Goal: Task Accomplishment & Management: Complete application form

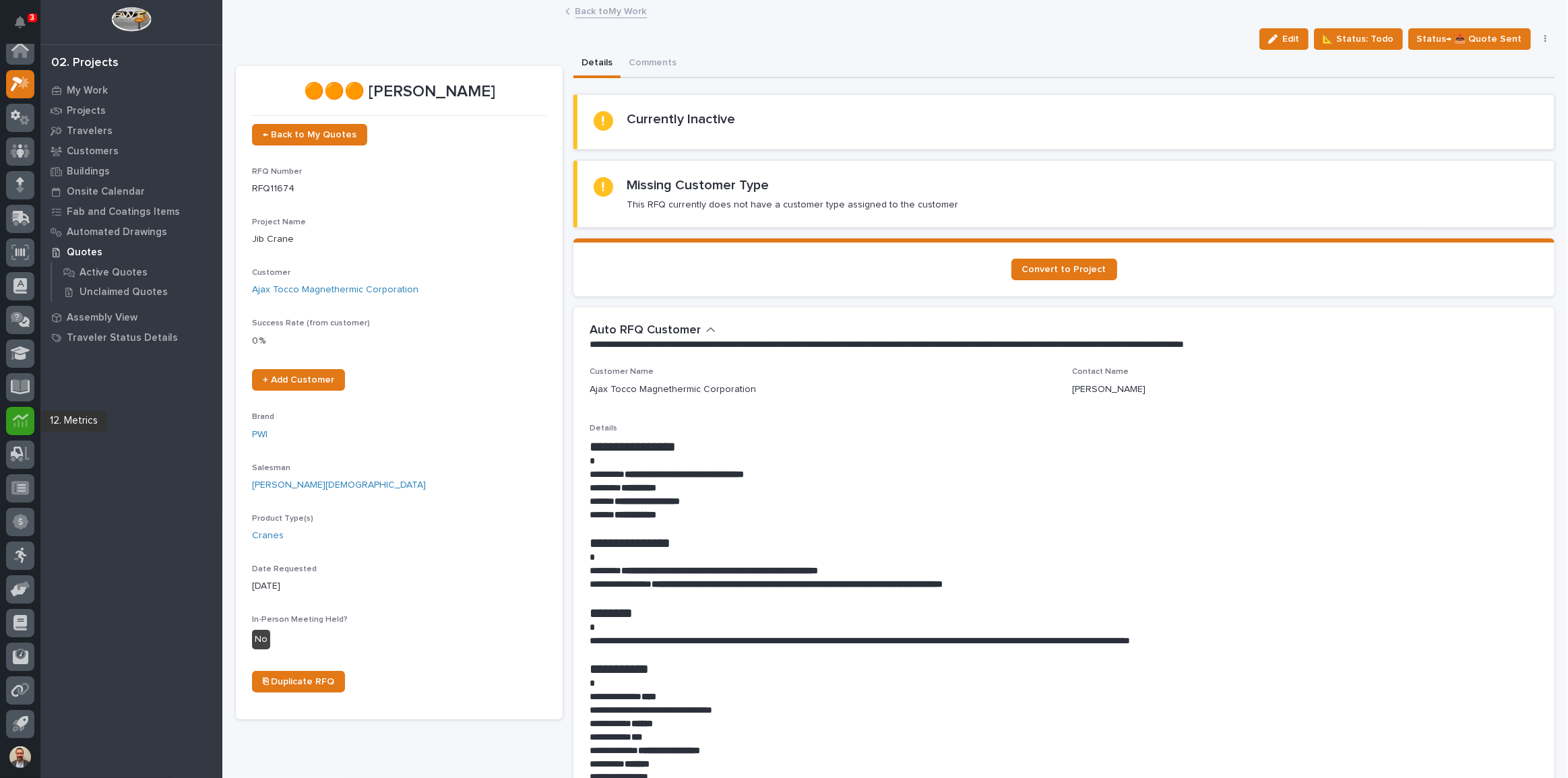
click at [25, 427] on icon at bounding box center [20, 420] width 16 height 16
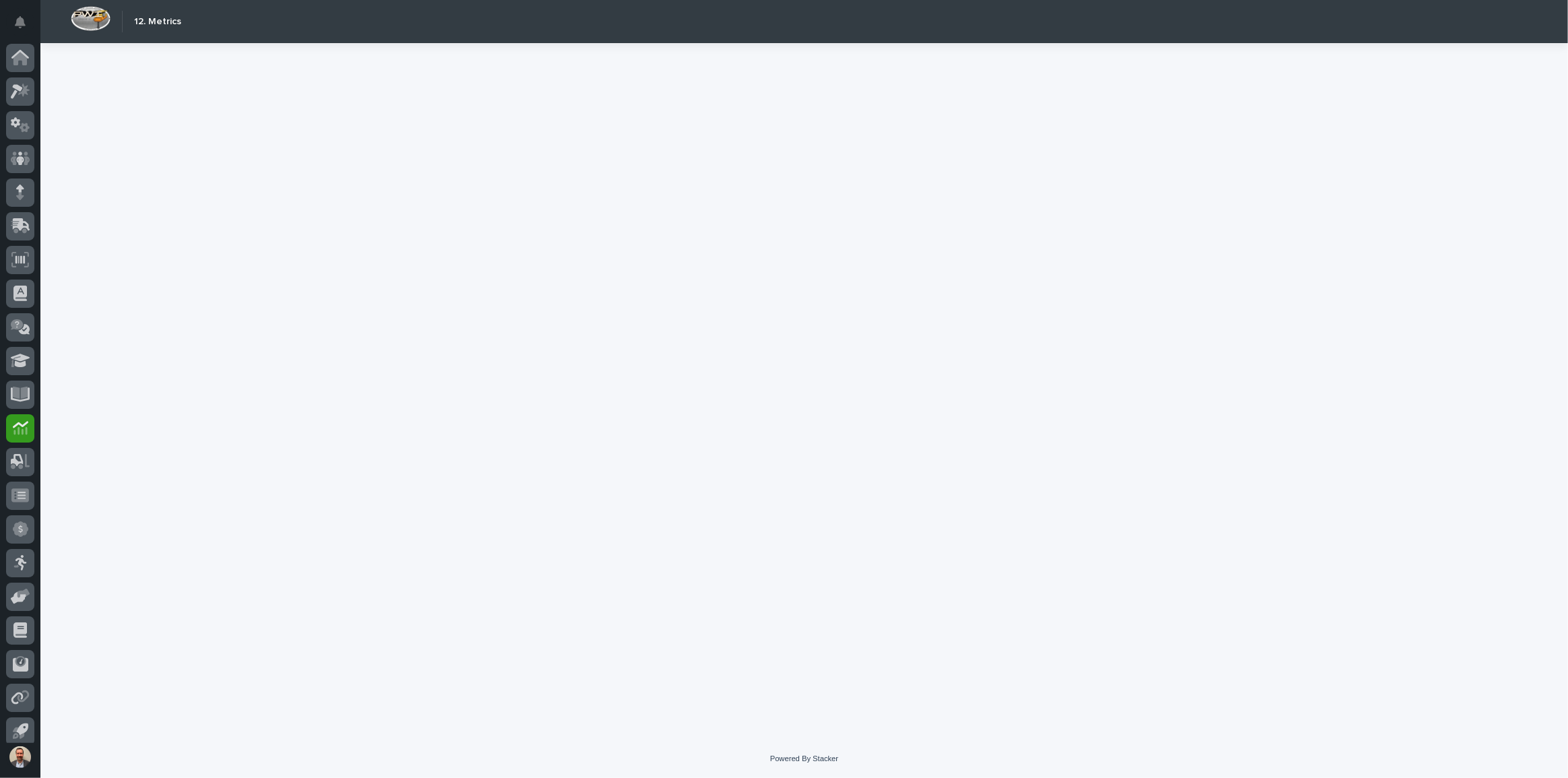
scroll to position [7, 0]
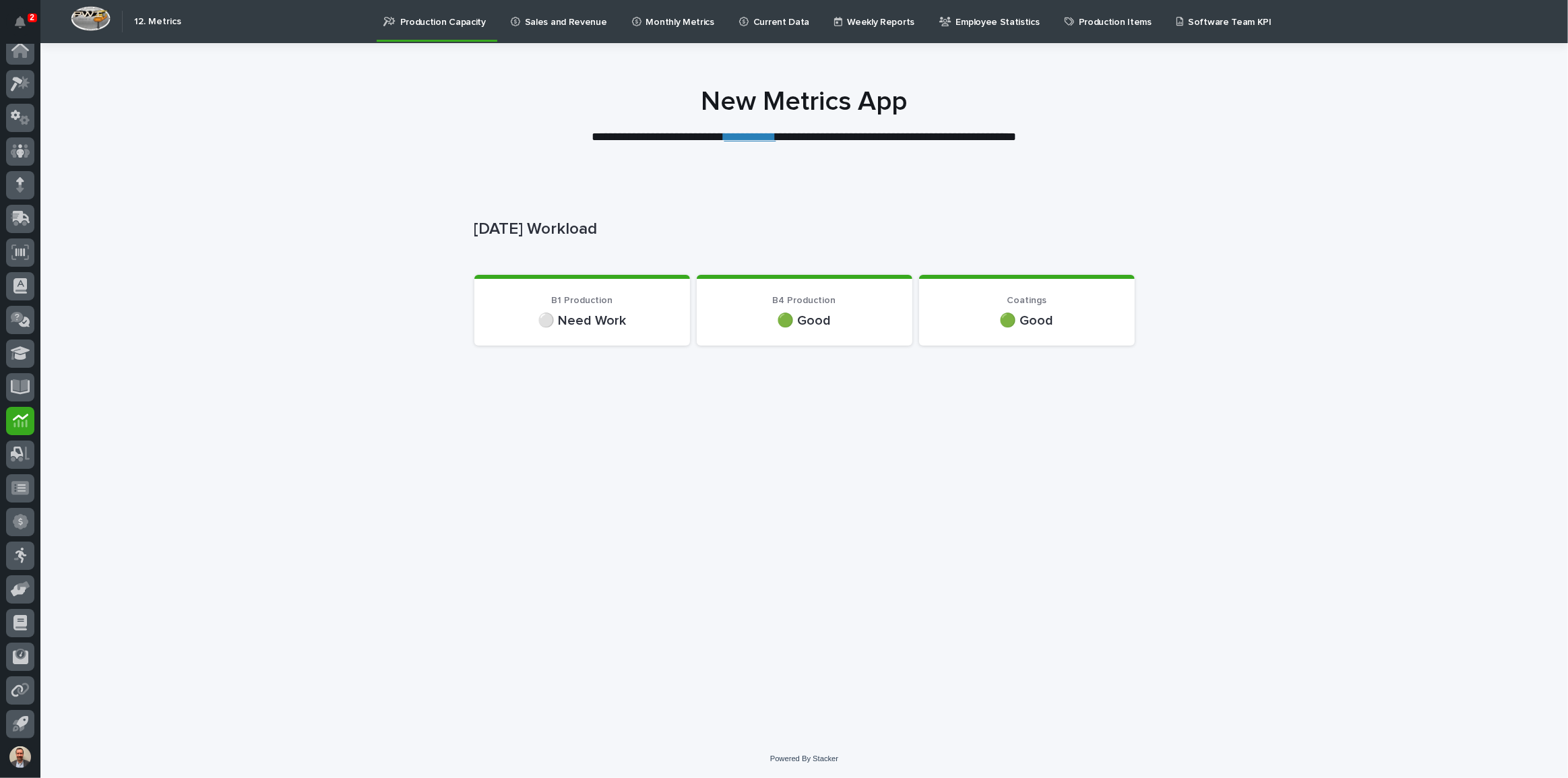
click at [741, 136] on link "**********" at bounding box center [750, 137] width 52 height 12
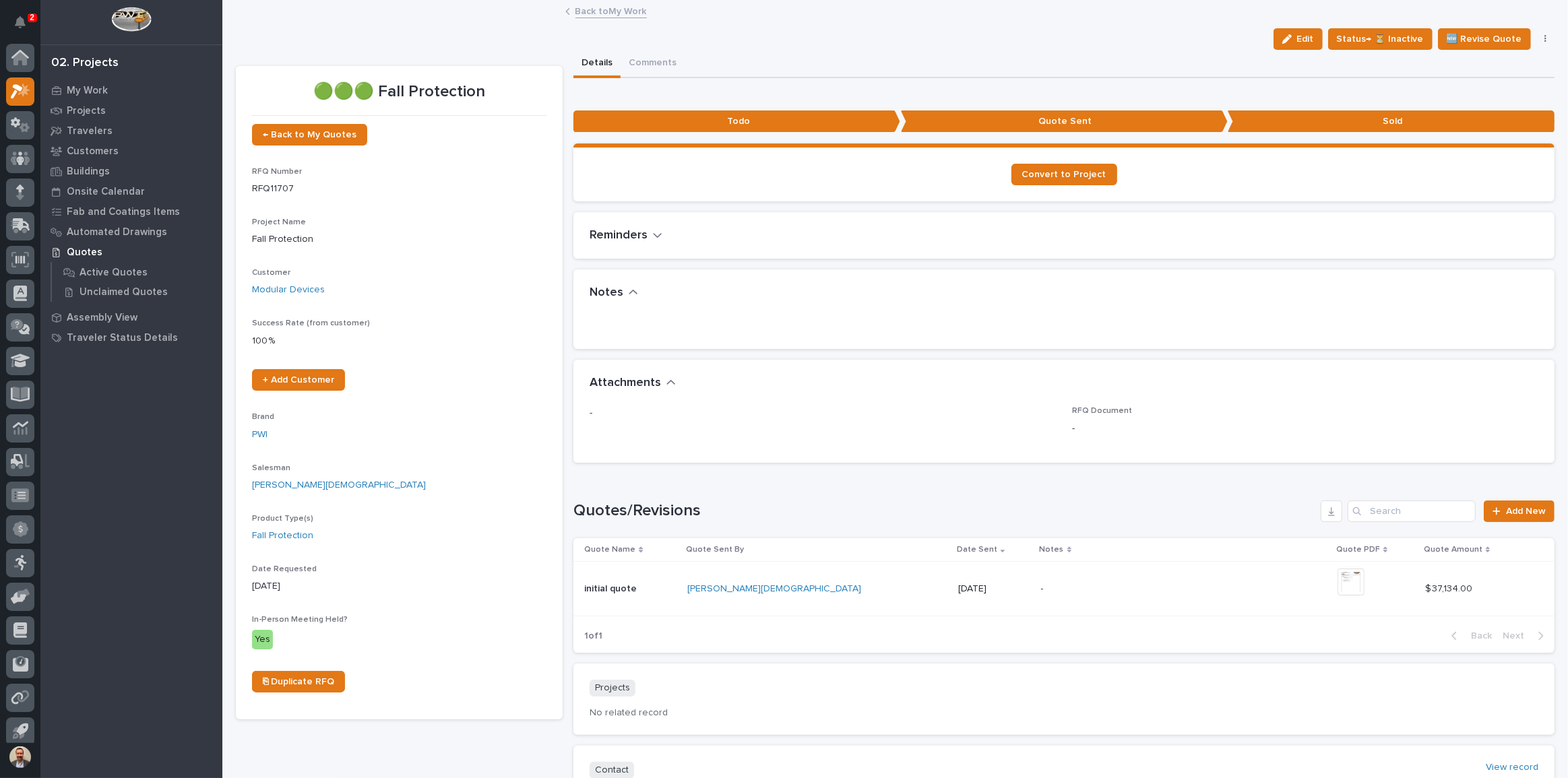
scroll to position [7, 0]
click at [1051, 175] on span "Convert to Project" at bounding box center [1064, 174] width 84 height 9
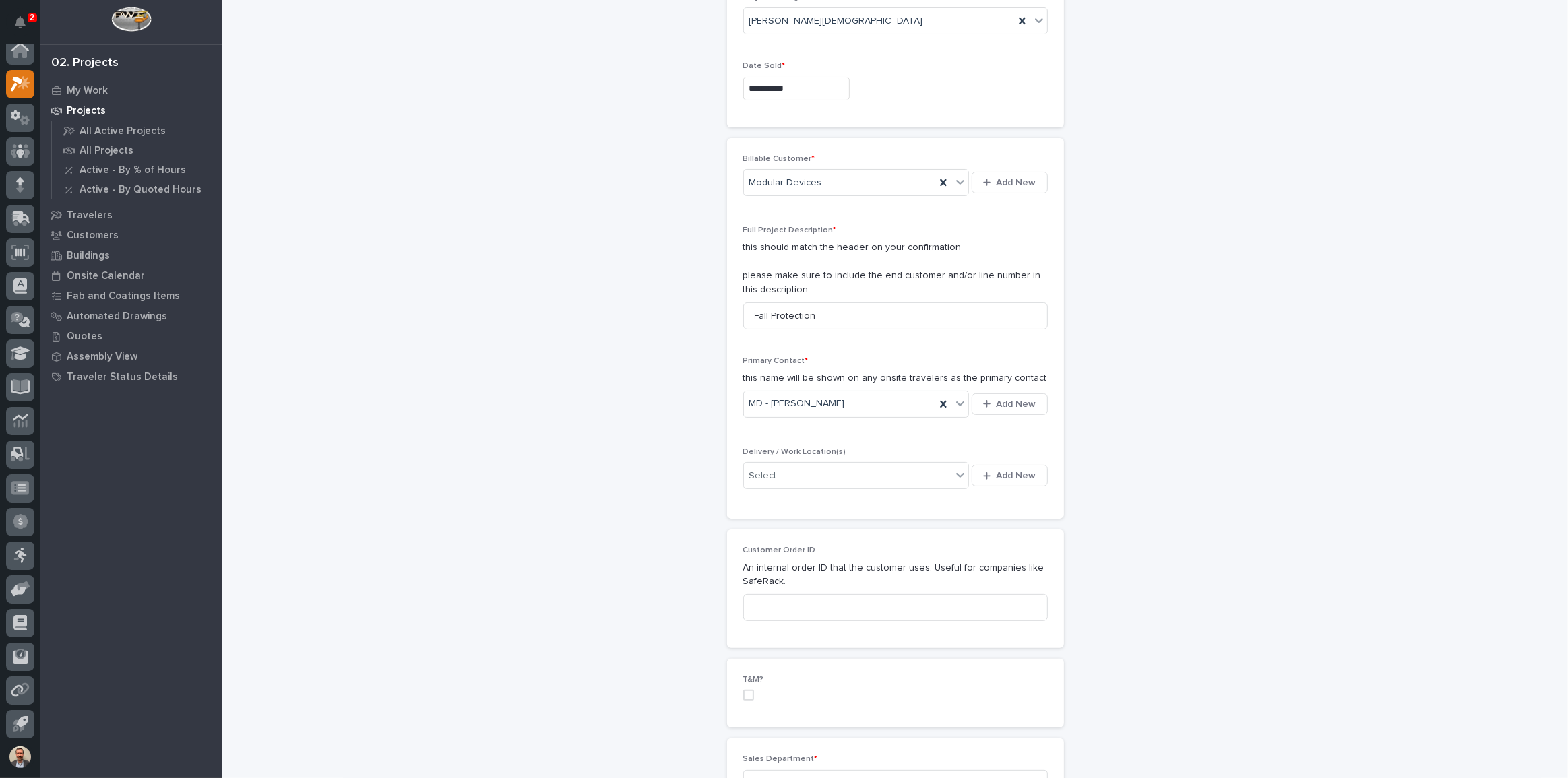
scroll to position [245, 0]
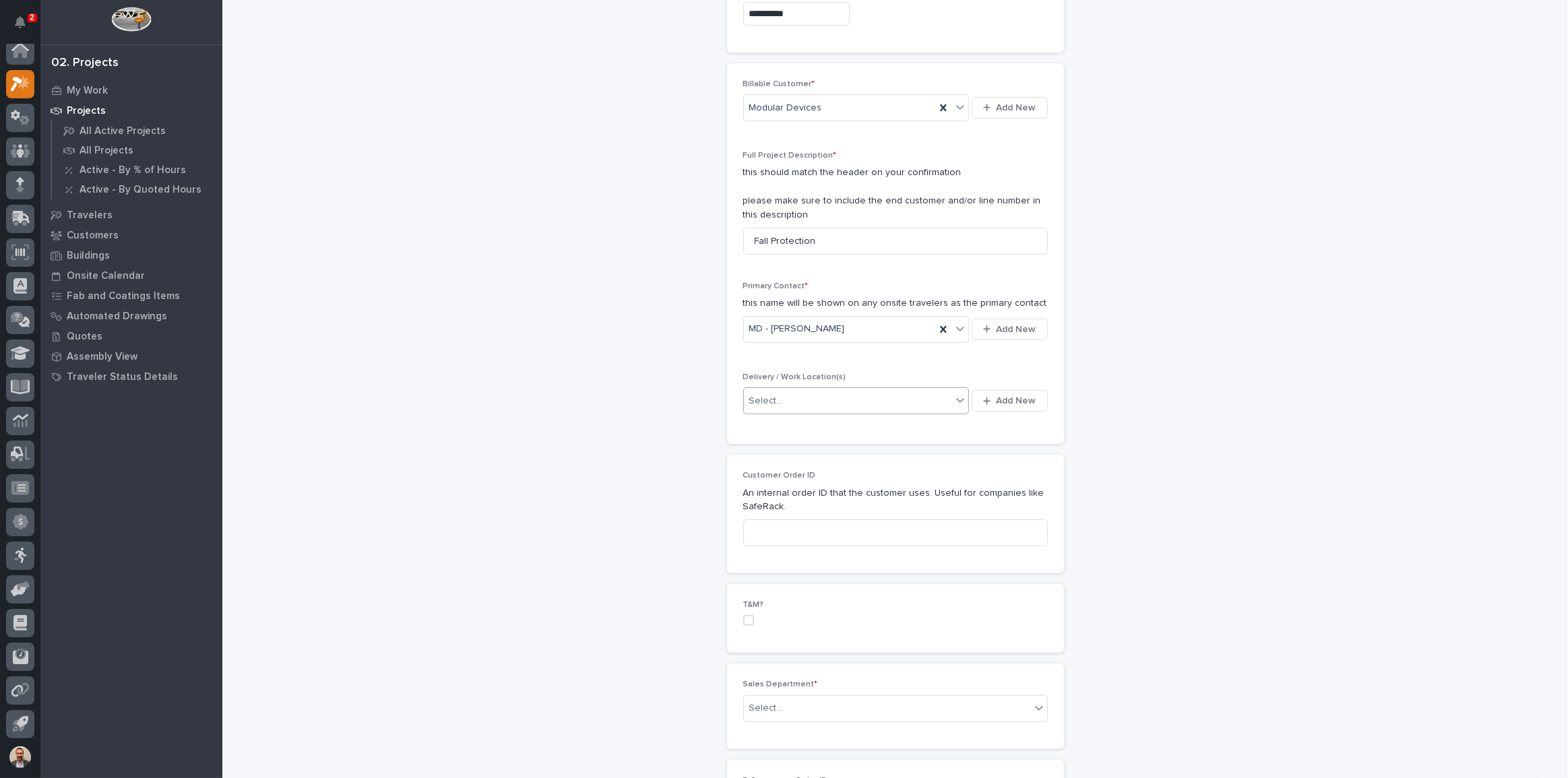
click at [930, 398] on div "Select..." at bounding box center [848, 401] width 208 height 22
type input "*******"
click at [957, 396] on icon at bounding box center [960, 400] width 14 height 14
click at [916, 399] on div "Select..." at bounding box center [848, 401] width 208 height 22
type input "*"
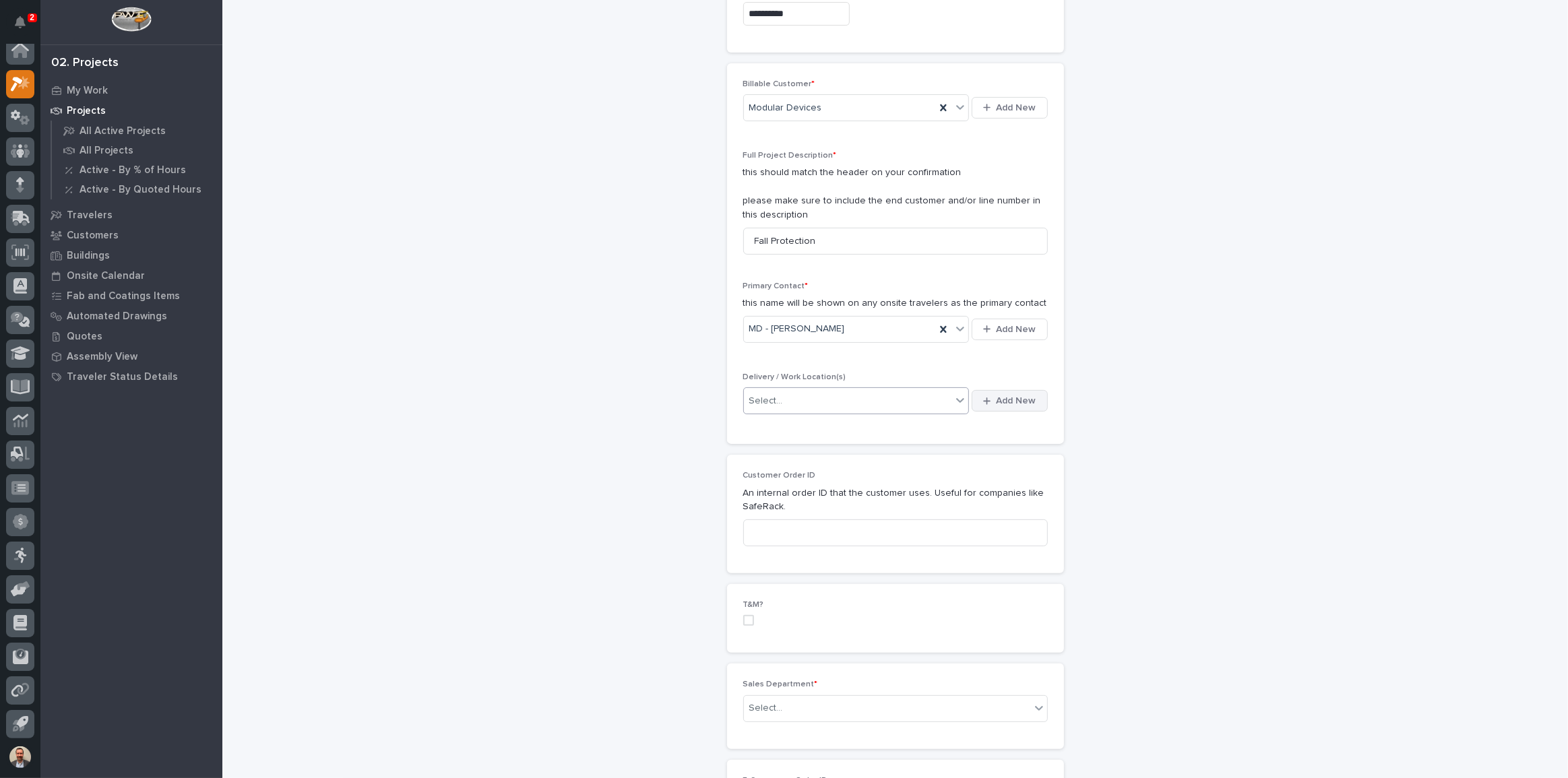
click at [998, 399] on span "Add New" at bounding box center [1016, 401] width 40 height 12
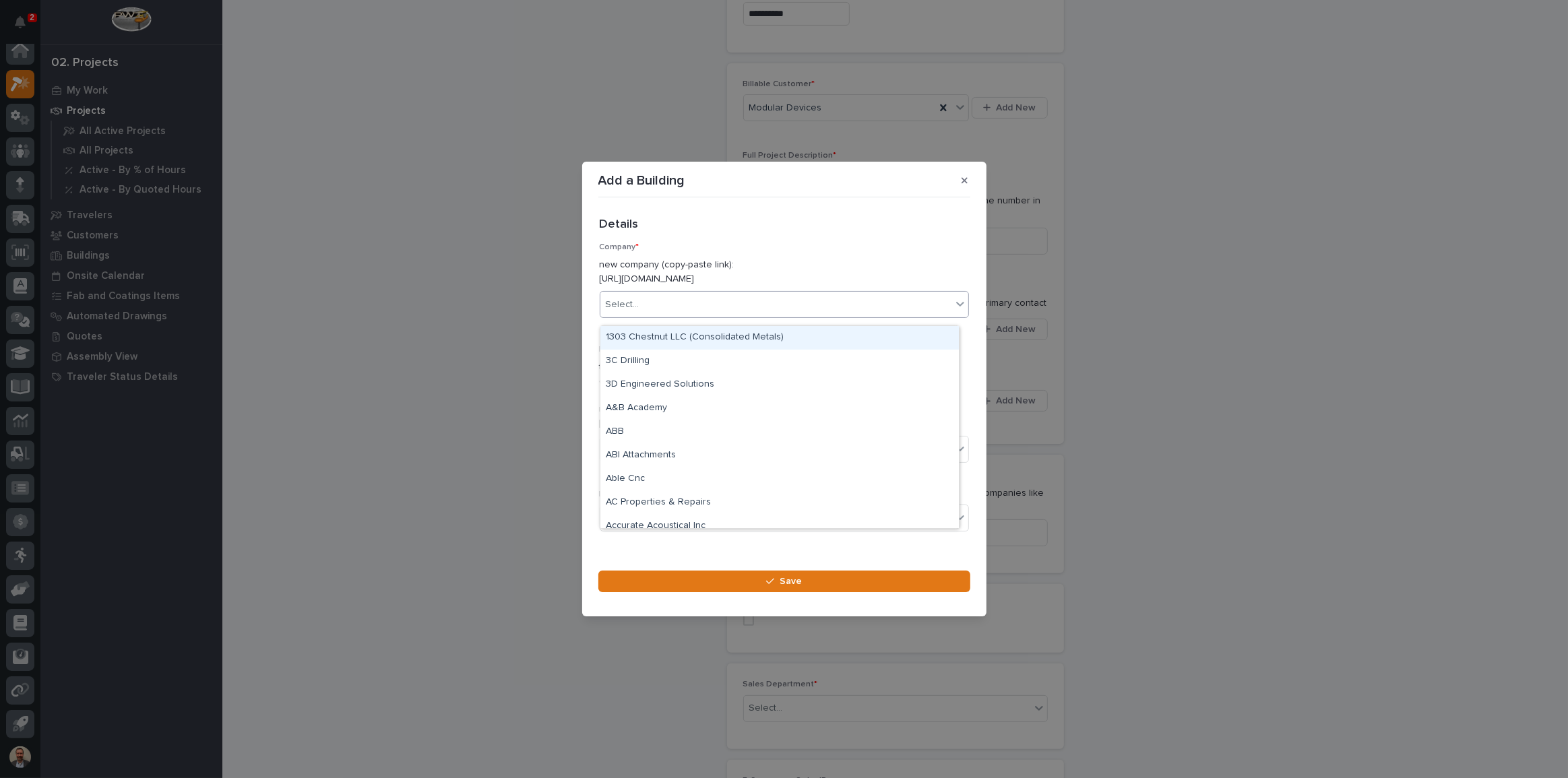
click at [792, 316] on div "Select..." at bounding box center [775, 305] width 351 height 22
type input "**********"
click at [865, 332] on div "Modular Devices" at bounding box center [779, 337] width 358 height 24
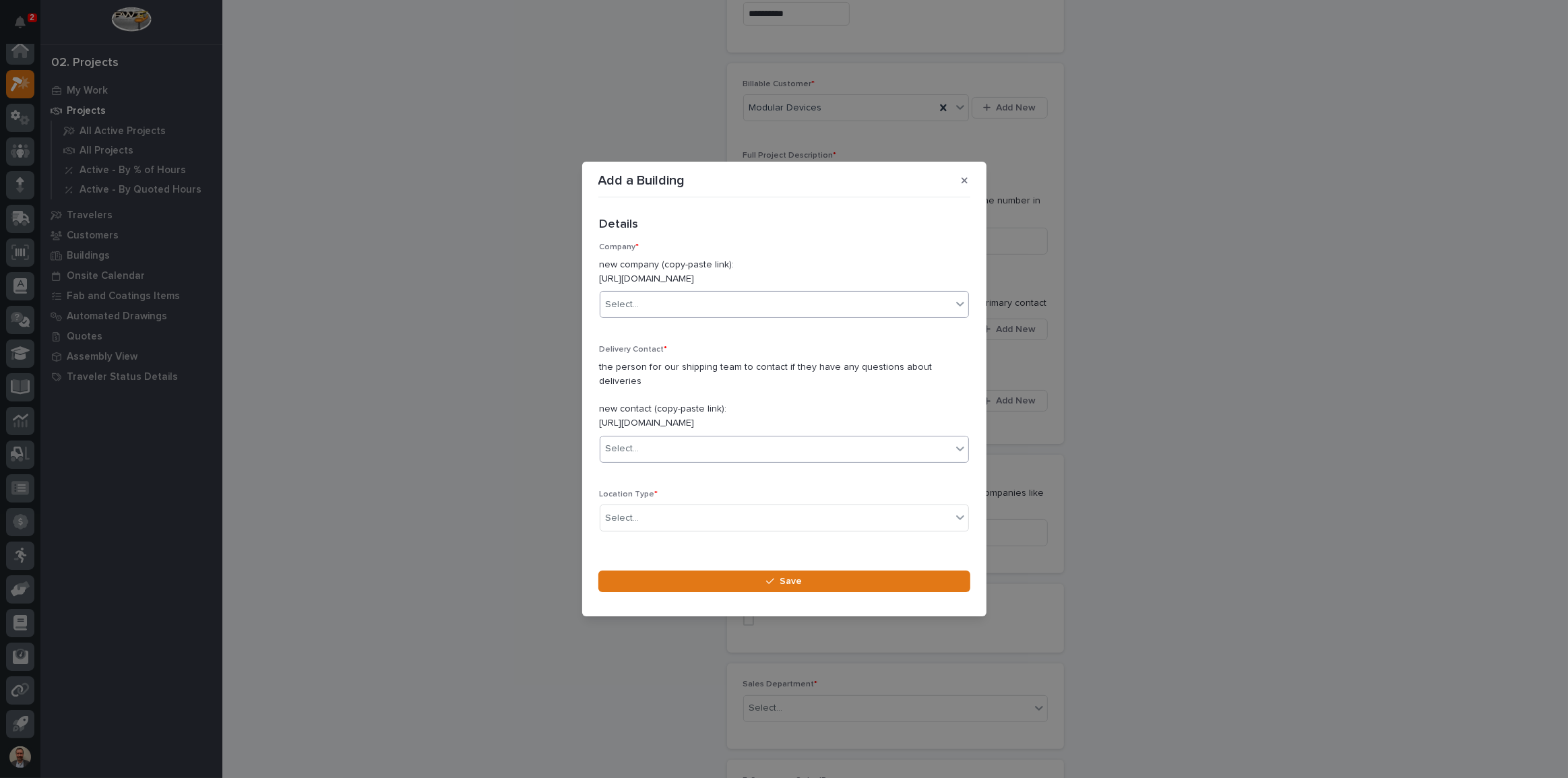
click at [802, 445] on div "Select..." at bounding box center [775, 449] width 351 height 22
type input "**********"
click at [787, 457] on div "MD - [PERSON_NAME]" at bounding box center [779, 468] width 358 height 24
click at [776, 509] on div "Select..." at bounding box center [775, 518] width 351 height 22
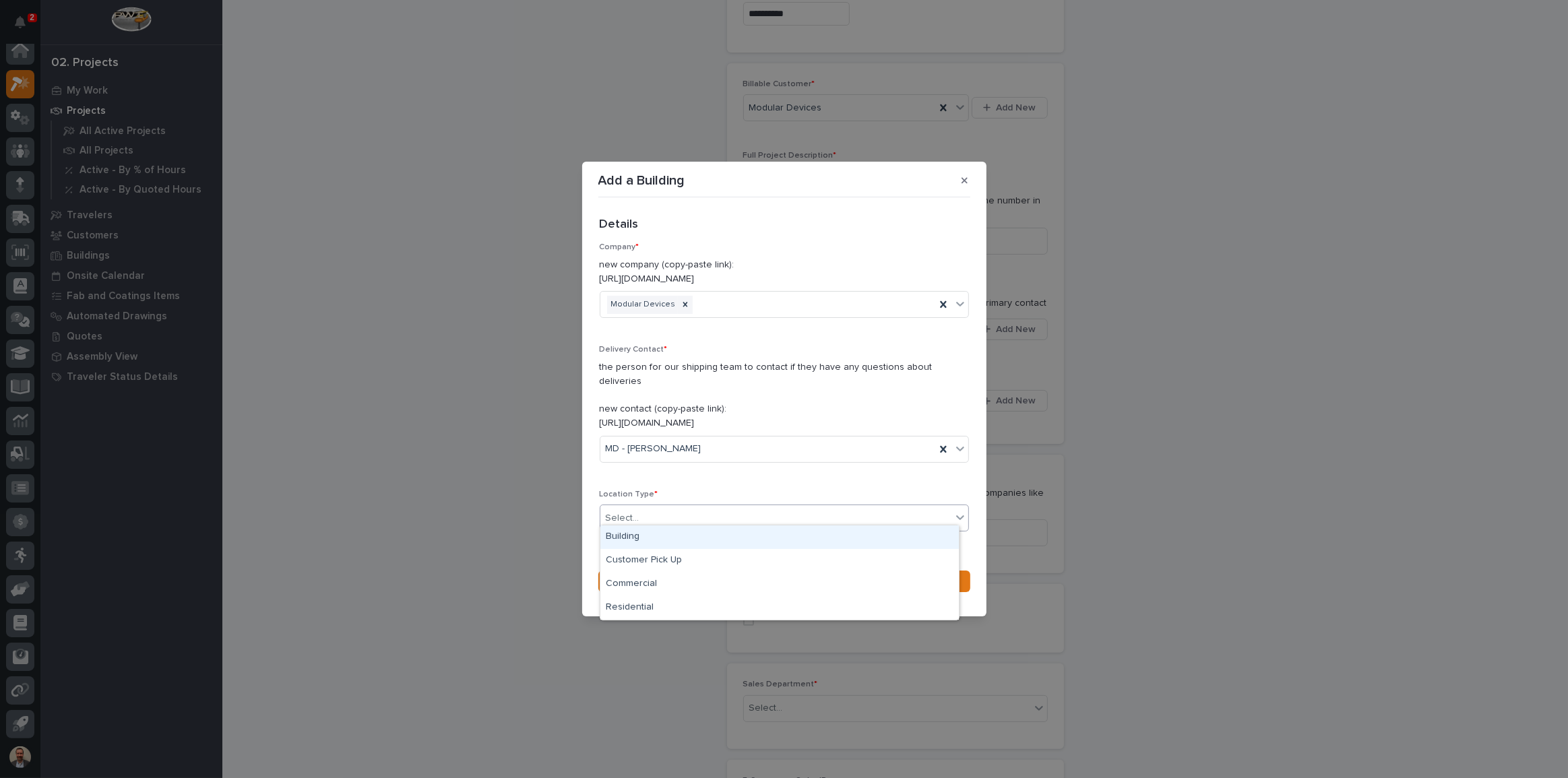
click at [751, 539] on div "Building" at bounding box center [779, 537] width 358 height 24
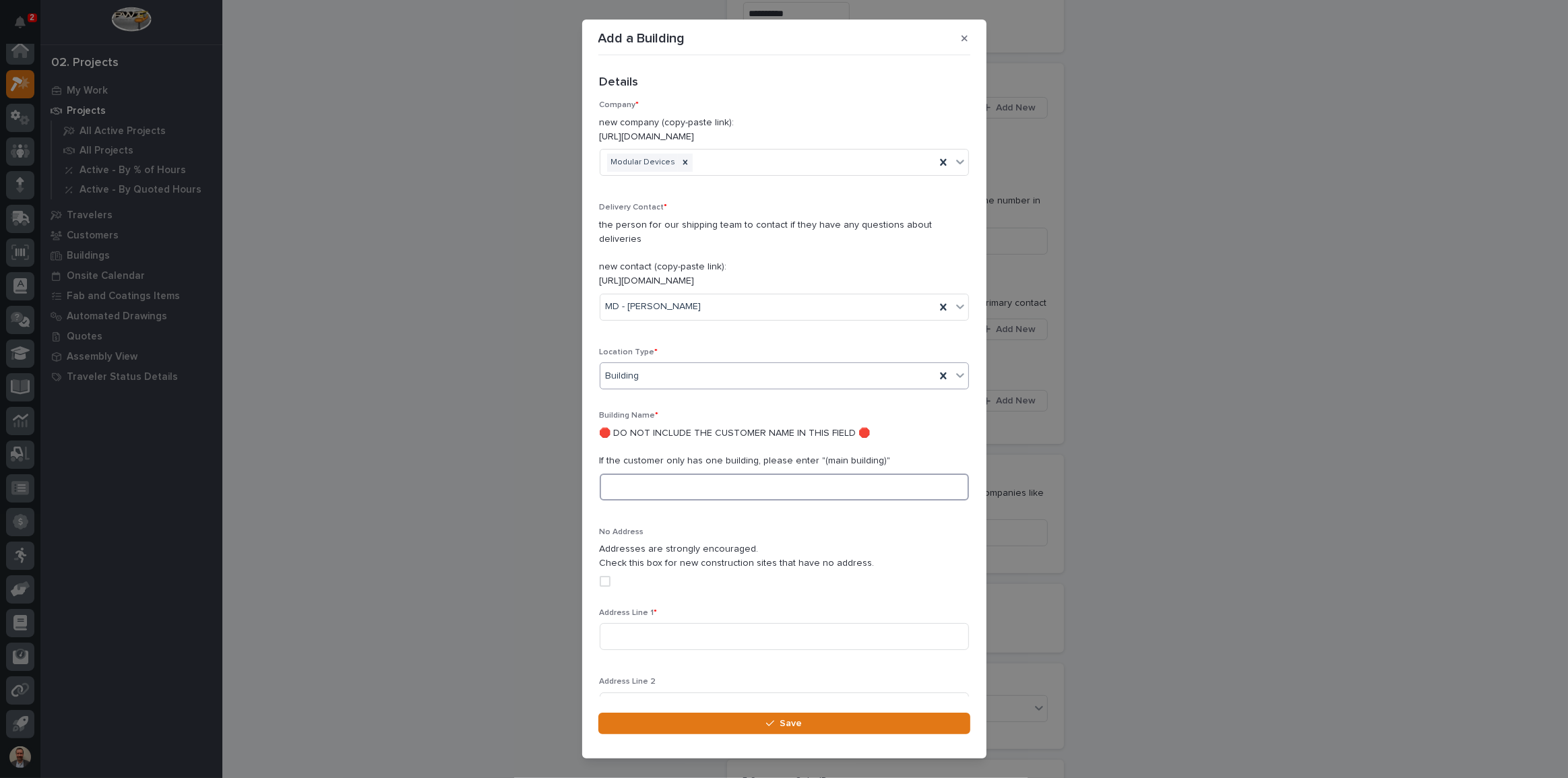
click at [744, 482] on input at bounding box center [784, 487] width 369 height 27
type input "[GEOGRAPHIC_DATA]"
click at [835, 498] on div "Building Name * 🛑 DO NOT INCLUDE THE CUSTOMER NAME IN THIS FIELD 🛑 If the custo…" at bounding box center [784, 504] width 369 height 187
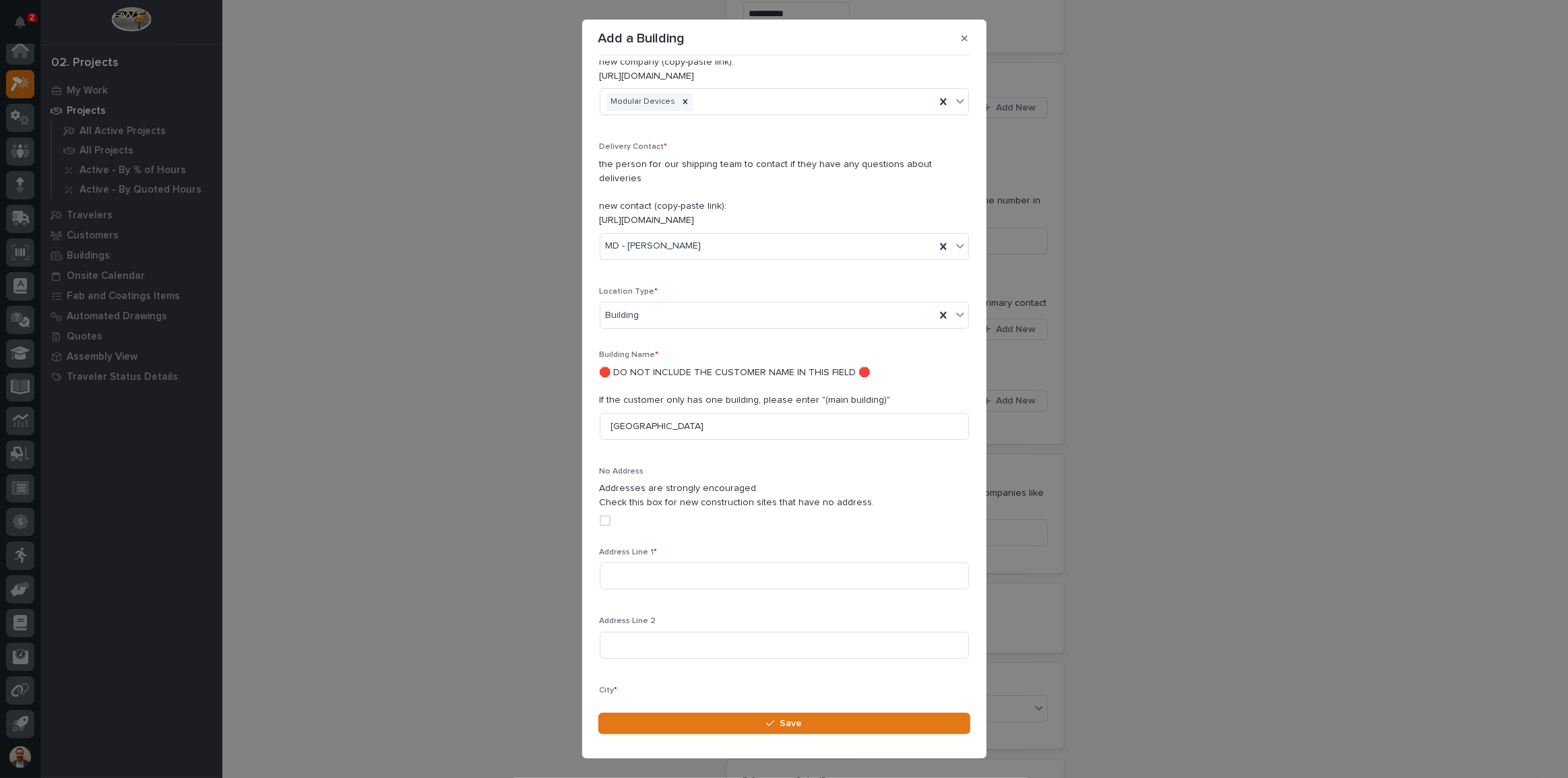
scroll to position [183, 0]
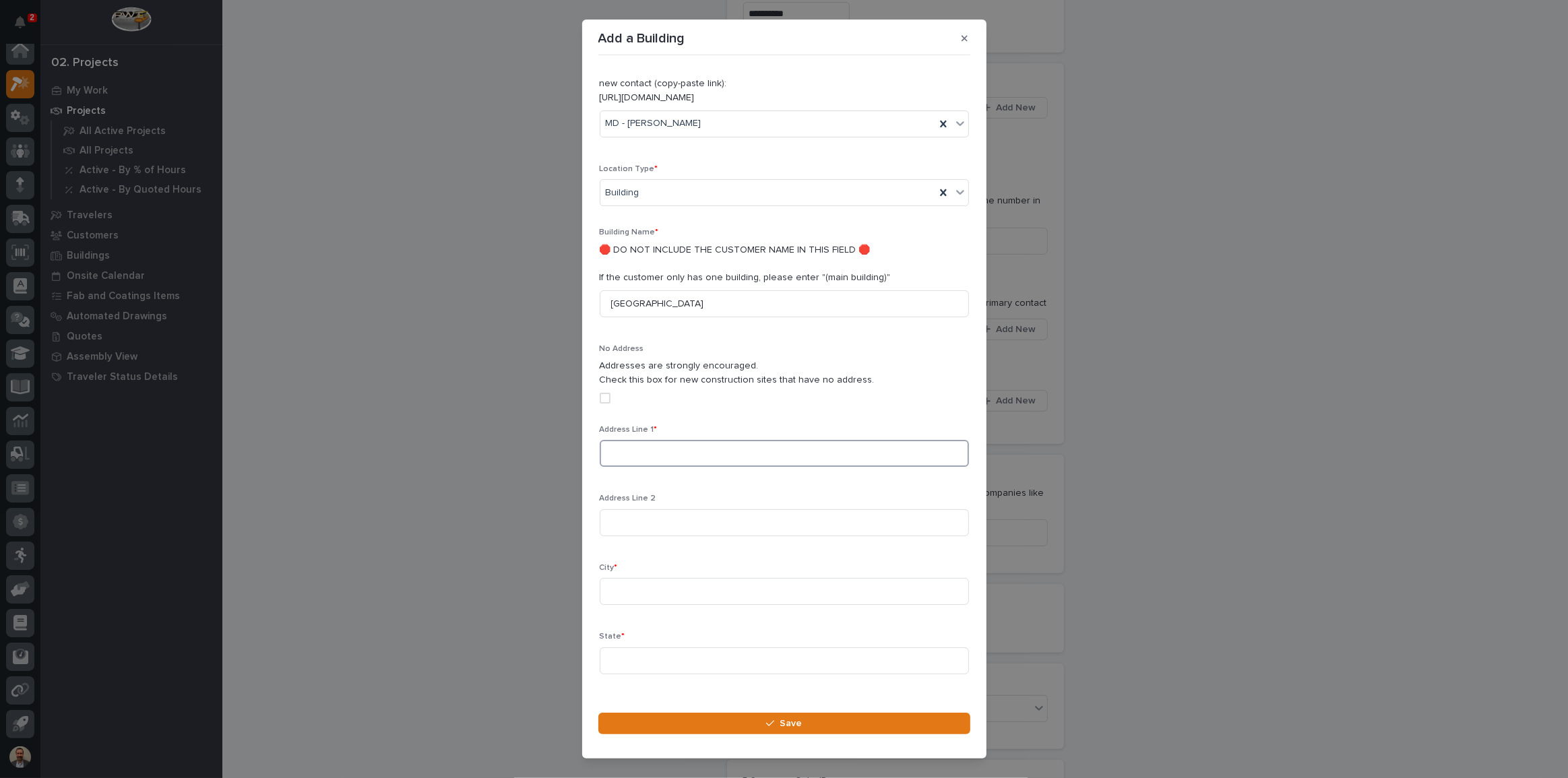
click at [693, 440] on input at bounding box center [784, 454] width 369 height 27
paste input "Modular Devices, [STREET_ADDRESS]"
drag, startPoint x: 908, startPoint y: 433, endPoint x: 781, endPoint y: 438, distance: 127.1
click at [781, 440] on input "Modular Devices, [STREET_ADDRESS]" at bounding box center [784, 454] width 369 height 27
type input "Modular Devices, [STREET_ADDRESS]"
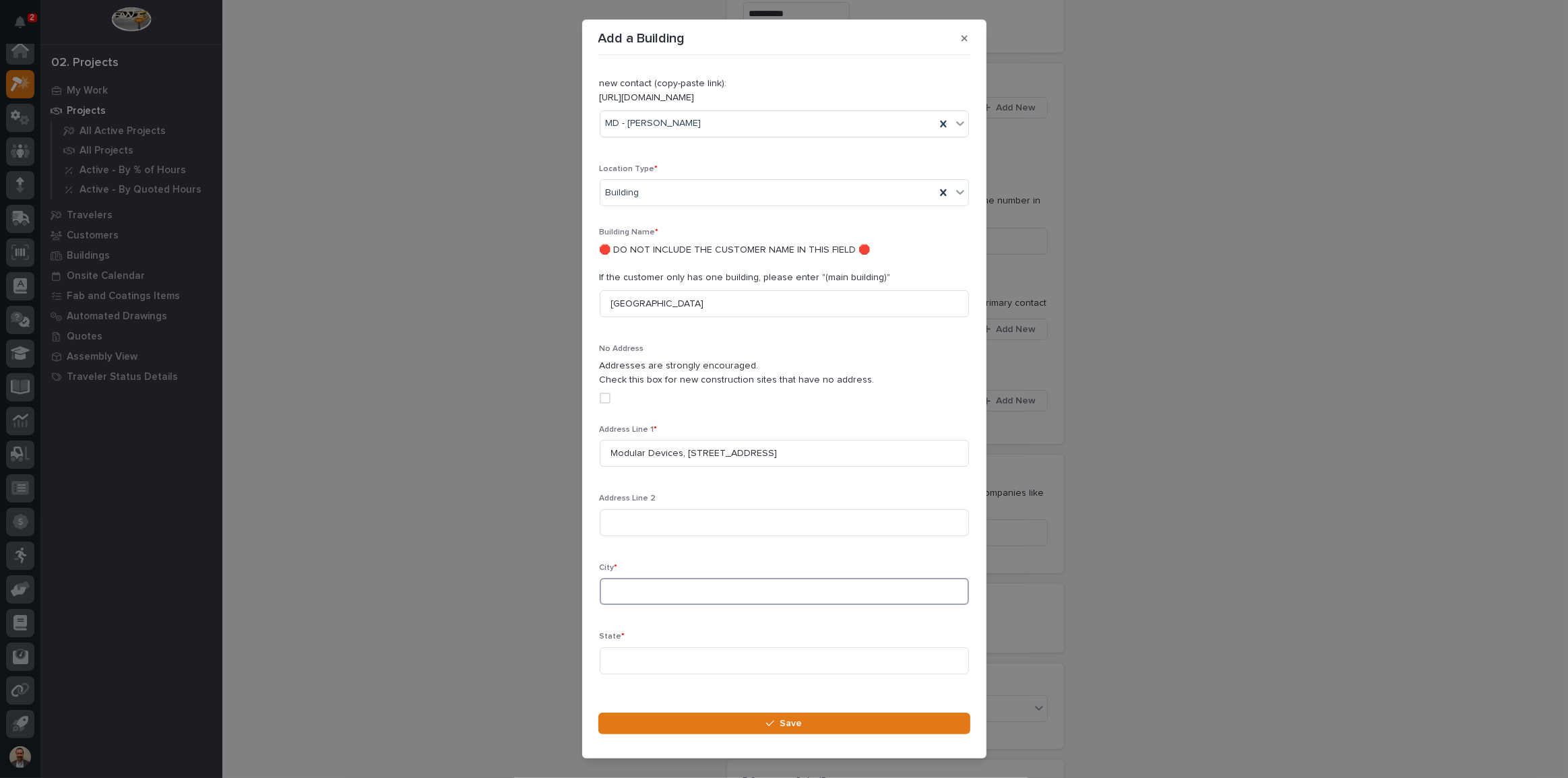
click at [676, 578] on input at bounding box center [784, 591] width 369 height 27
type input "[GEOGRAPHIC_DATA]"
type input "IN"
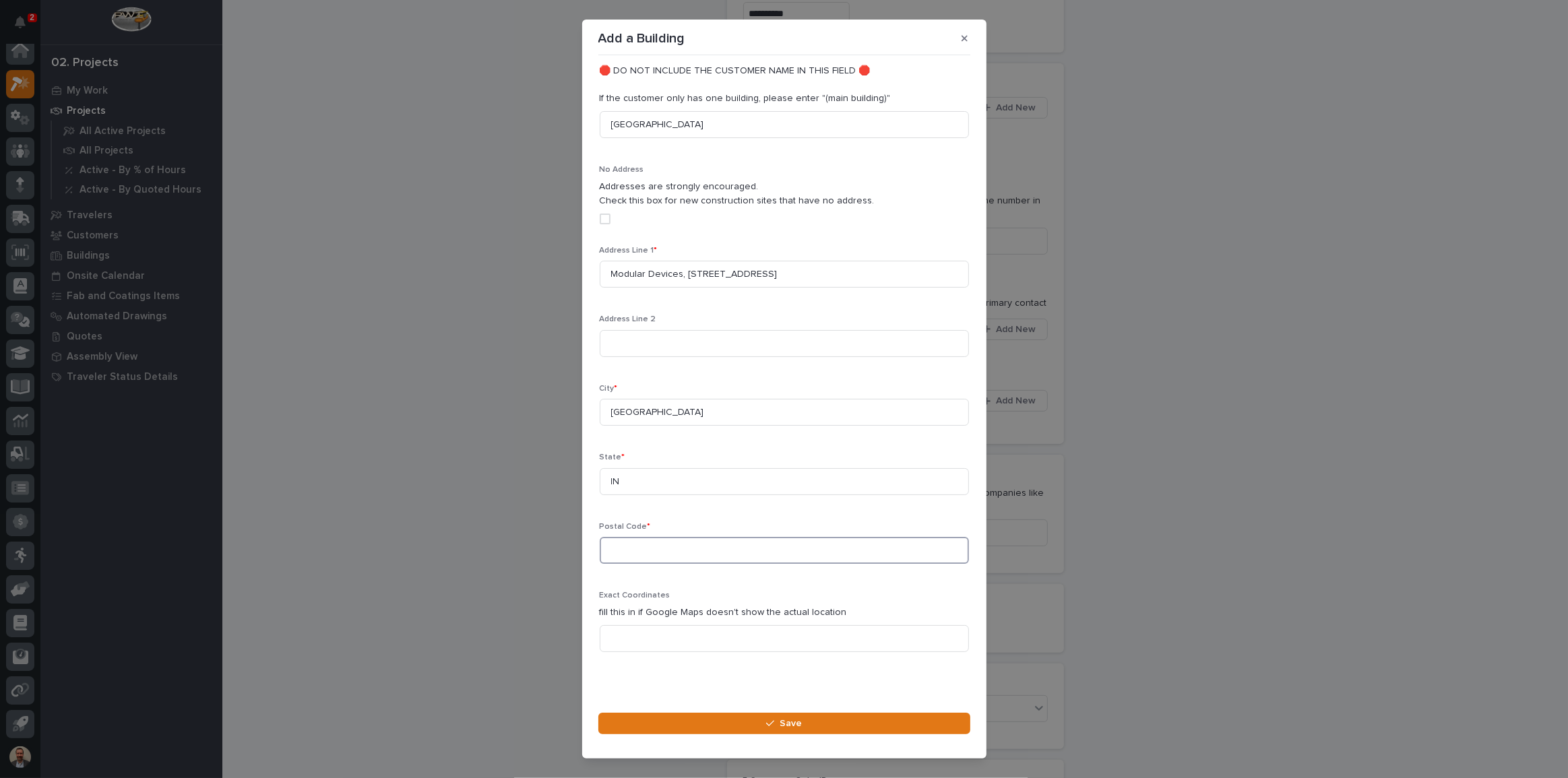
paste input ", [GEOGRAPHIC_DATA], IN 46239"
drag, startPoint x: 681, startPoint y: 533, endPoint x: 512, endPoint y: 526, distance: 169.1
click at [512, 526] on div "Add a Building Loading... Saving… Loading... Saving… Loading... Saving… Details…" at bounding box center [784, 389] width 1568 height 778
type input "46239"
click at [823, 630] on input at bounding box center [784, 639] width 369 height 27
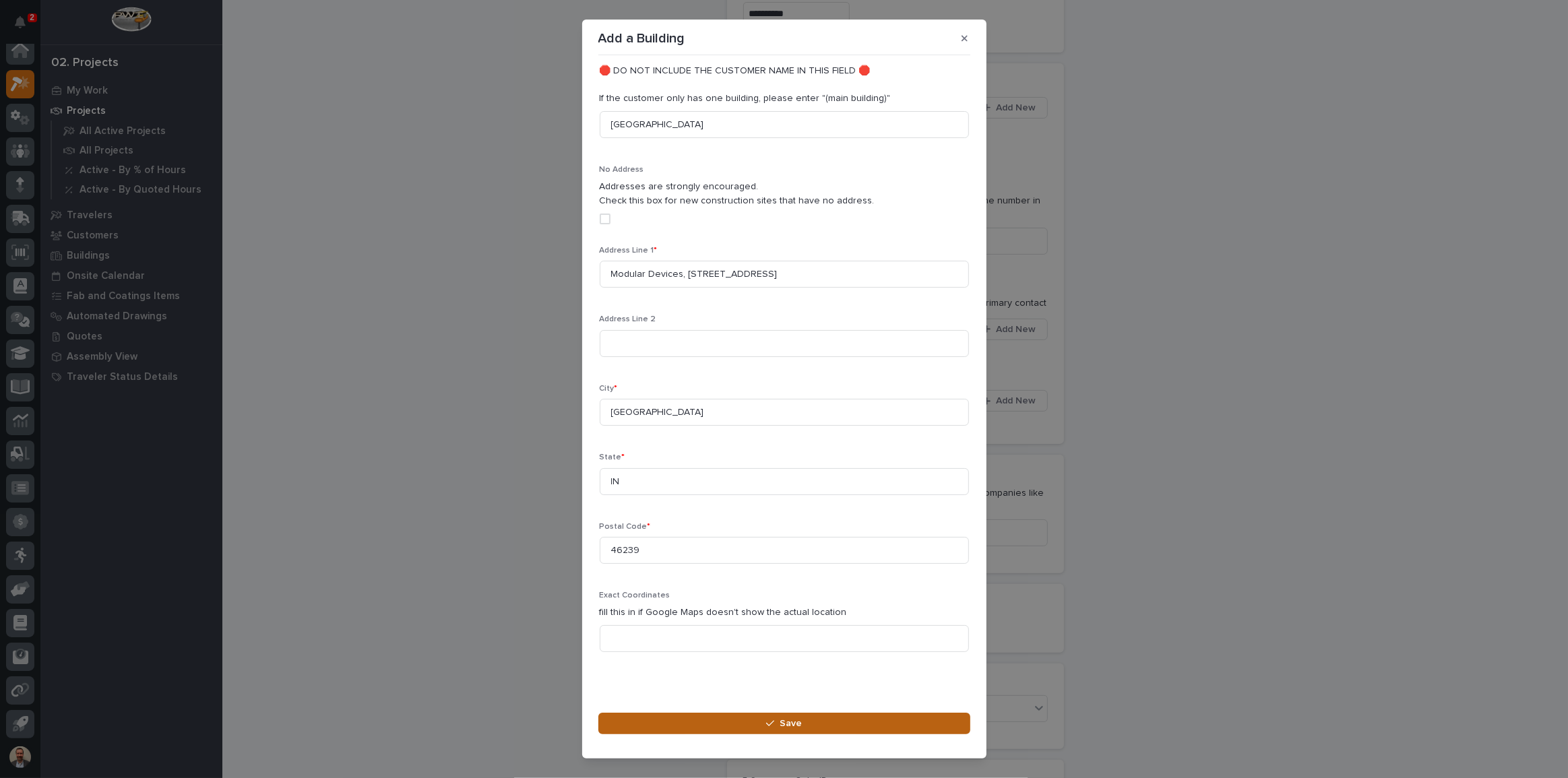
click at [828, 727] on button "Save" at bounding box center [784, 724] width 372 height 22
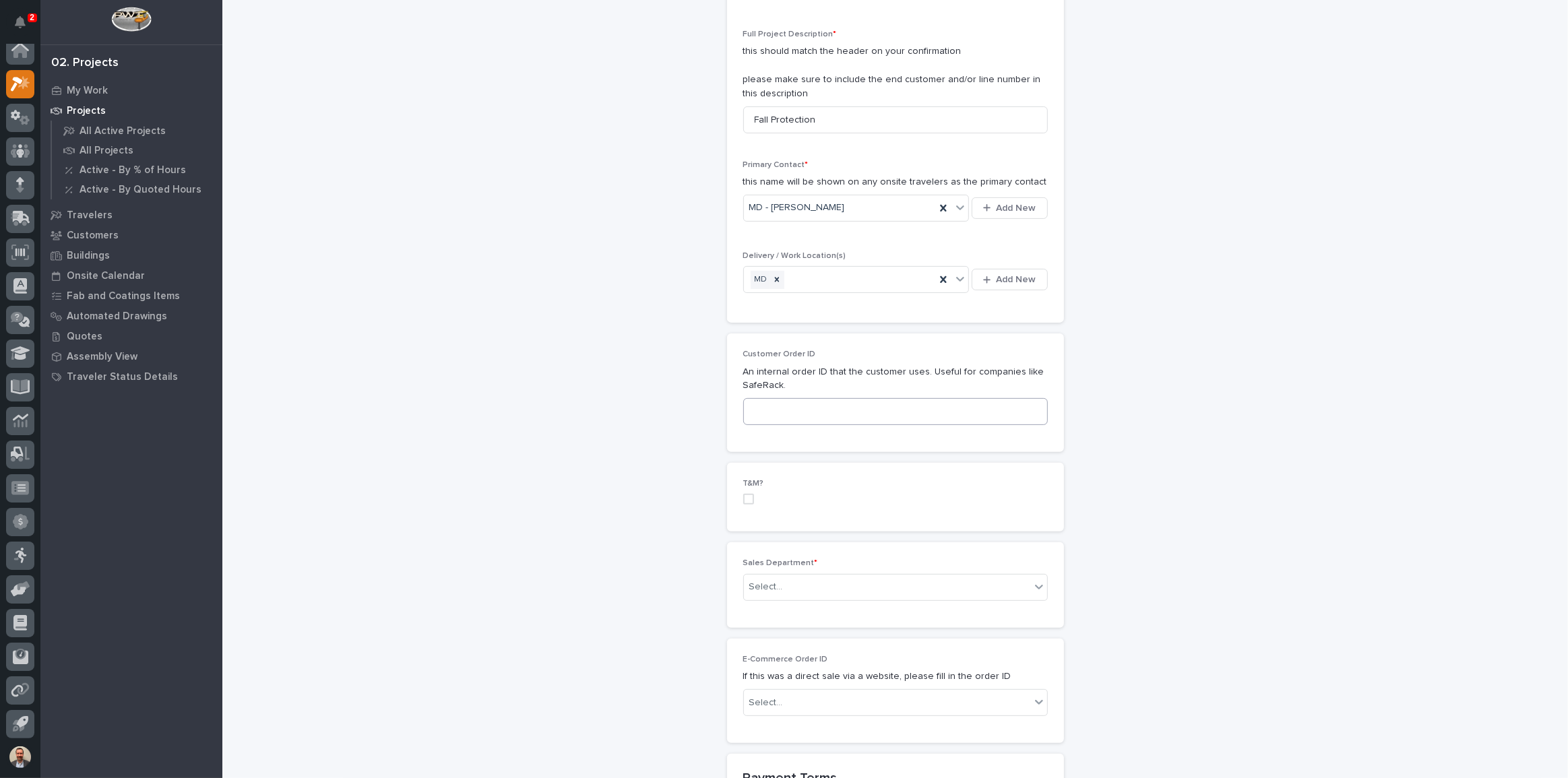
scroll to position [367, 0]
click at [897, 412] on input at bounding box center [896, 410] width 305 height 27
click at [750, 408] on input "2772" at bounding box center [896, 410] width 305 height 27
type input "02772"
click at [816, 575] on div "Select..." at bounding box center [887, 585] width 287 height 22
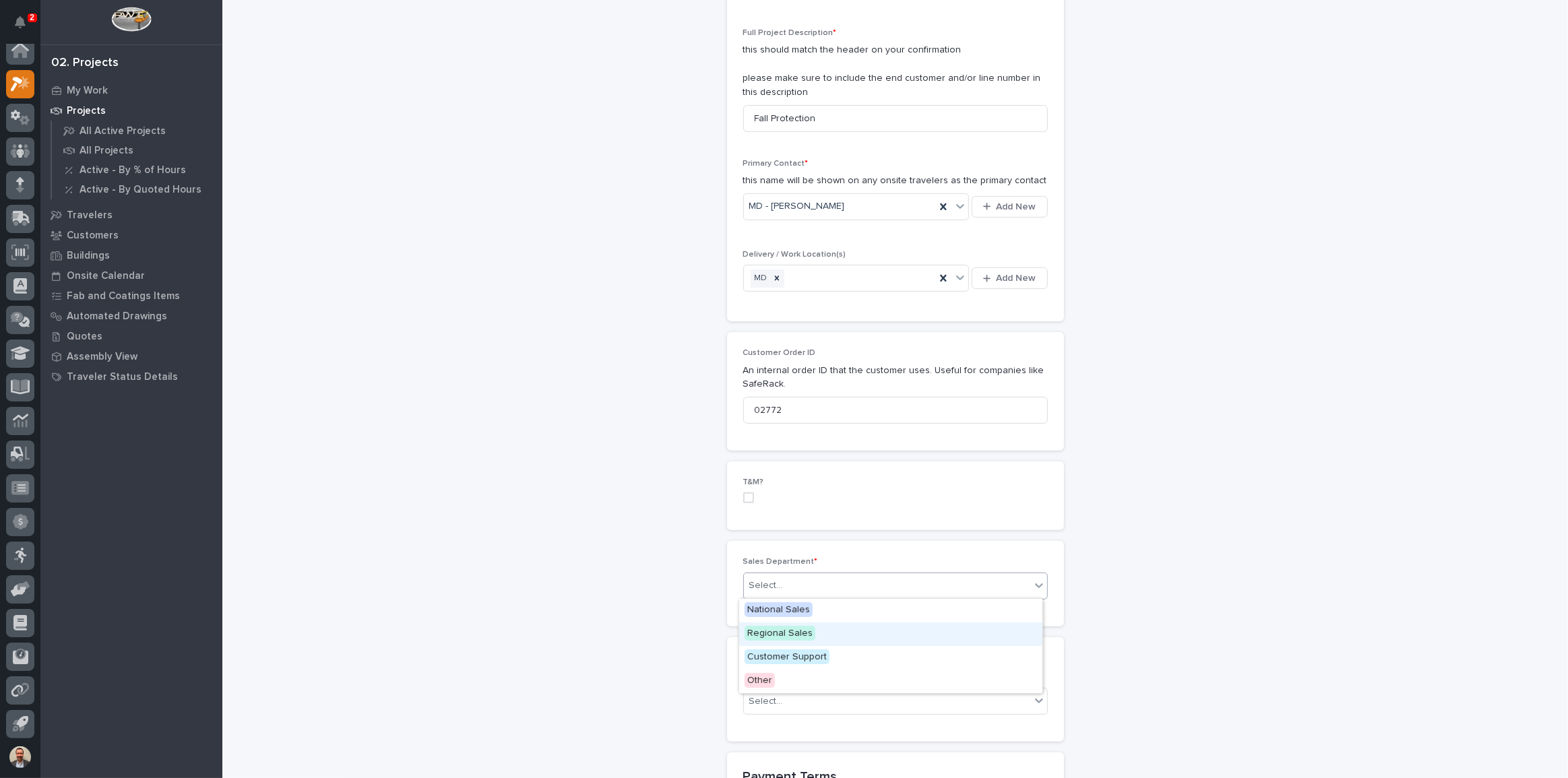
click at [818, 634] on div "Regional Sales" at bounding box center [891, 634] width 303 height 24
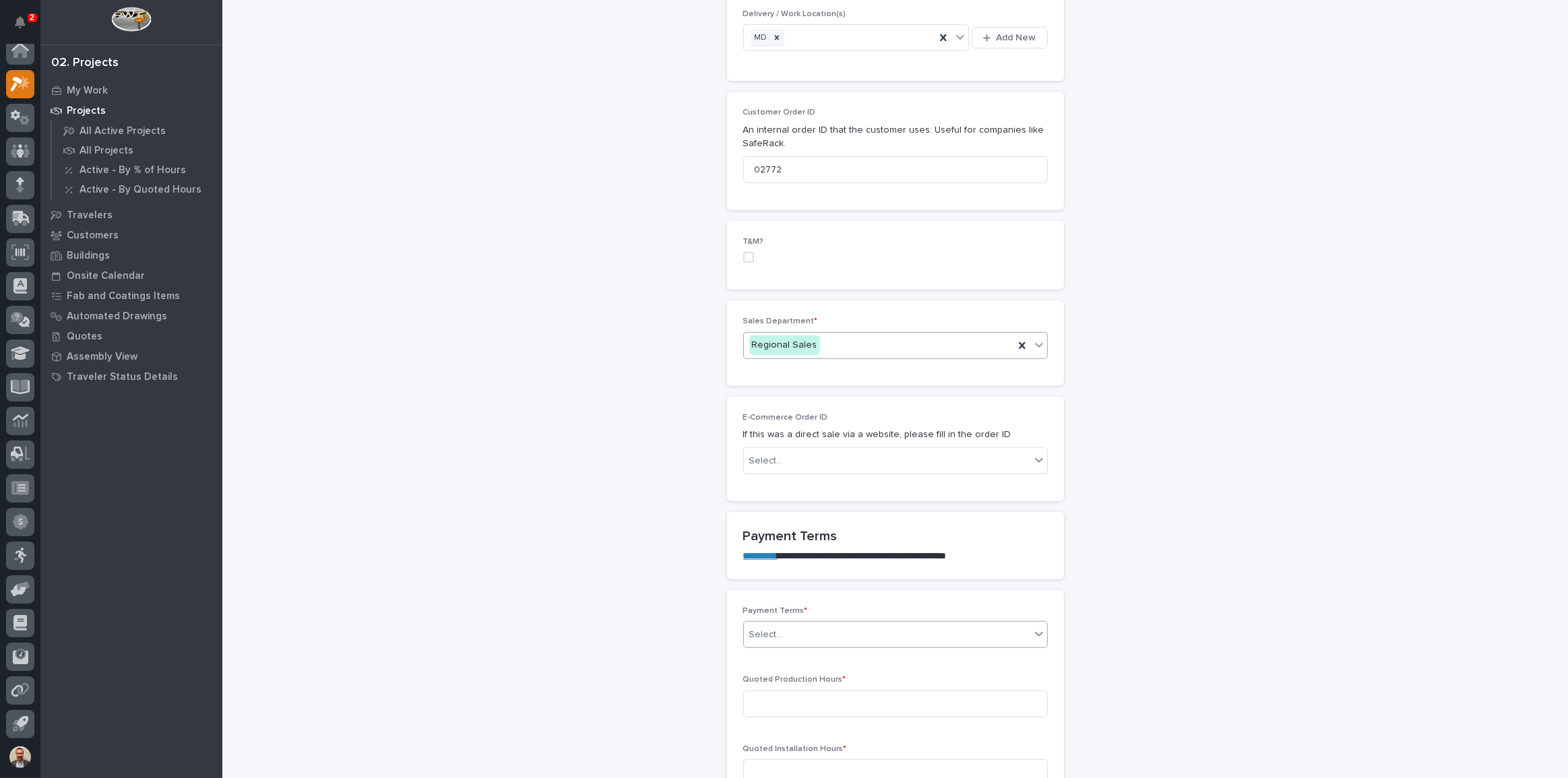
scroll to position [674, 0]
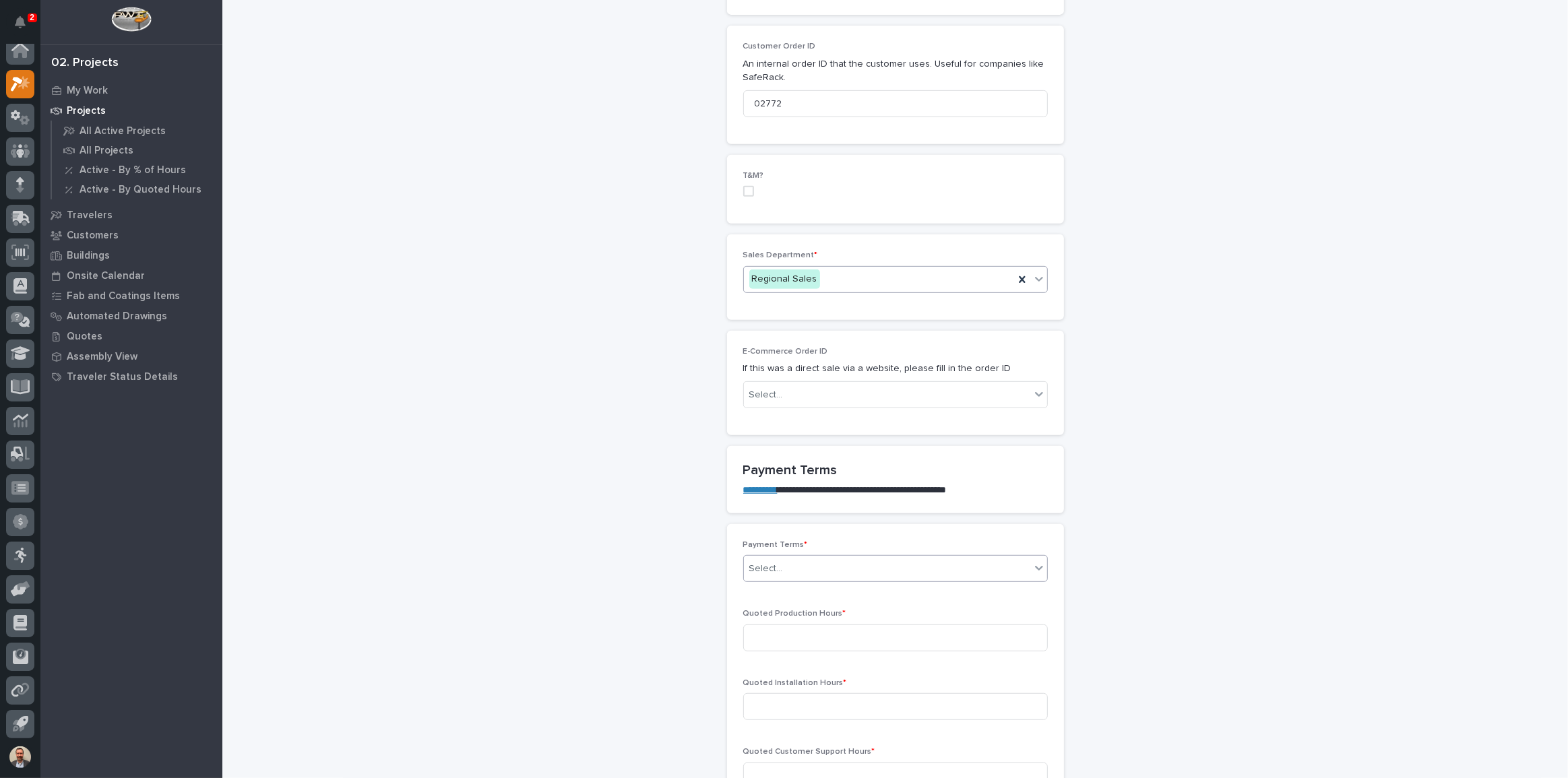
click at [862, 571] on div "Select..." at bounding box center [887, 568] width 287 height 22
click at [851, 634] on div "35/65" at bounding box center [891, 640] width 303 height 24
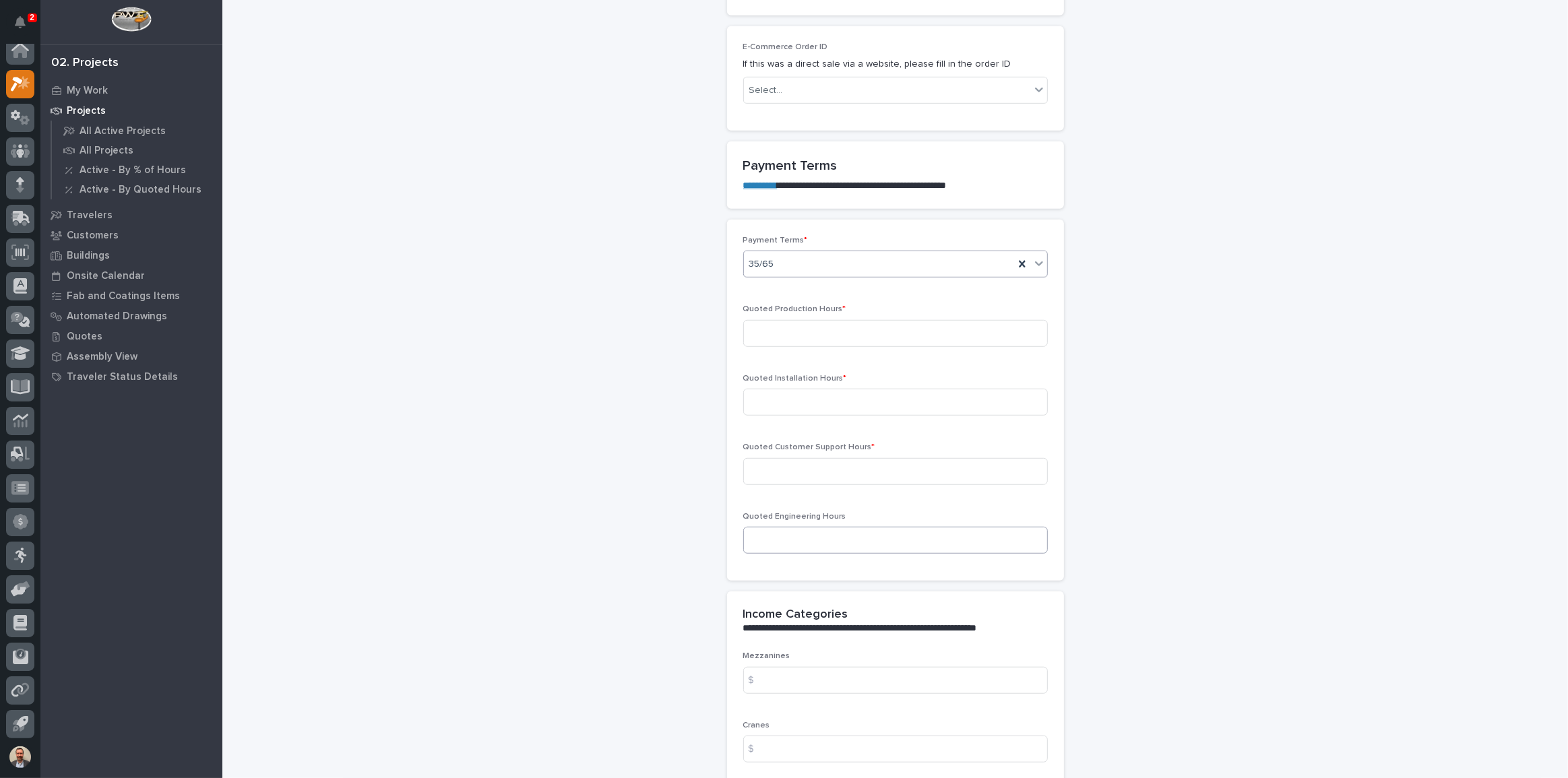
scroll to position [979, 0]
click at [871, 322] on input at bounding box center [896, 333] width 305 height 27
click at [942, 326] on input at bounding box center [896, 333] width 305 height 27
type input "39"
type input "51"
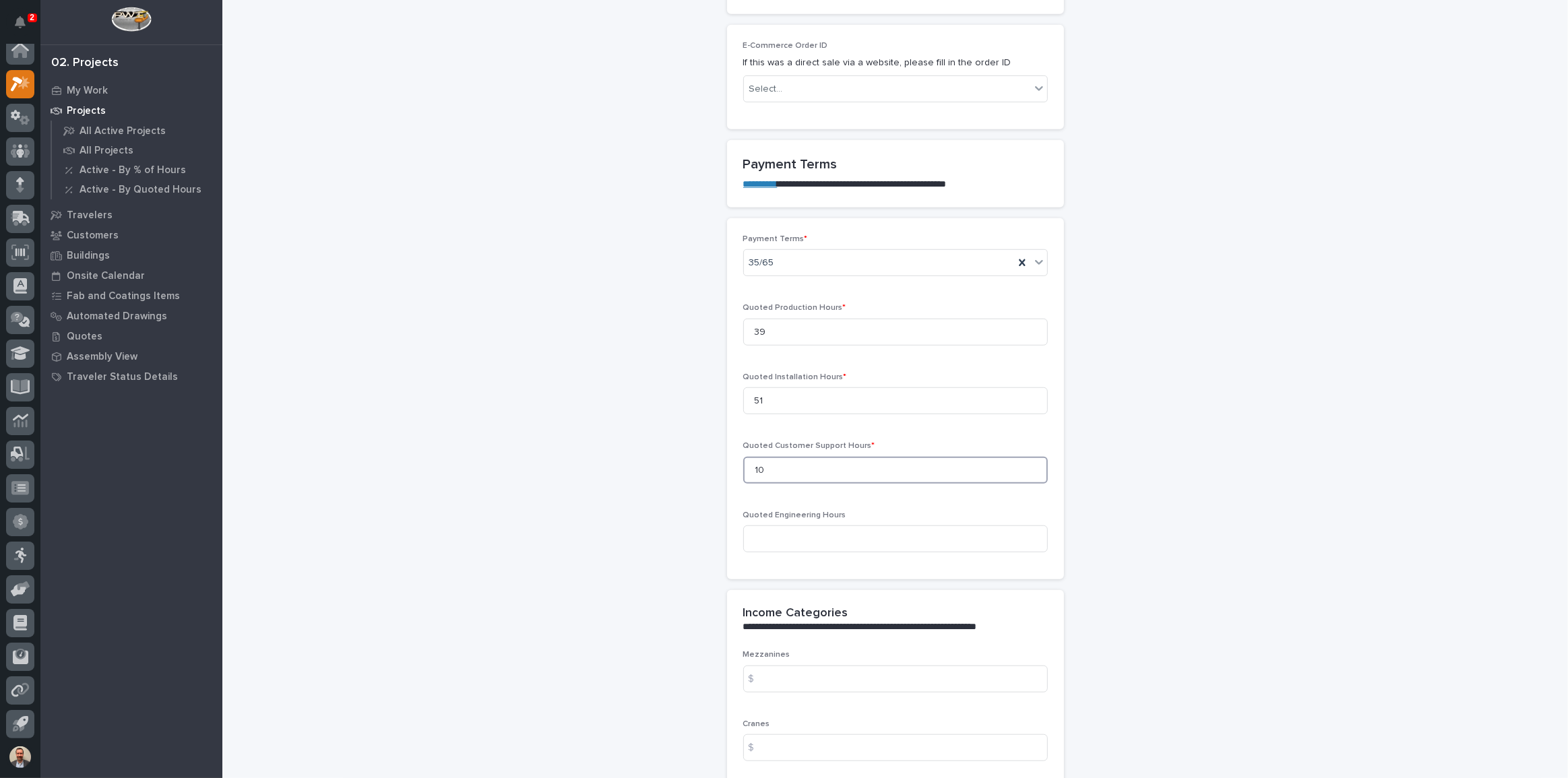
type input "10"
type input "30"
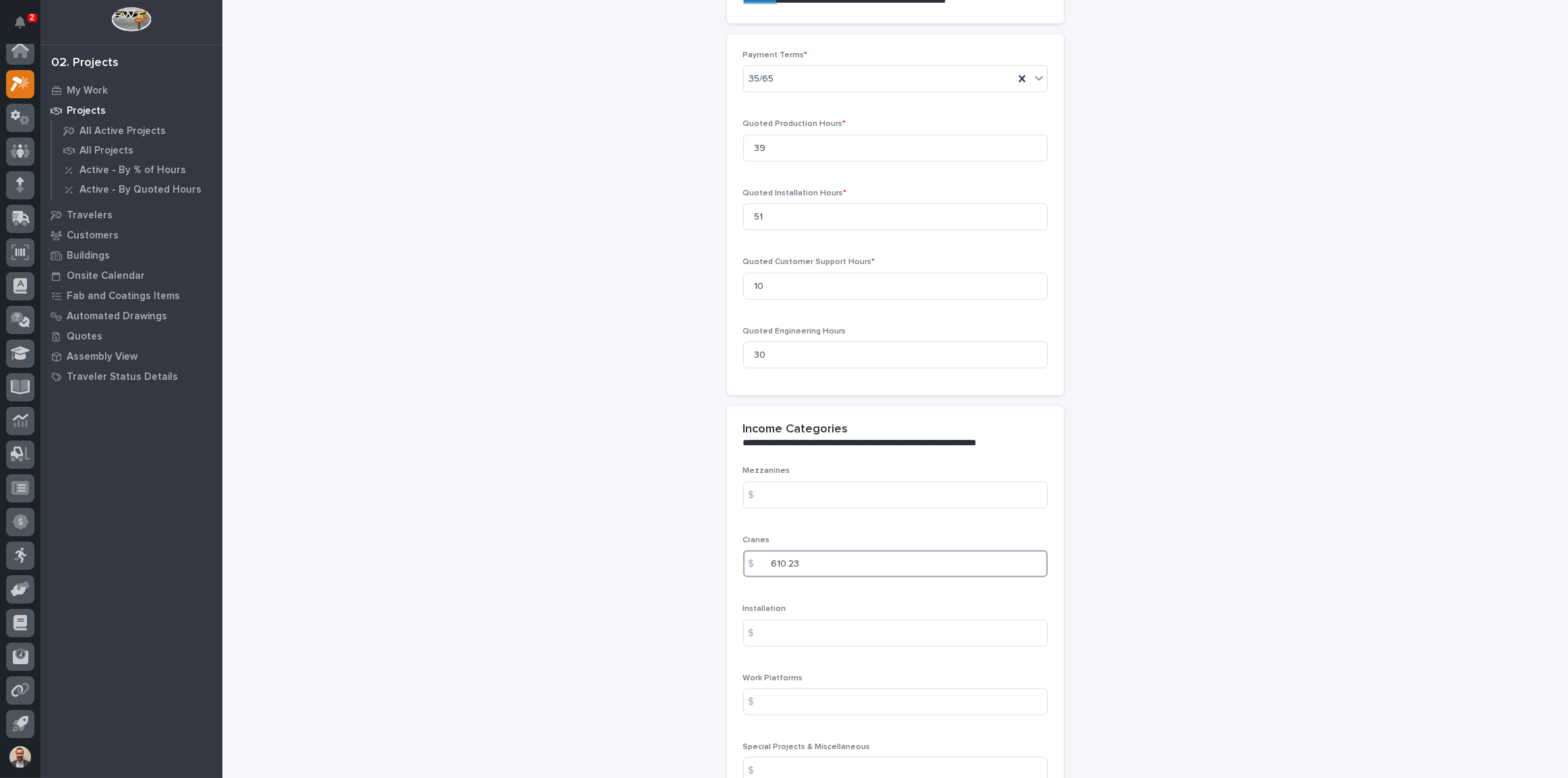
type input "610.23"
type input "9888.91"
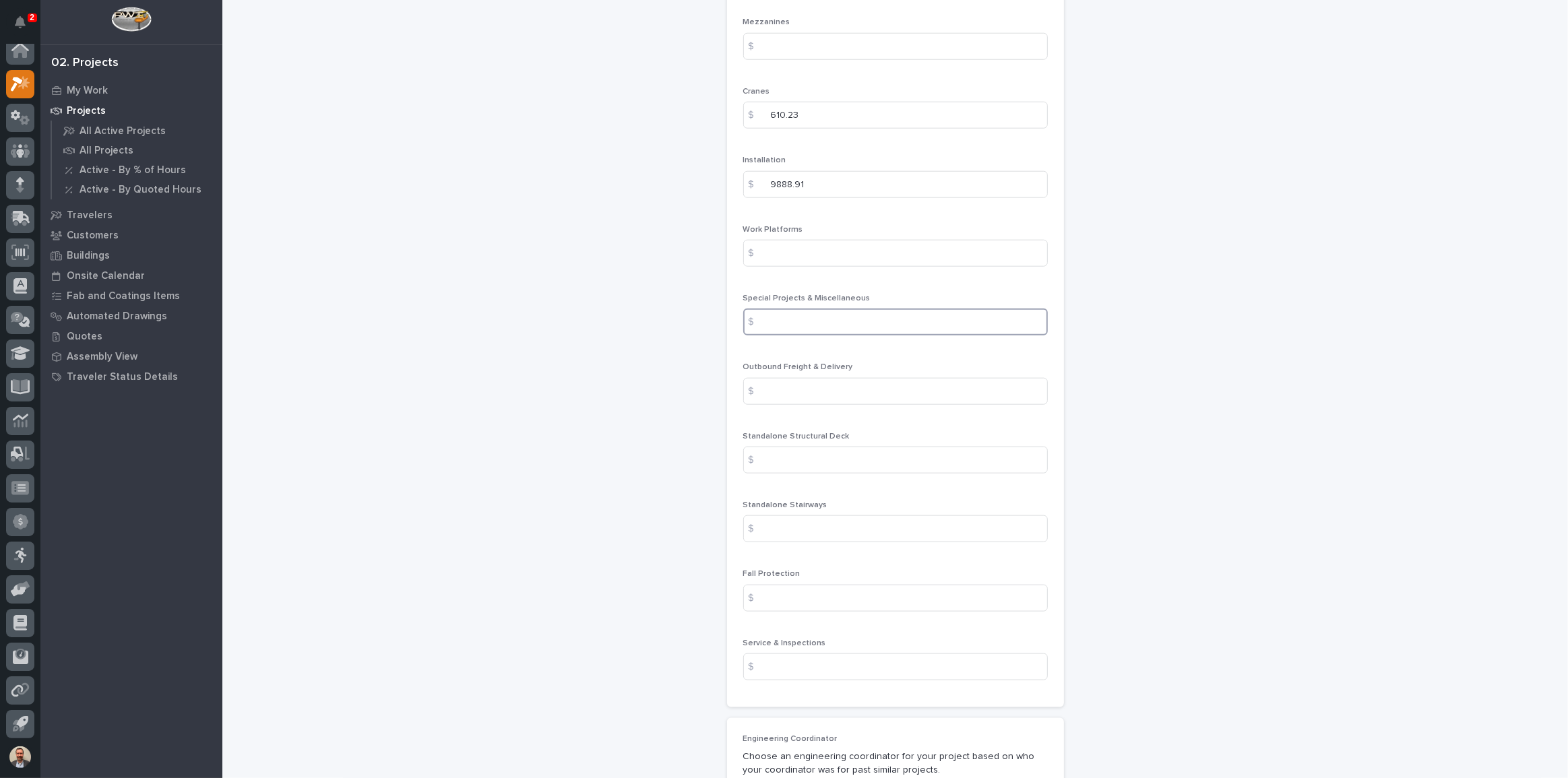
click at [994, 327] on input at bounding box center [896, 322] width 305 height 27
type input "65.52"
type input "23779.08"
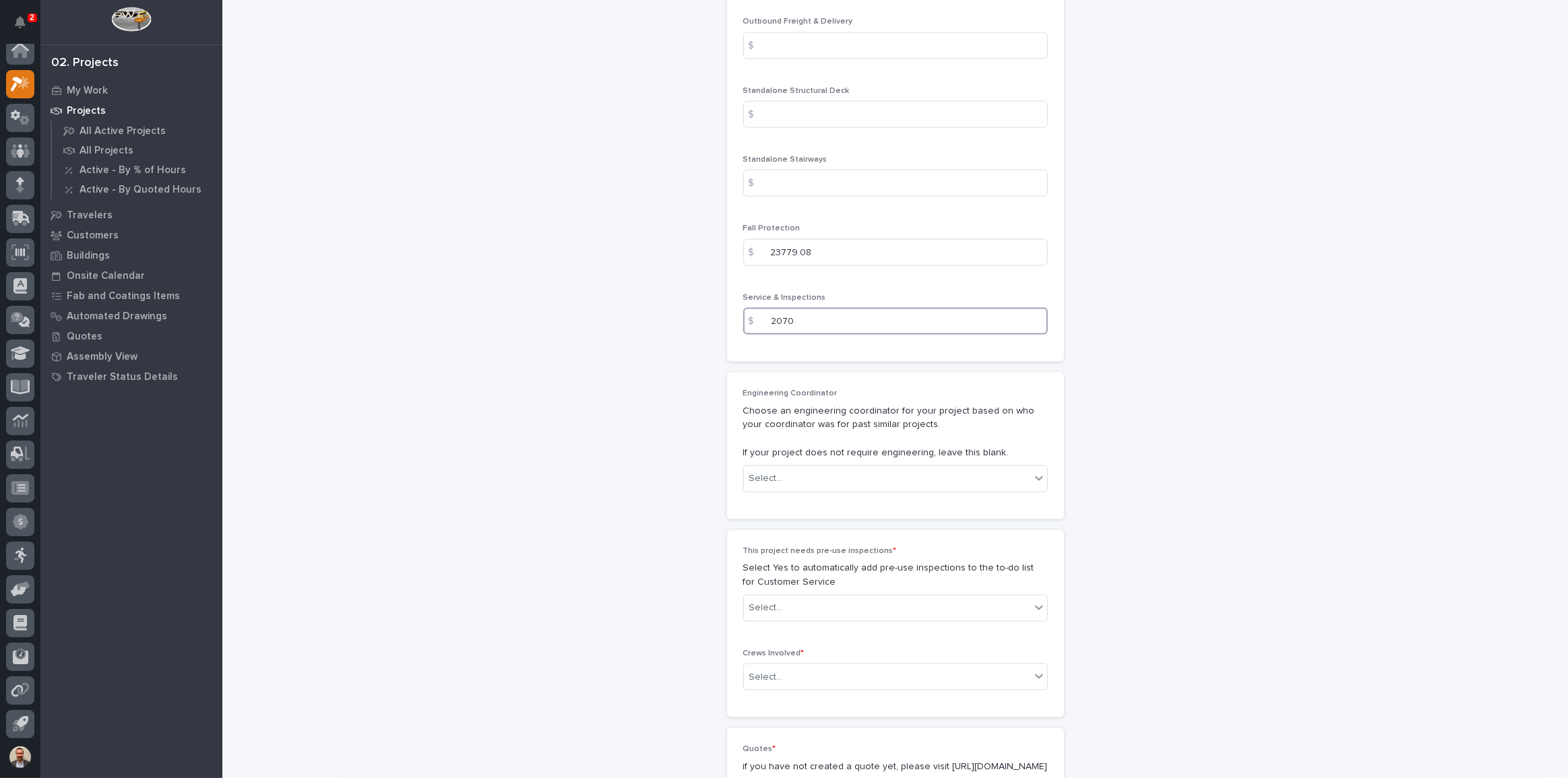
scroll to position [2042, 0]
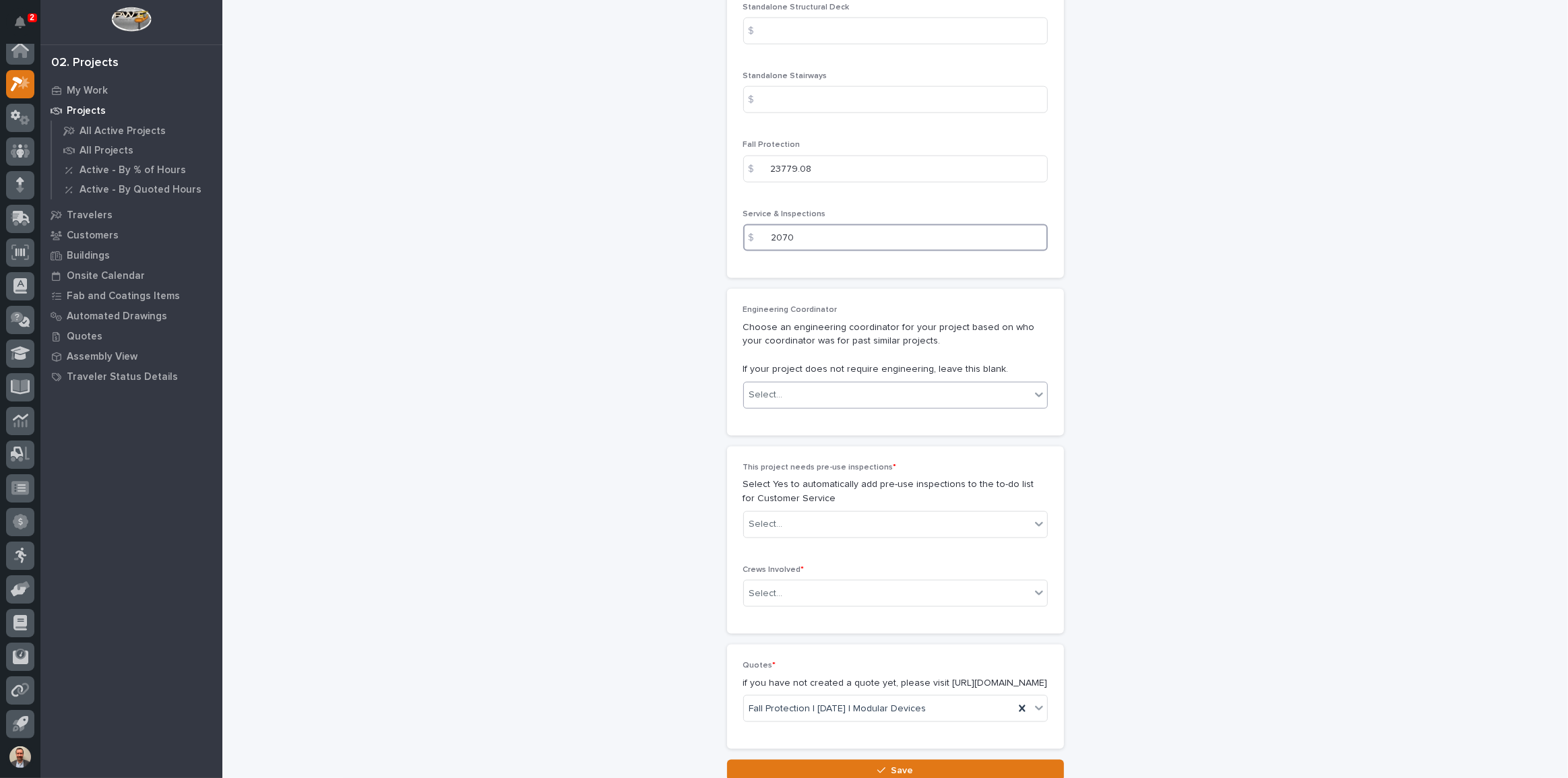
type input "2070"
click at [888, 395] on div "Select..." at bounding box center [887, 395] width 287 height 22
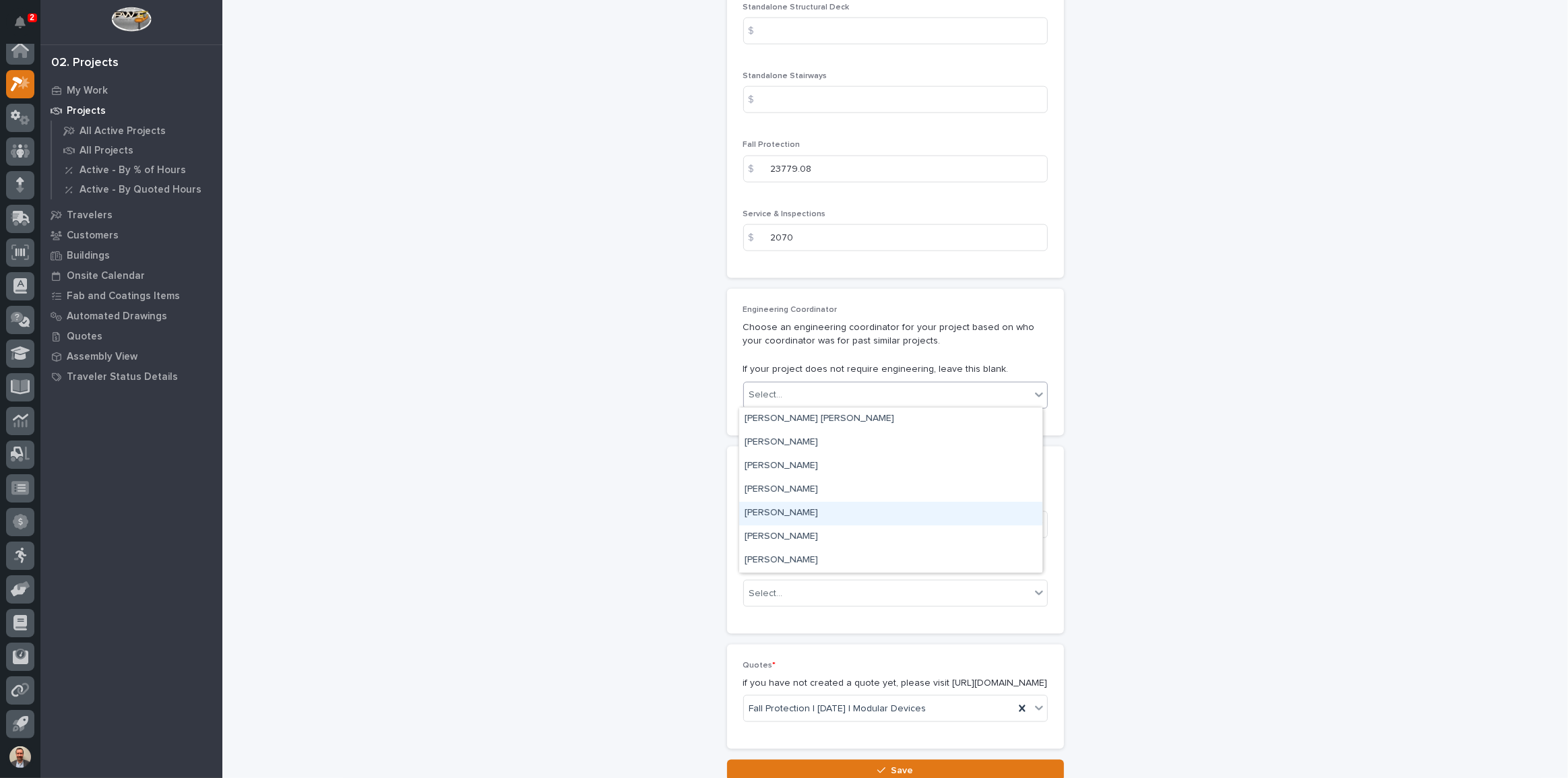
click at [860, 504] on div "[PERSON_NAME]" at bounding box center [891, 514] width 303 height 24
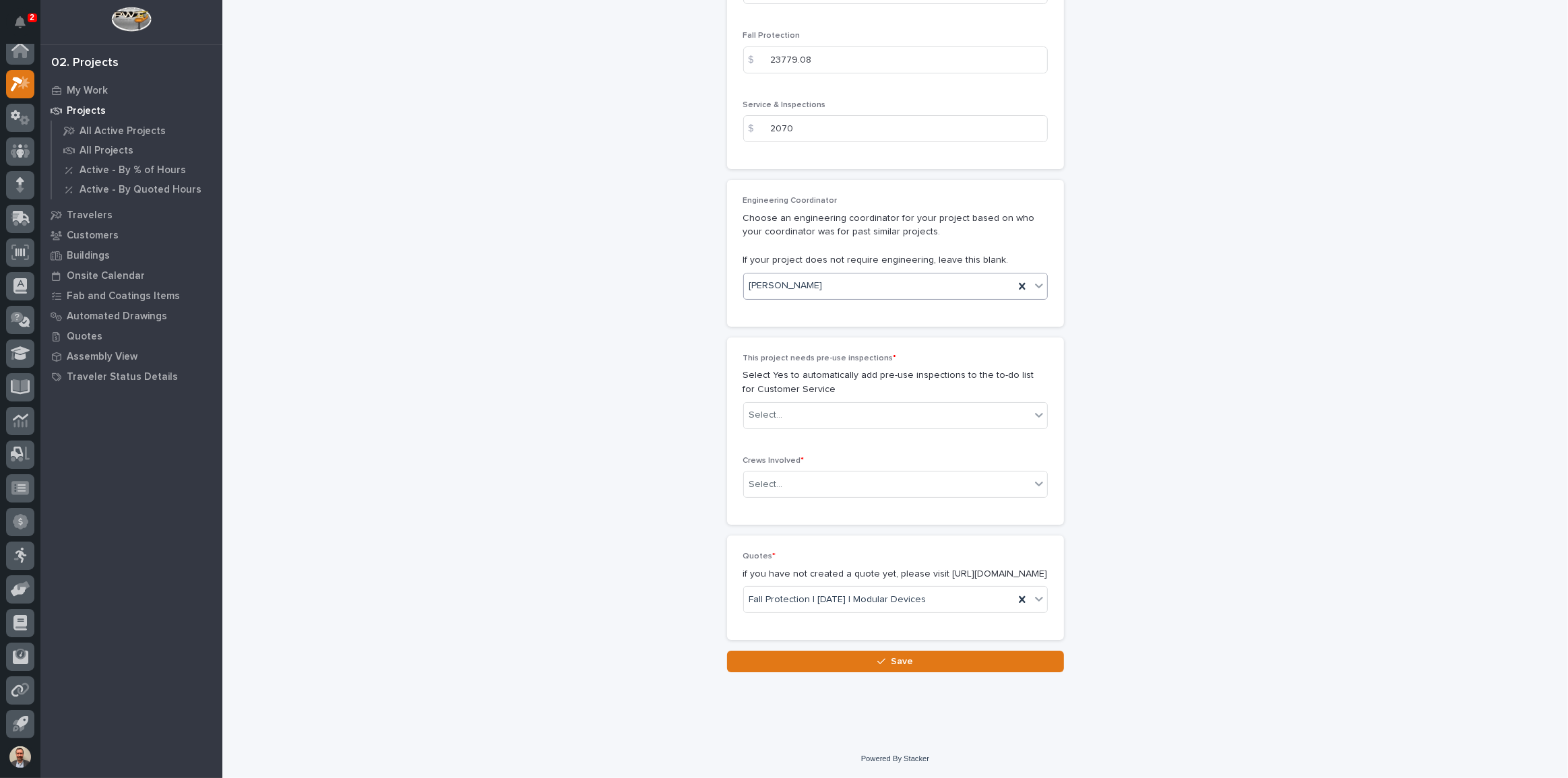
scroll to position [2162, 0]
click at [883, 404] on div "Select..." at bounding box center [887, 415] width 287 height 22
click at [875, 425] on div "Yes" at bounding box center [891, 428] width 303 height 24
click at [893, 474] on div "Select..." at bounding box center [887, 485] width 287 height 22
click at [878, 501] on div "Production" at bounding box center [891, 497] width 303 height 24
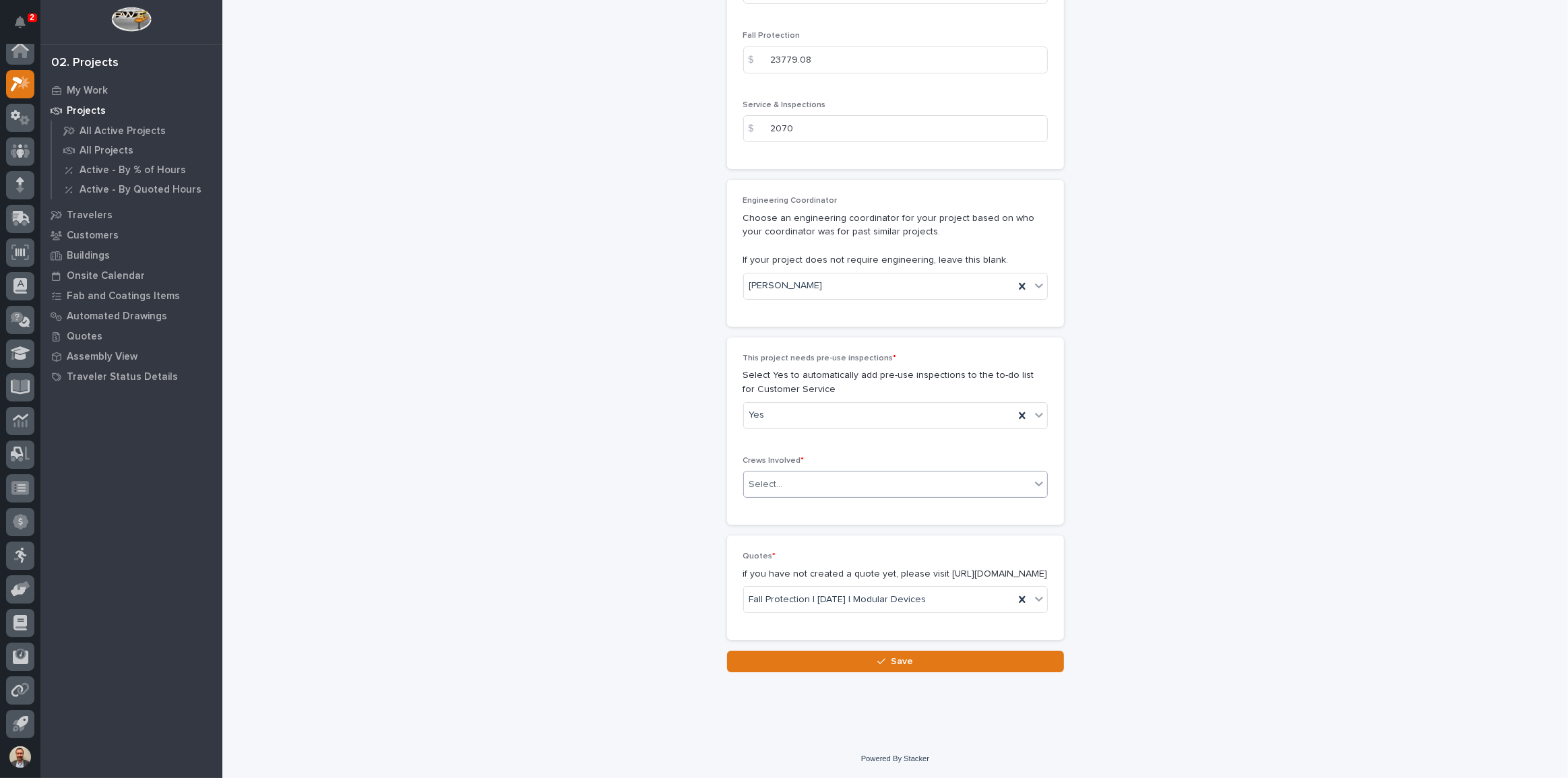
click at [883, 474] on div "Select..." at bounding box center [887, 485] width 287 height 22
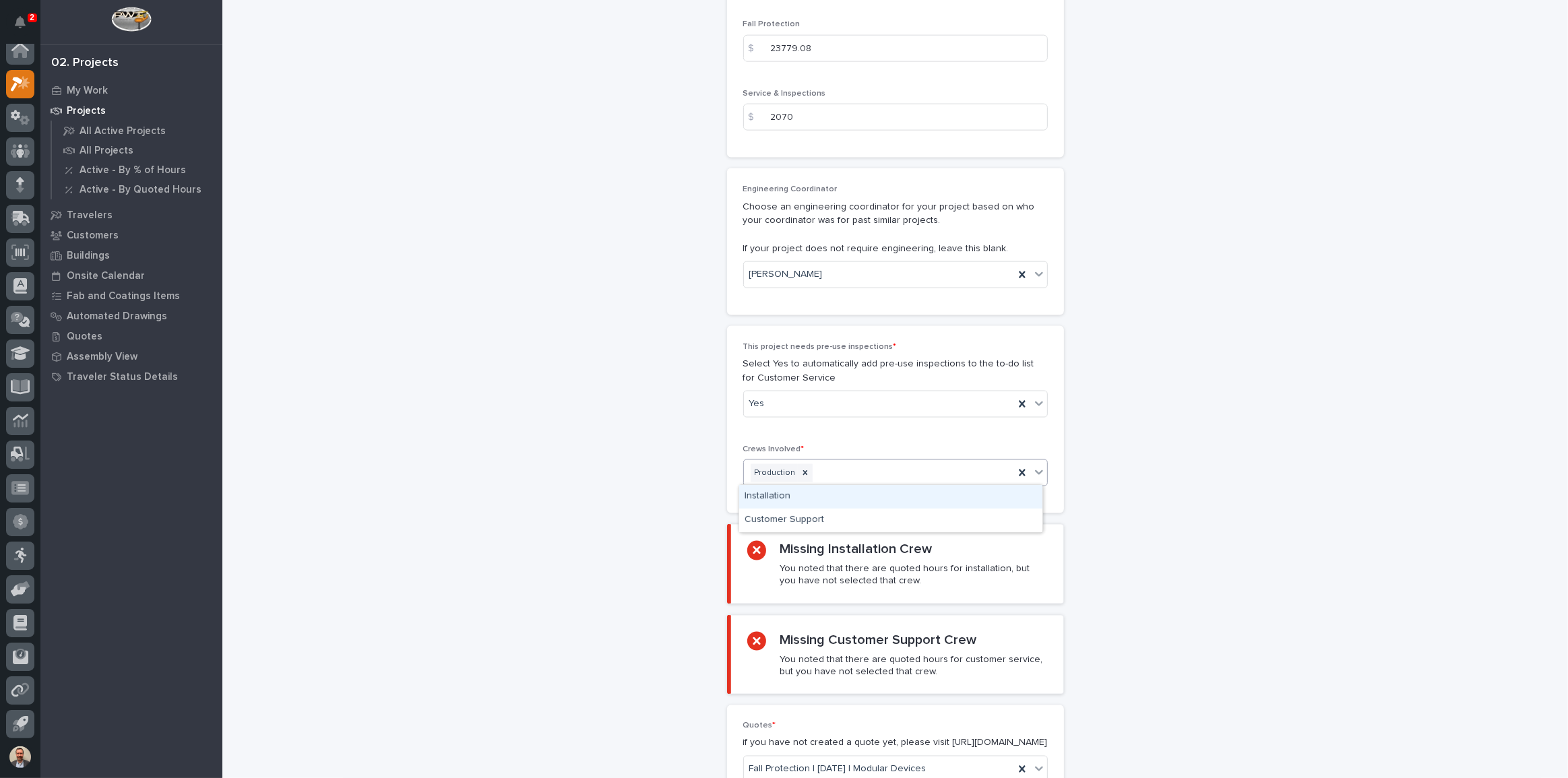
click at [875, 489] on div "Installation" at bounding box center [891, 497] width 303 height 24
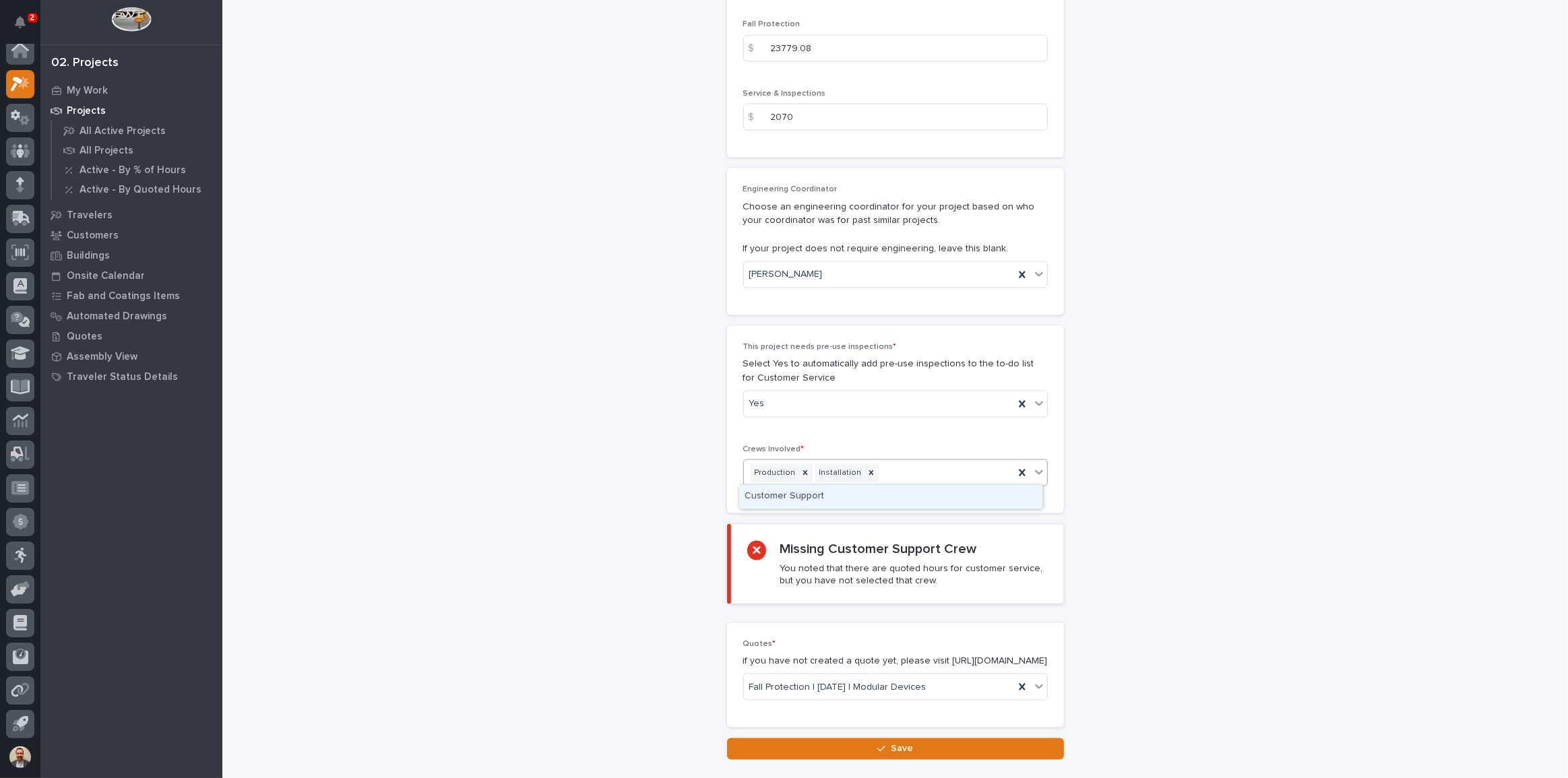
click at [884, 468] on div "Production Installation" at bounding box center [879, 473] width 270 height 24
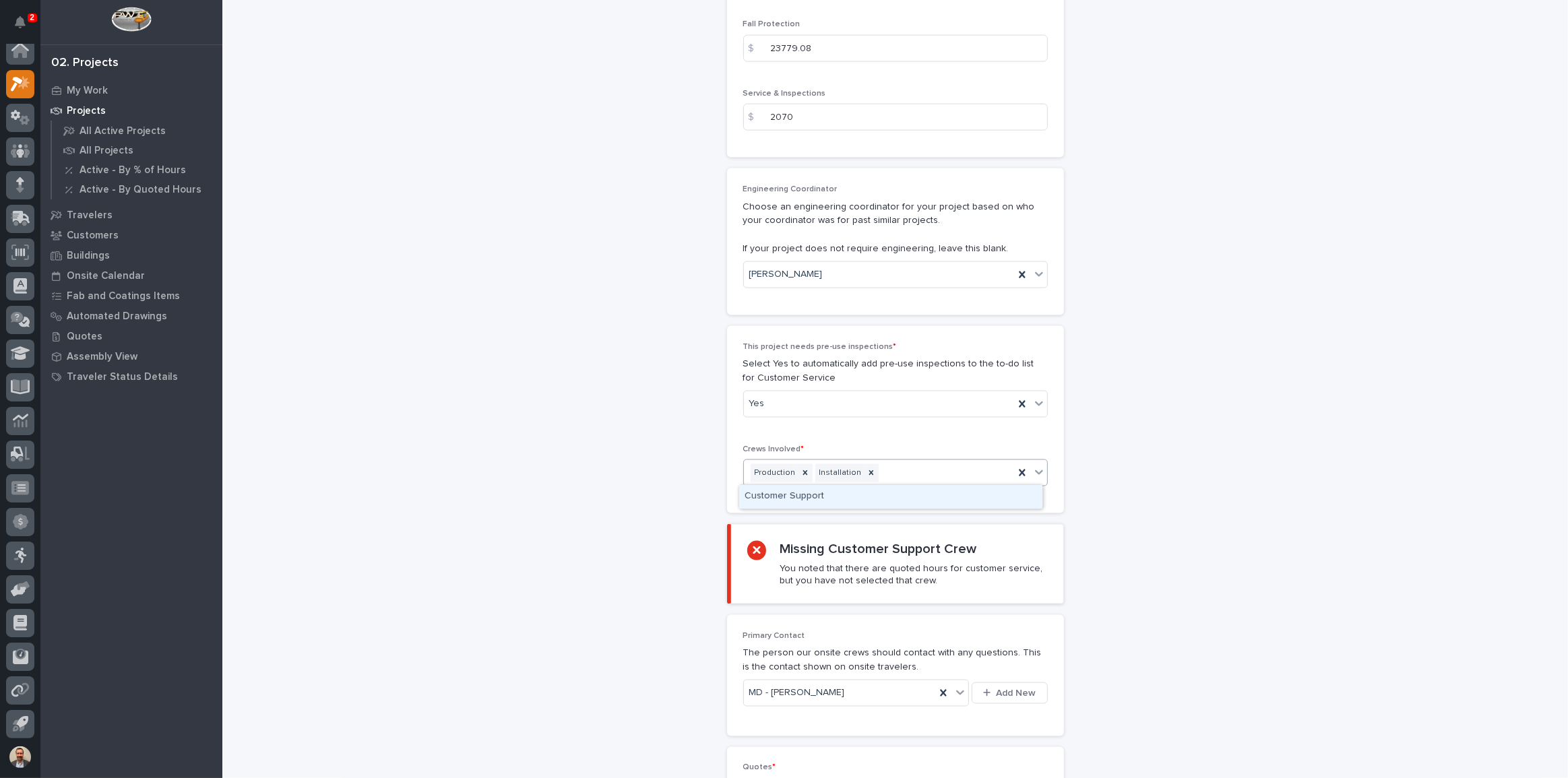
click at [883, 494] on div "Customer Support" at bounding box center [891, 497] width 303 height 24
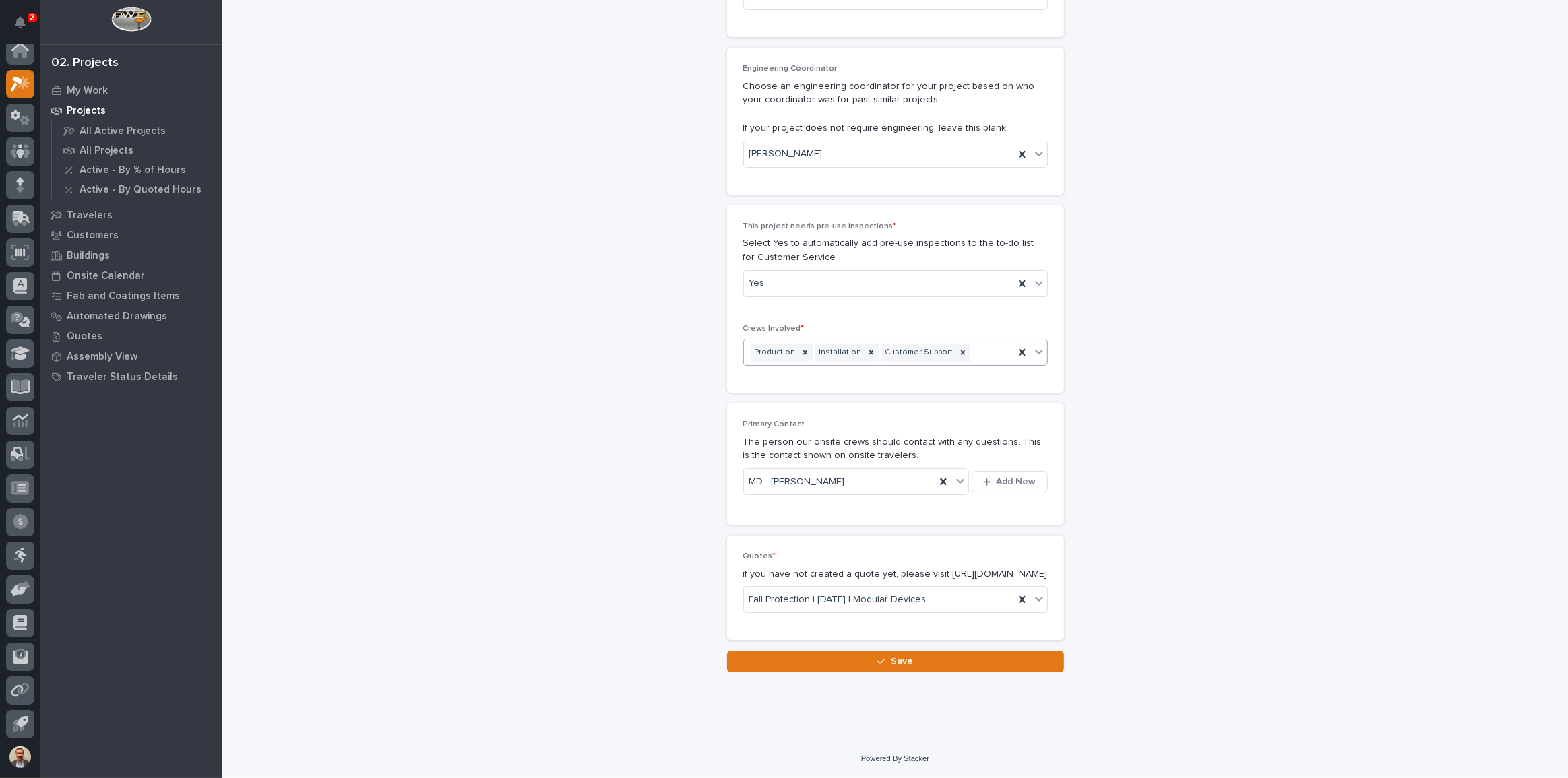
scroll to position [2294, 0]
click at [925, 663] on button "Save" at bounding box center [896, 662] width 337 height 22
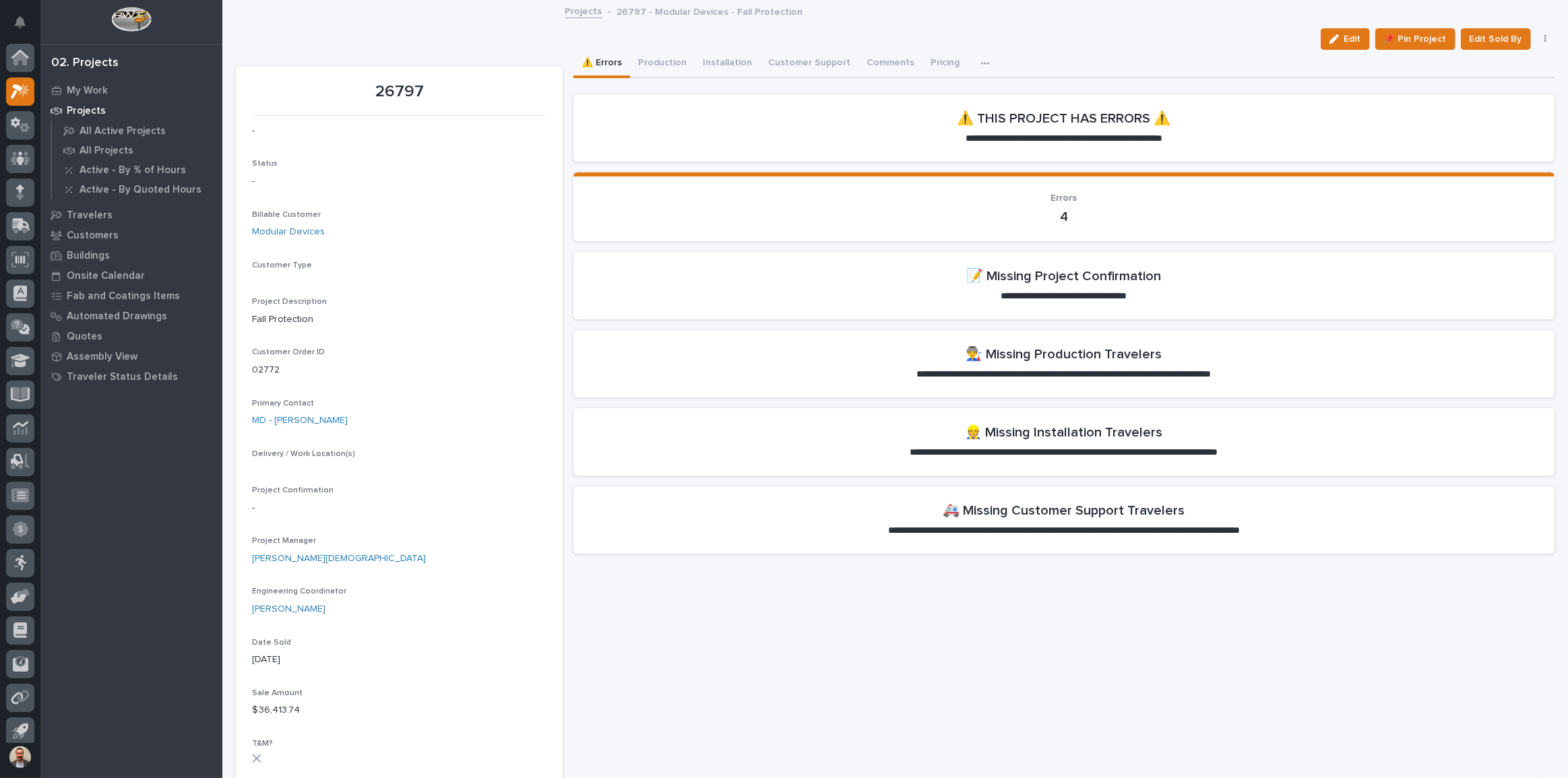
scroll to position [7, 0]
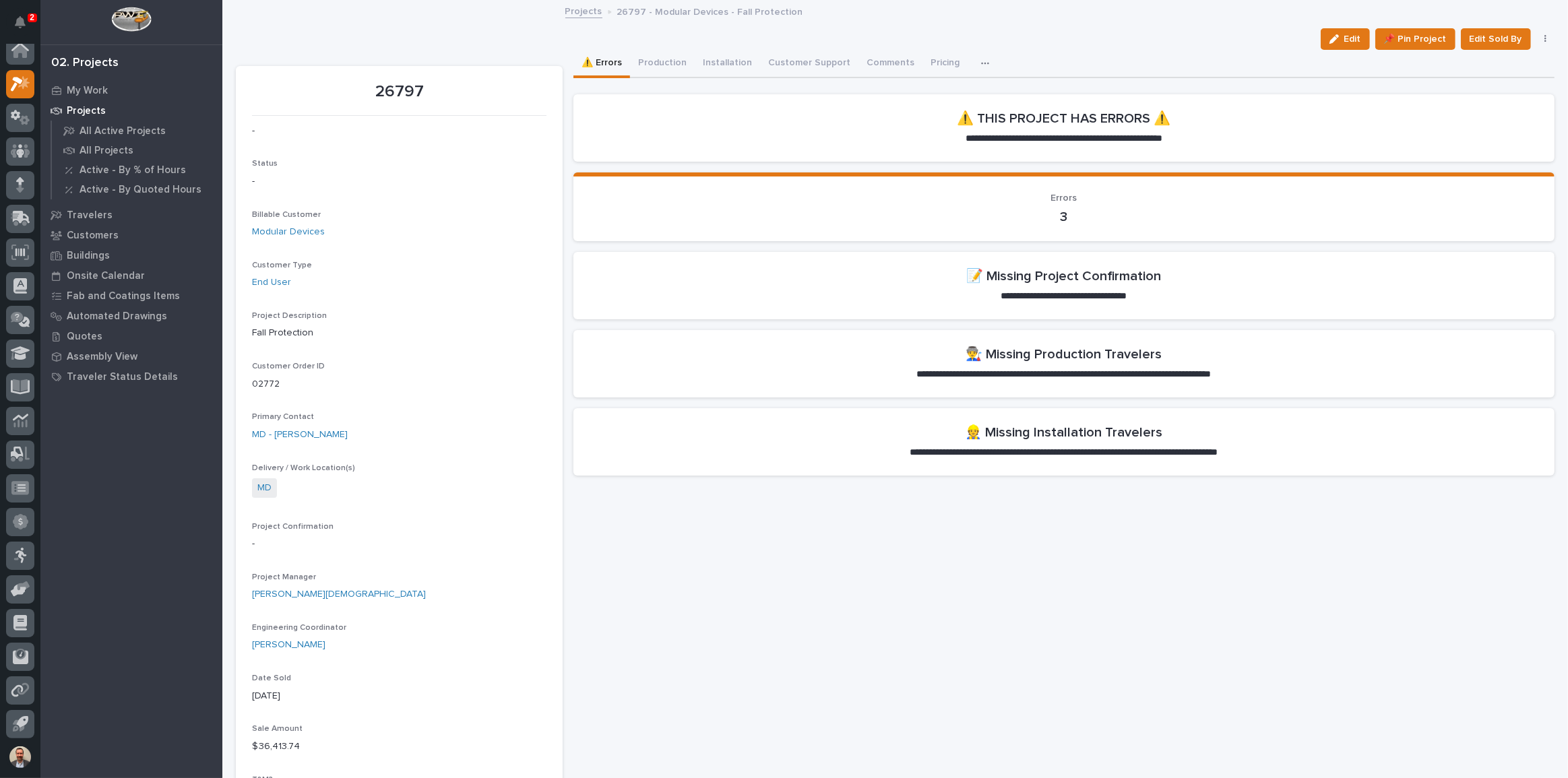
click at [1337, 48] on button "Edit" at bounding box center [1345, 39] width 49 height 22
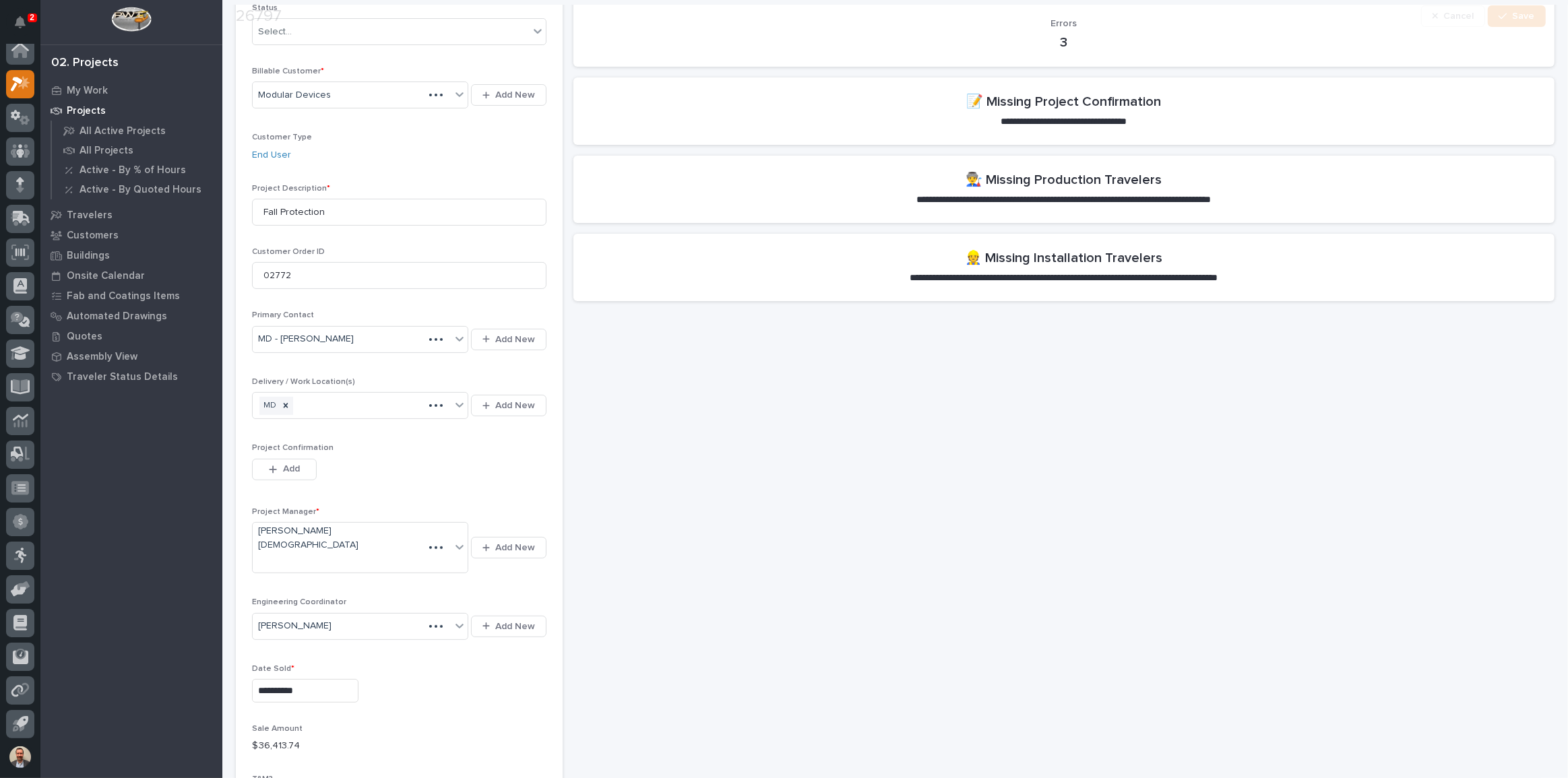
scroll to position [245, 0]
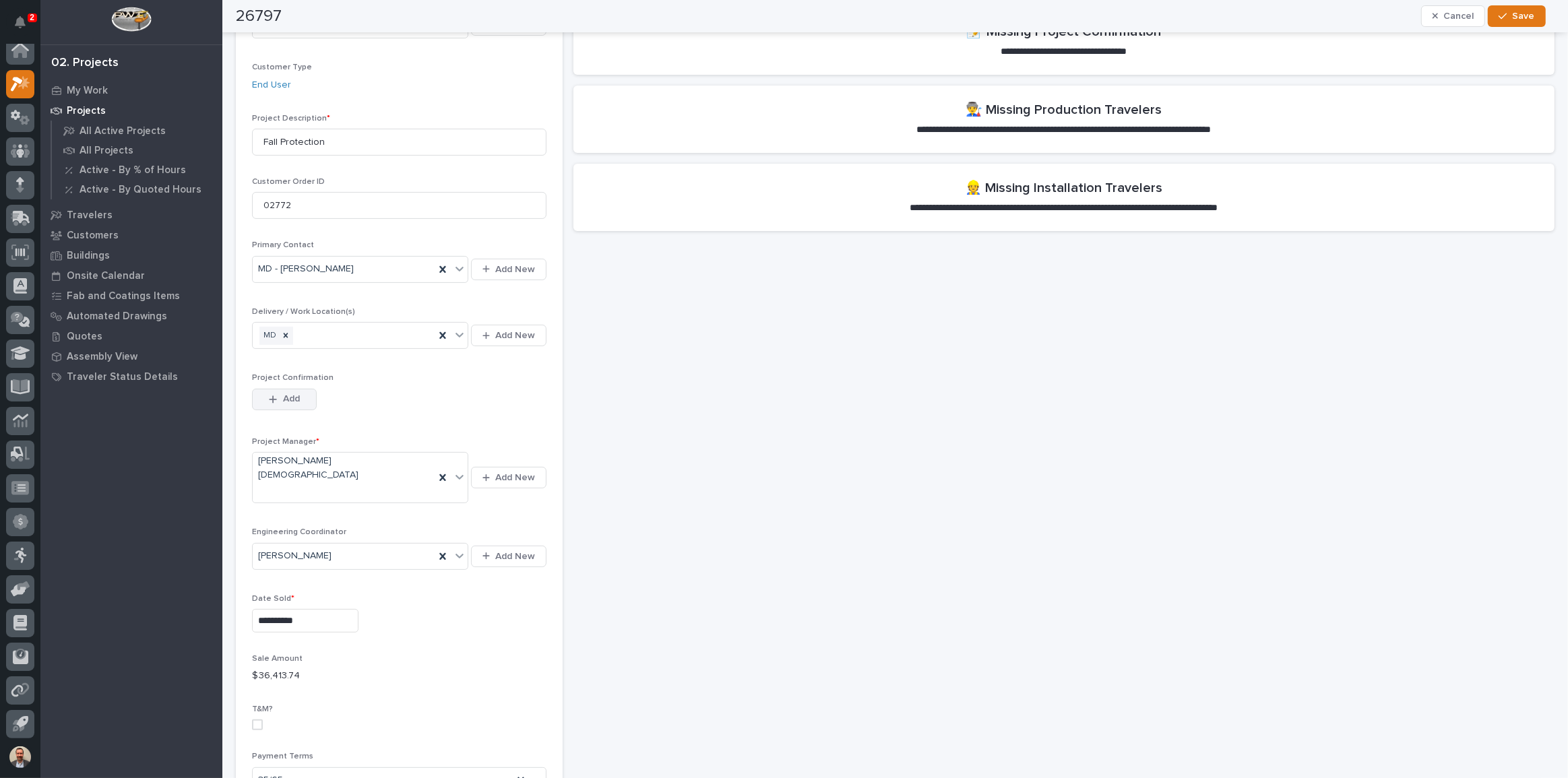
click at [297, 401] on span "Add" at bounding box center [291, 399] width 17 height 12
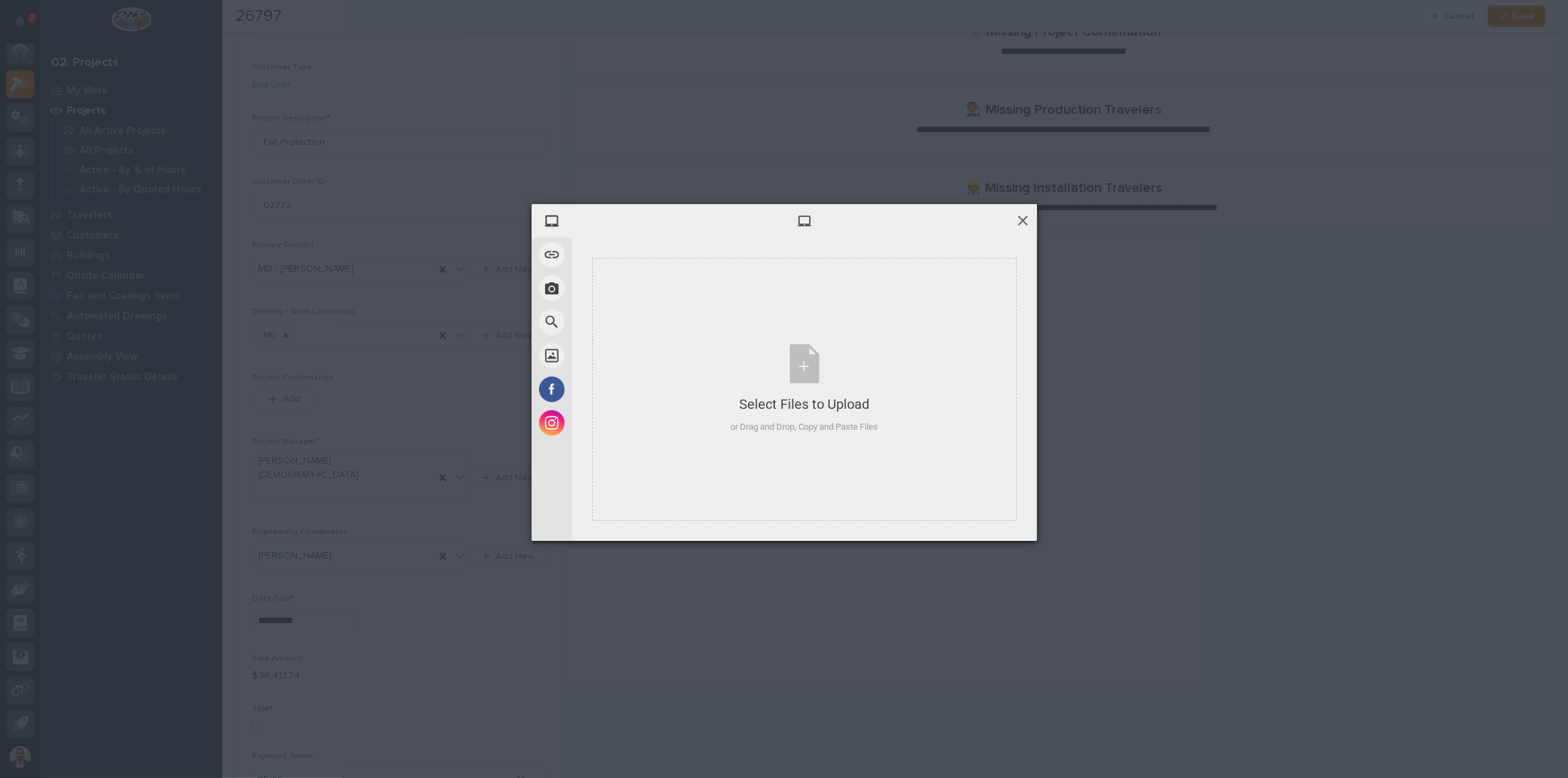
click at [1019, 226] on span at bounding box center [1023, 220] width 15 height 15
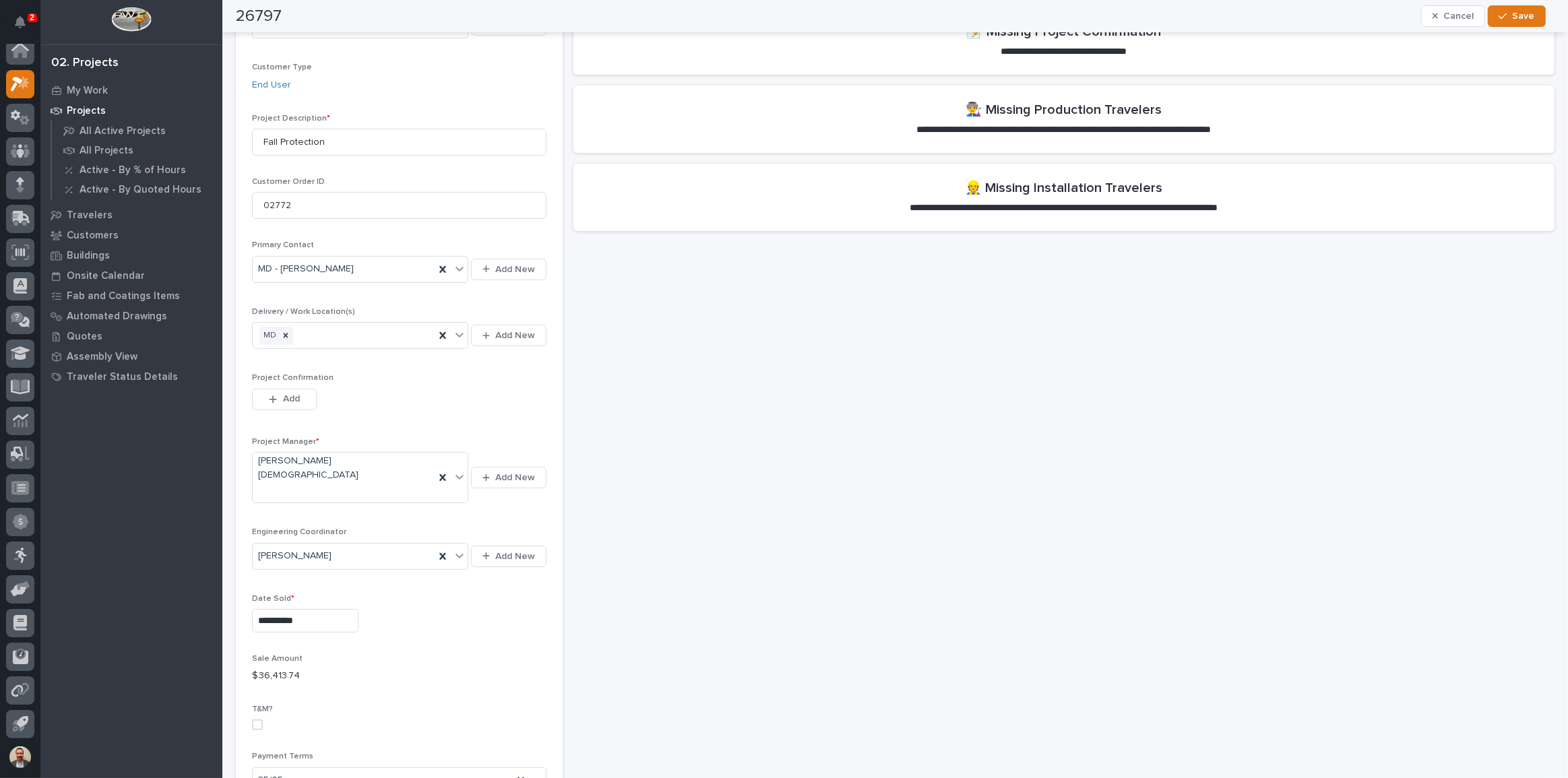
scroll to position [0, 0]
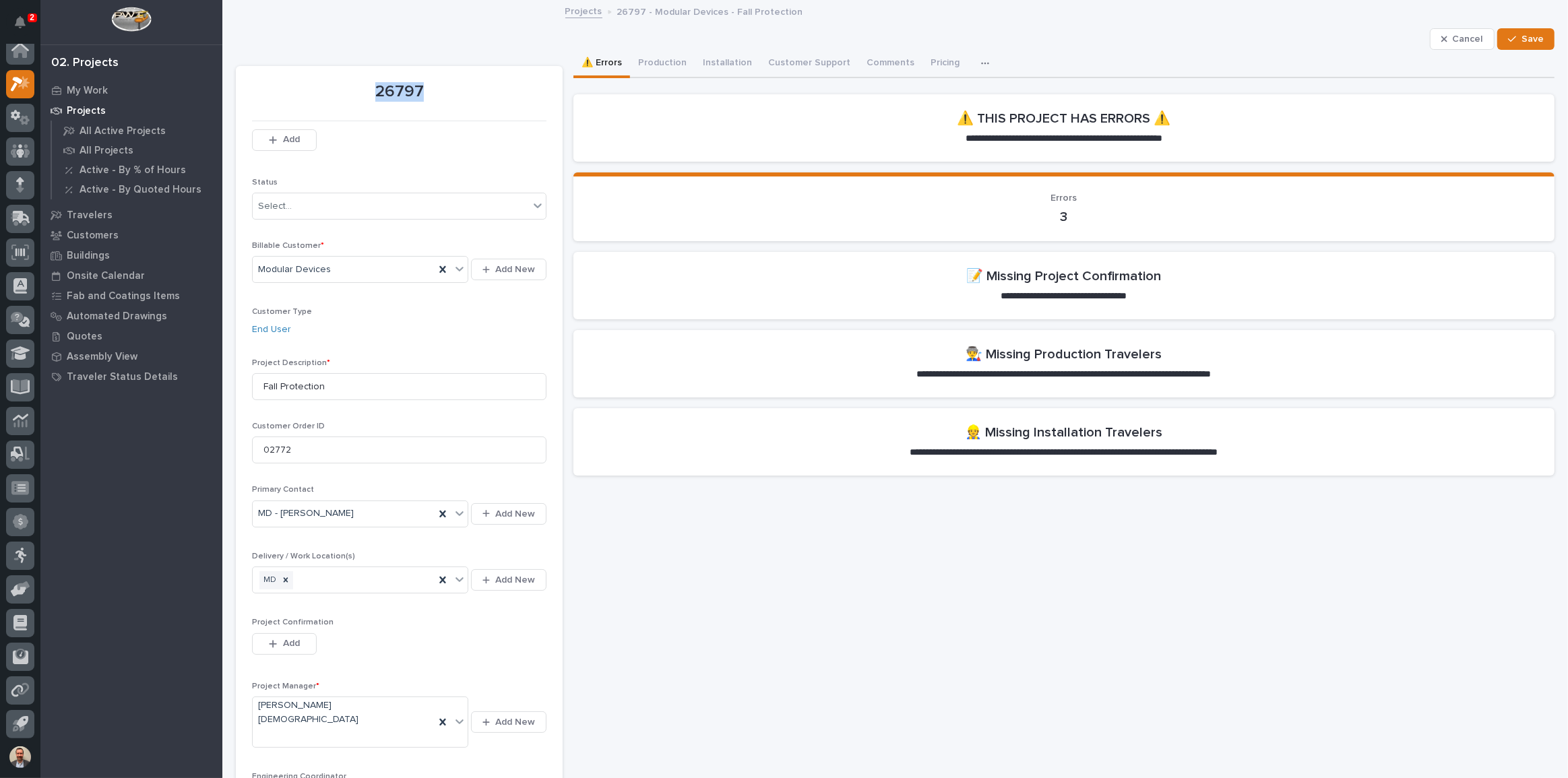
drag, startPoint x: 375, startPoint y: 90, endPoint x: 431, endPoint y: 90, distance: 56.0
click at [431, 90] on p "26797" at bounding box center [399, 92] width 295 height 20
copy p "26797"
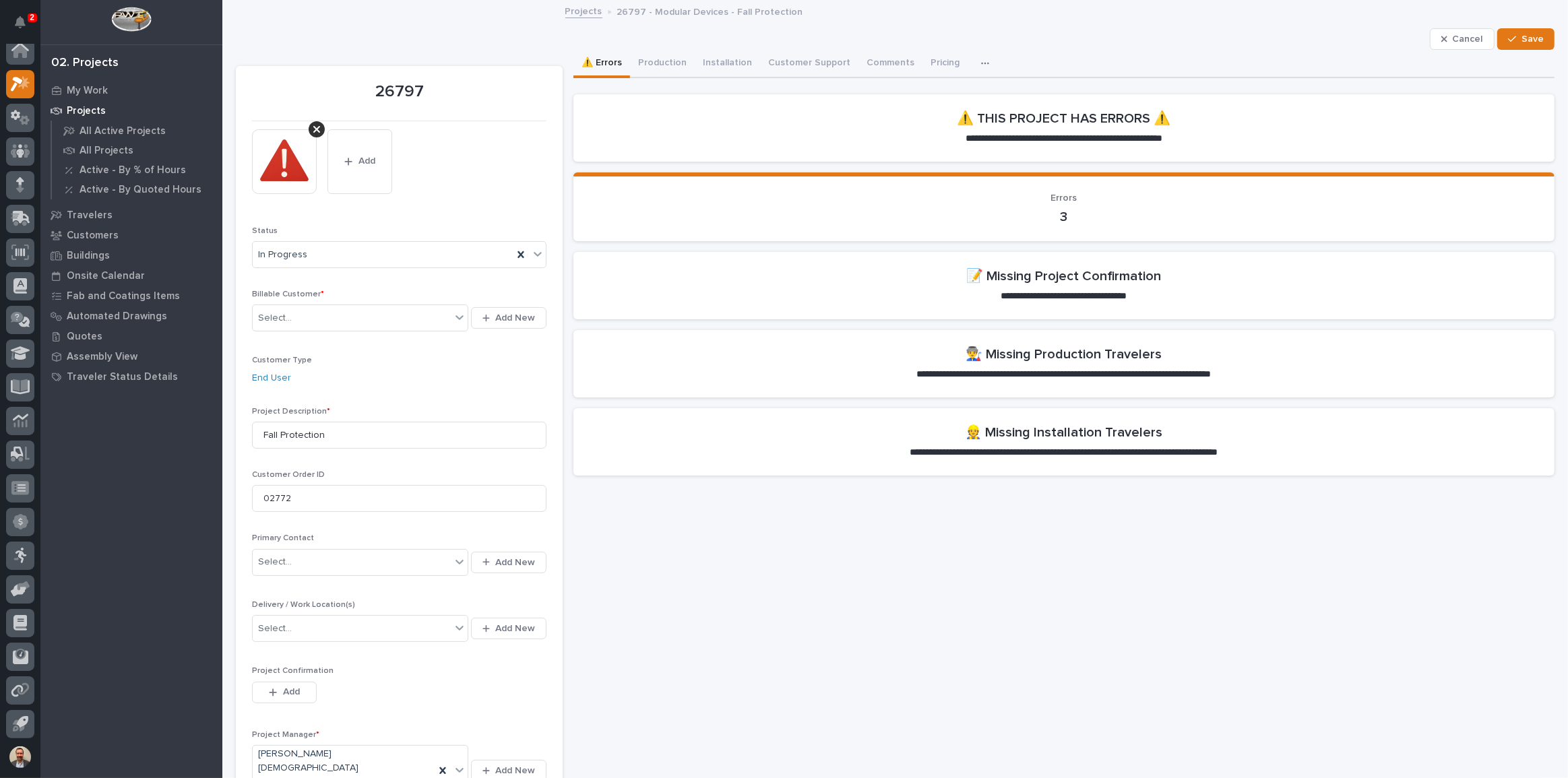
click at [714, 175] on section "Errors 3" at bounding box center [1063, 207] width 981 height 70
click at [455, 318] on icon at bounding box center [460, 318] width 14 height 14
click at [820, 268] on section "**********" at bounding box center [1063, 286] width 981 height 68
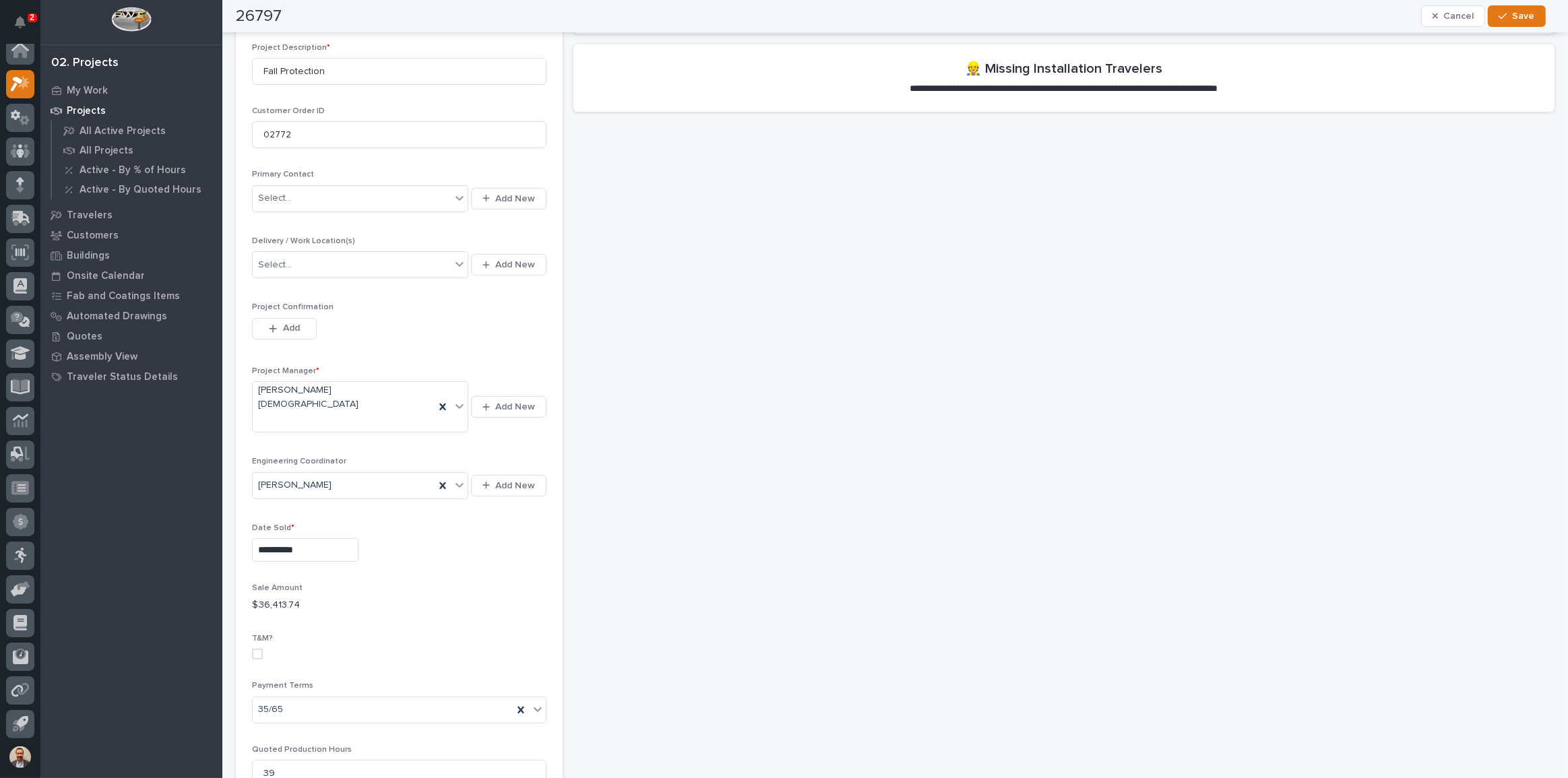
scroll to position [367, 0]
click at [313, 325] on button "Add" at bounding box center [285, 326] width 65 height 22
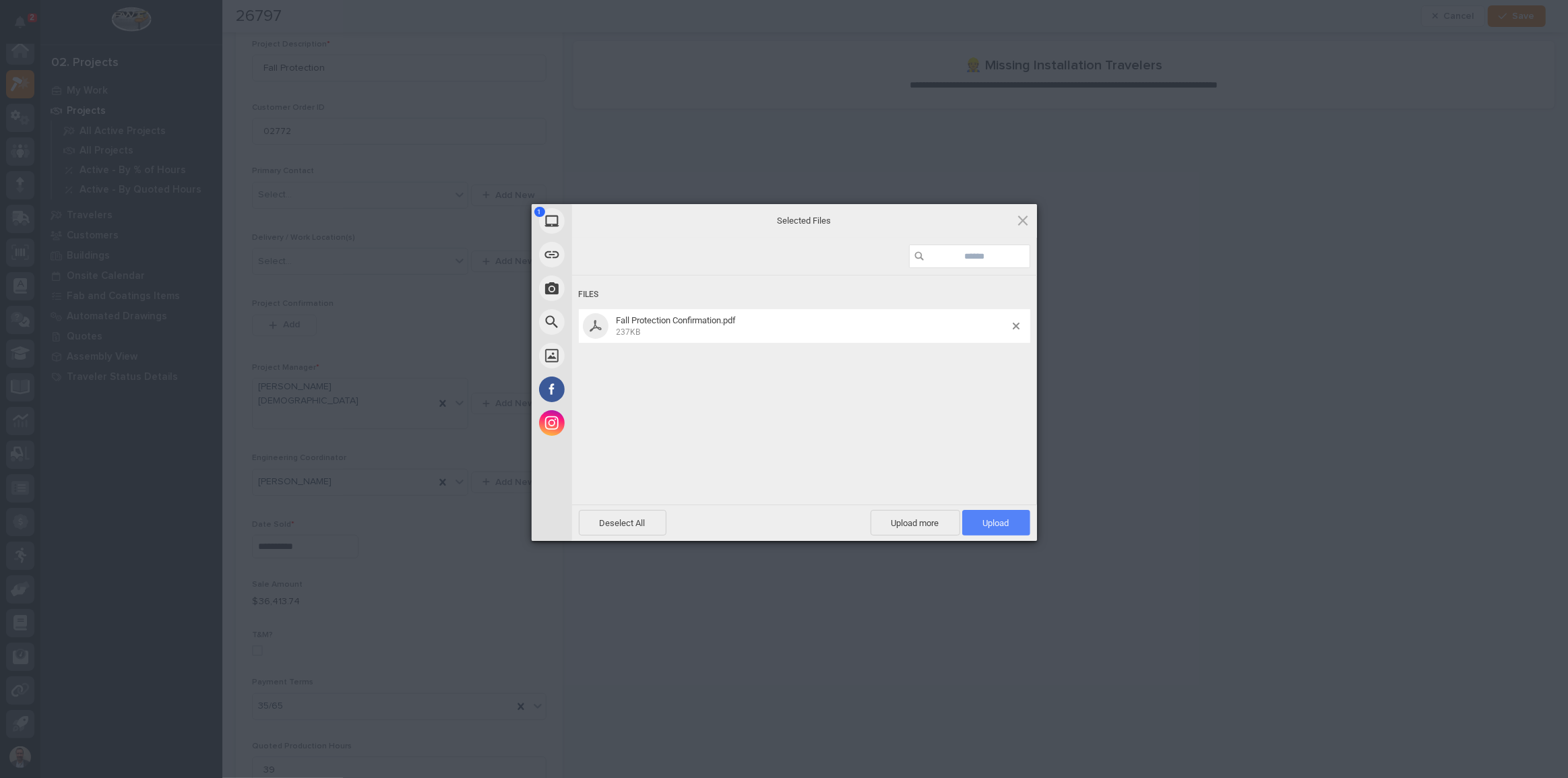
click at [994, 529] on span "Upload 1" at bounding box center [996, 523] width 68 height 26
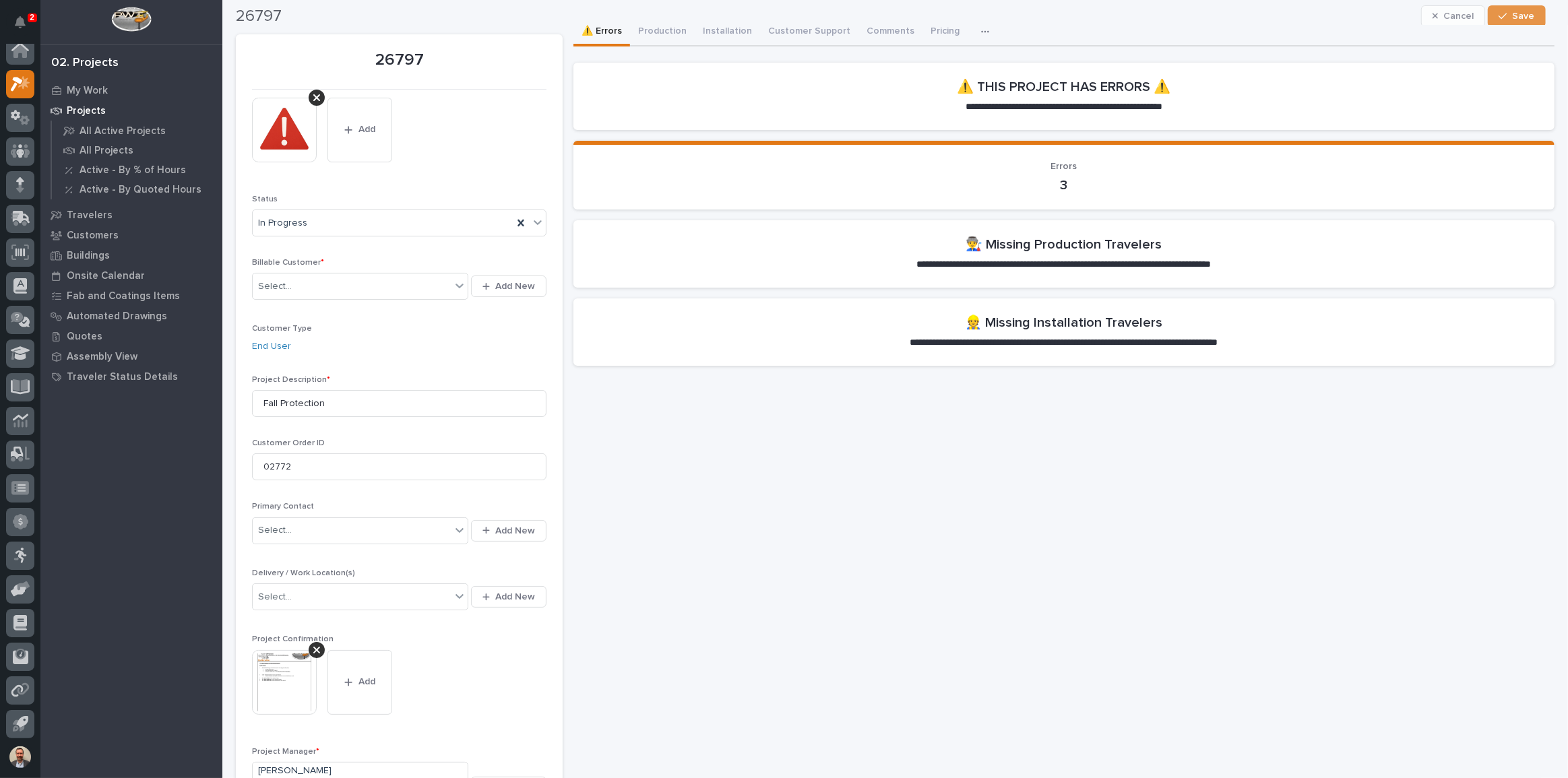
scroll to position [0, 0]
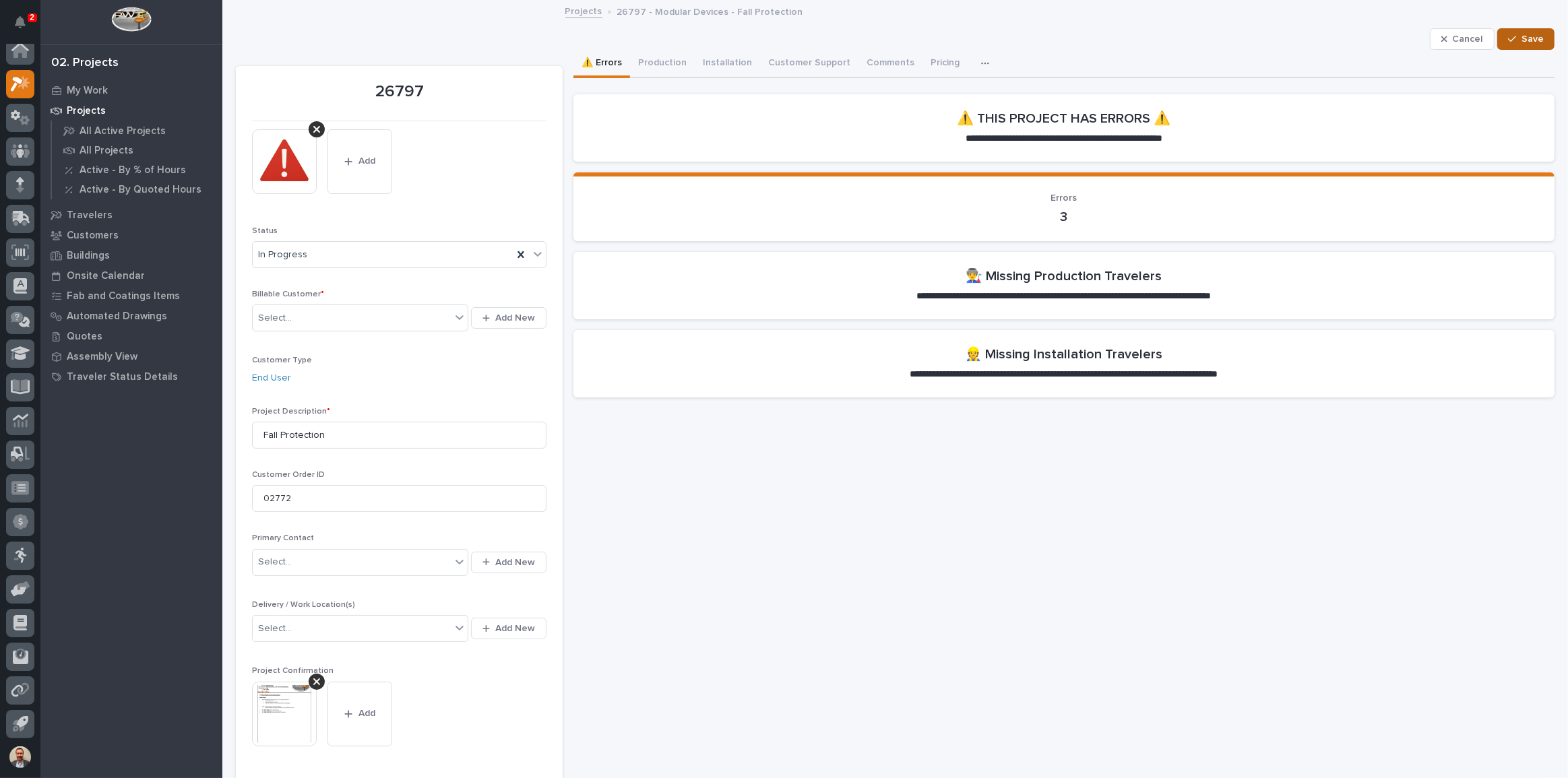
click at [1525, 32] on button "Save" at bounding box center [1525, 39] width 57 height 22
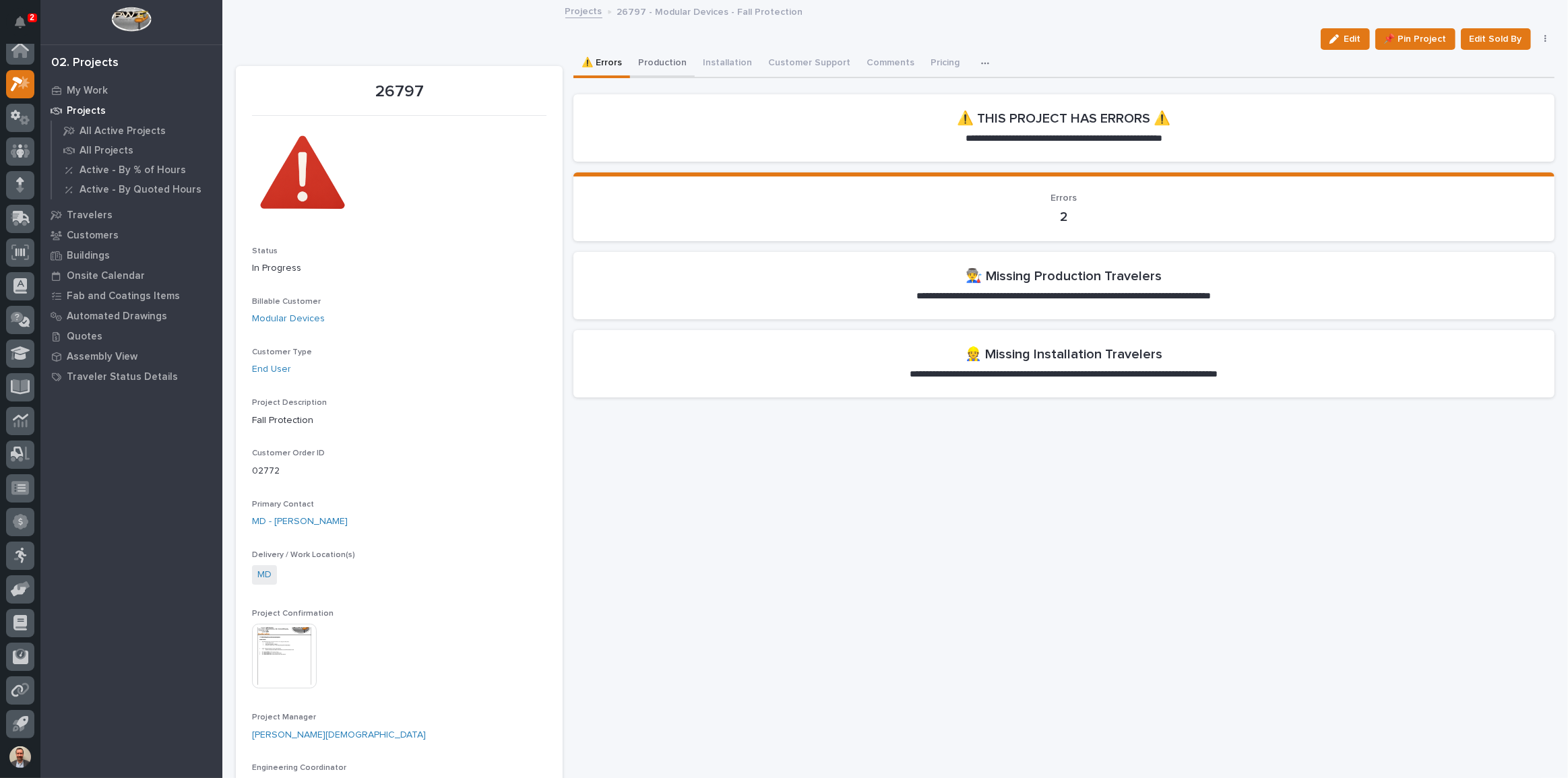
click at [658, 61] on button "Production" at bounding box center [662, 64] width 65 height 28
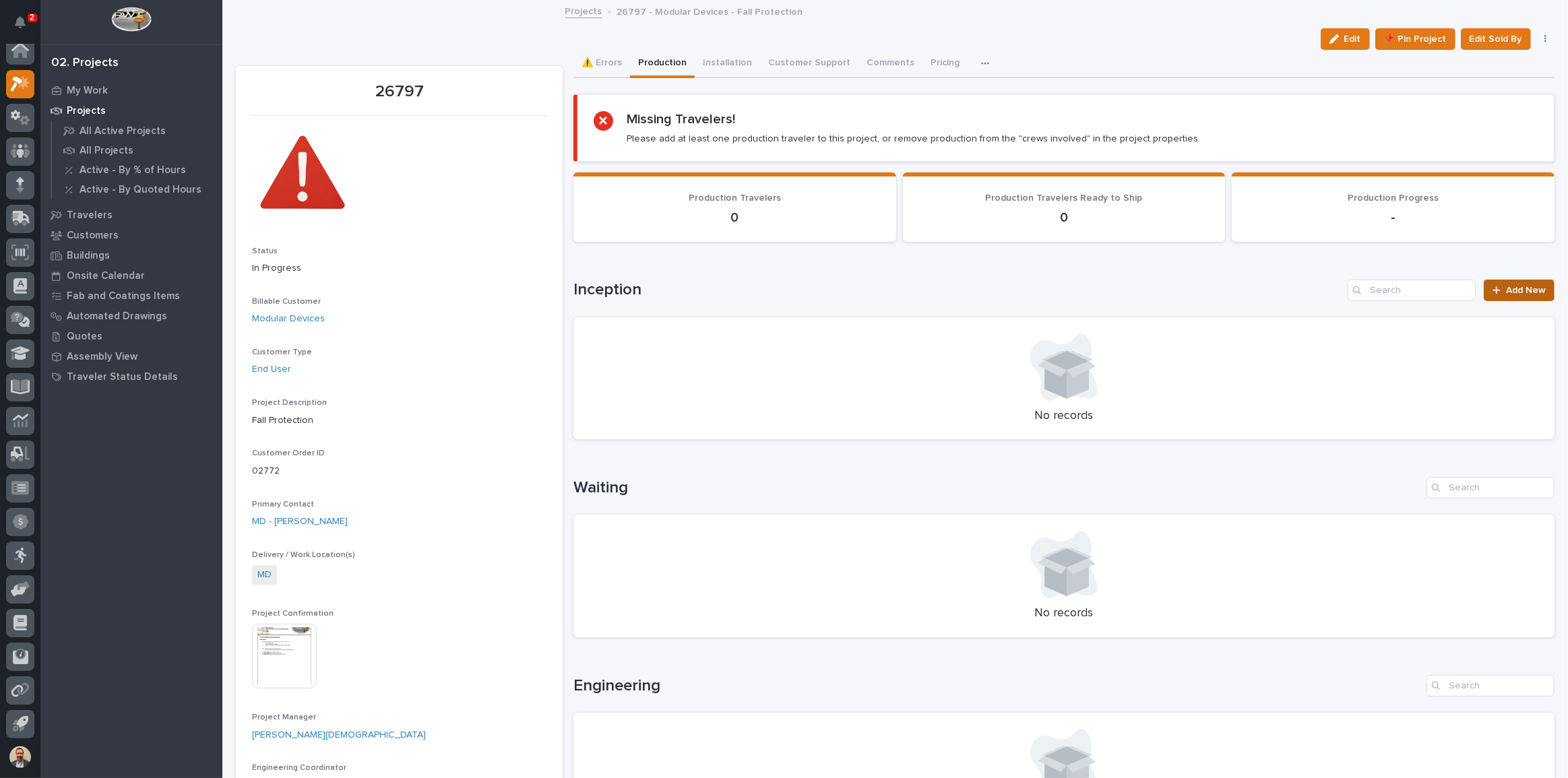
click at [1523, 287] on span "Add New" at bounding box center [1525, 291] width 40 height 9
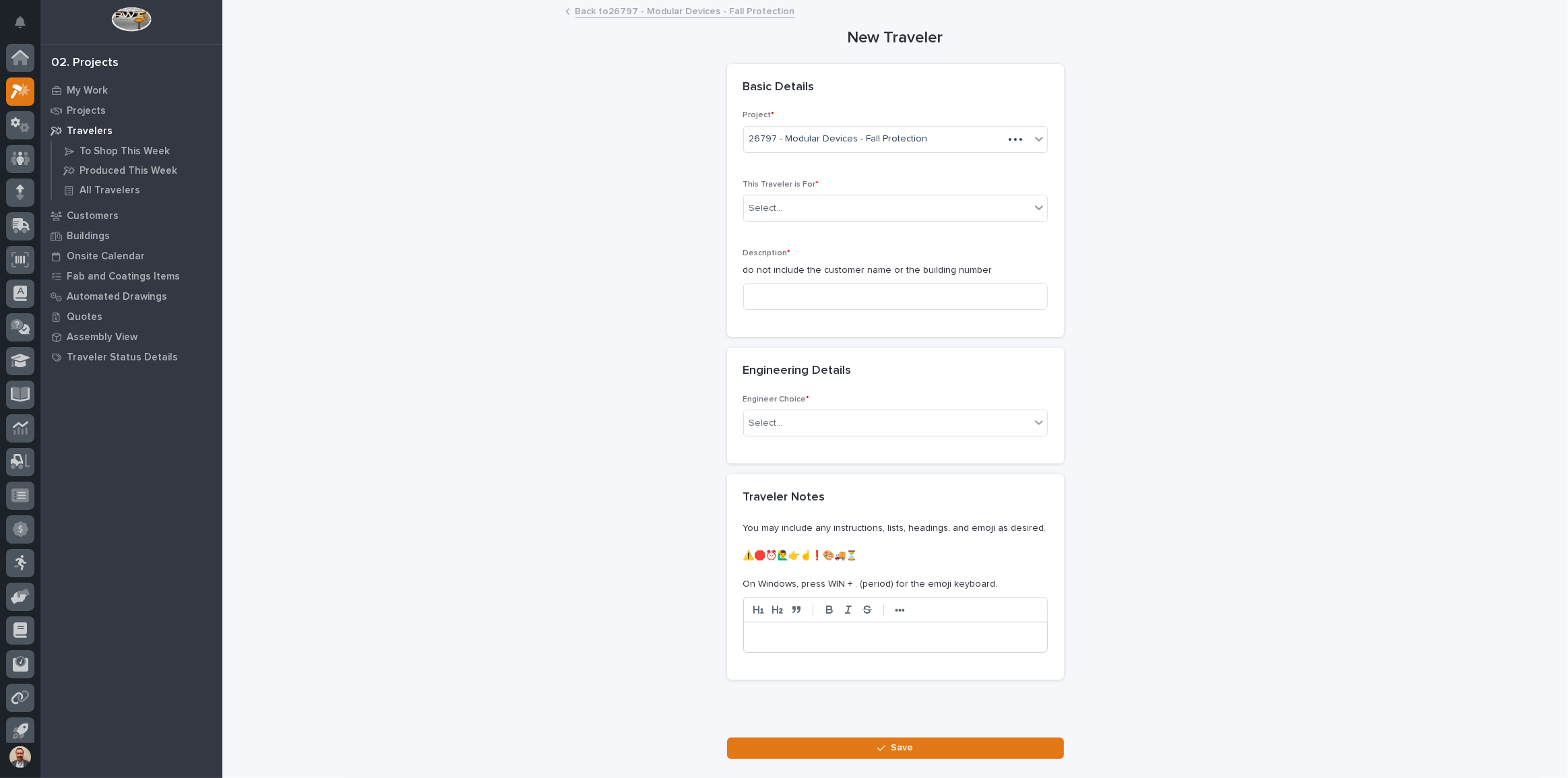
scroll to position [7, 0]
click at [941, 211] on div "Select..." at bounding box center [887, 208] width 287 height 22
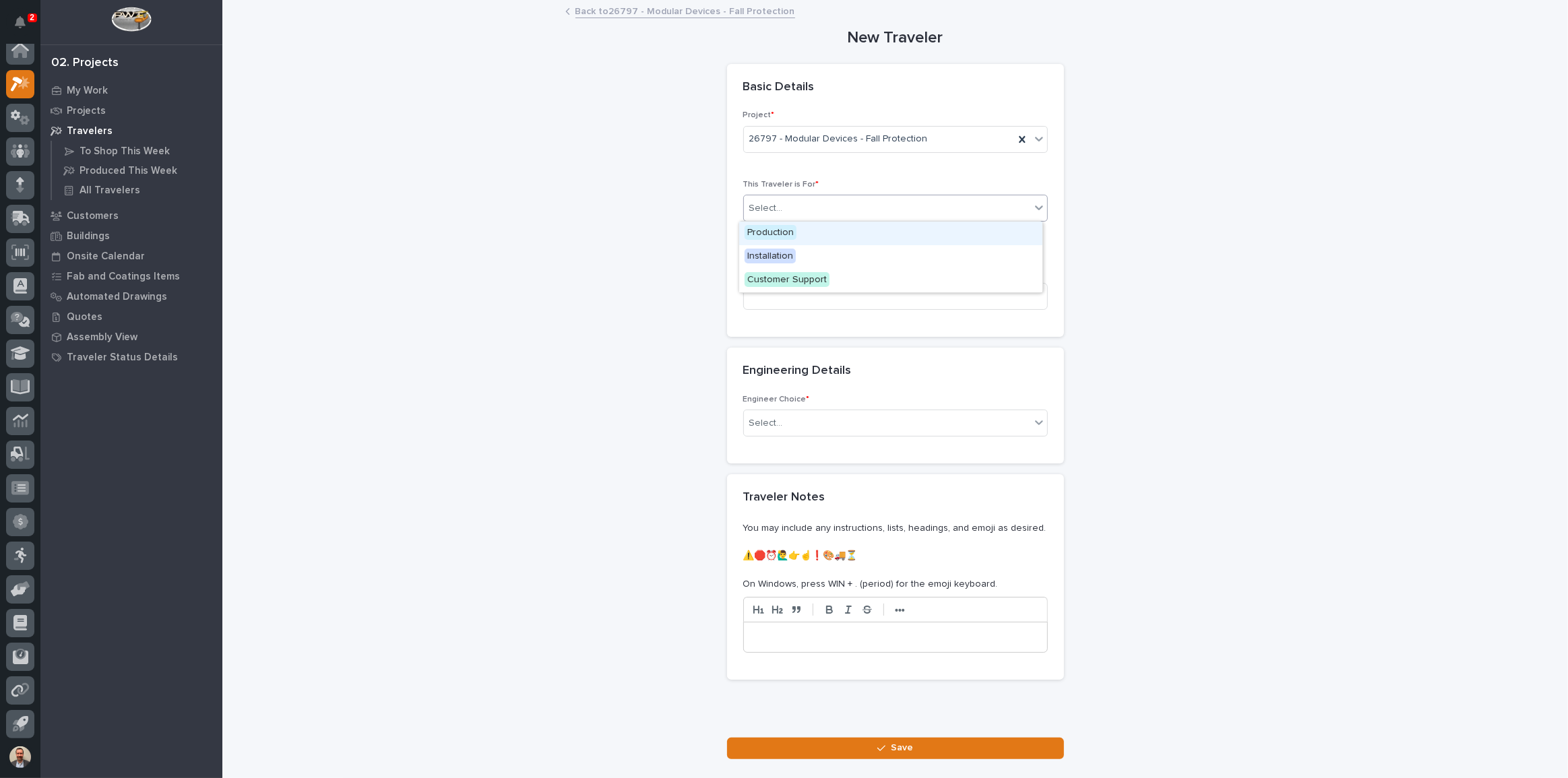
click at [938, 235] on div "Production" at bounding box center [891, 233] width 303 height 24
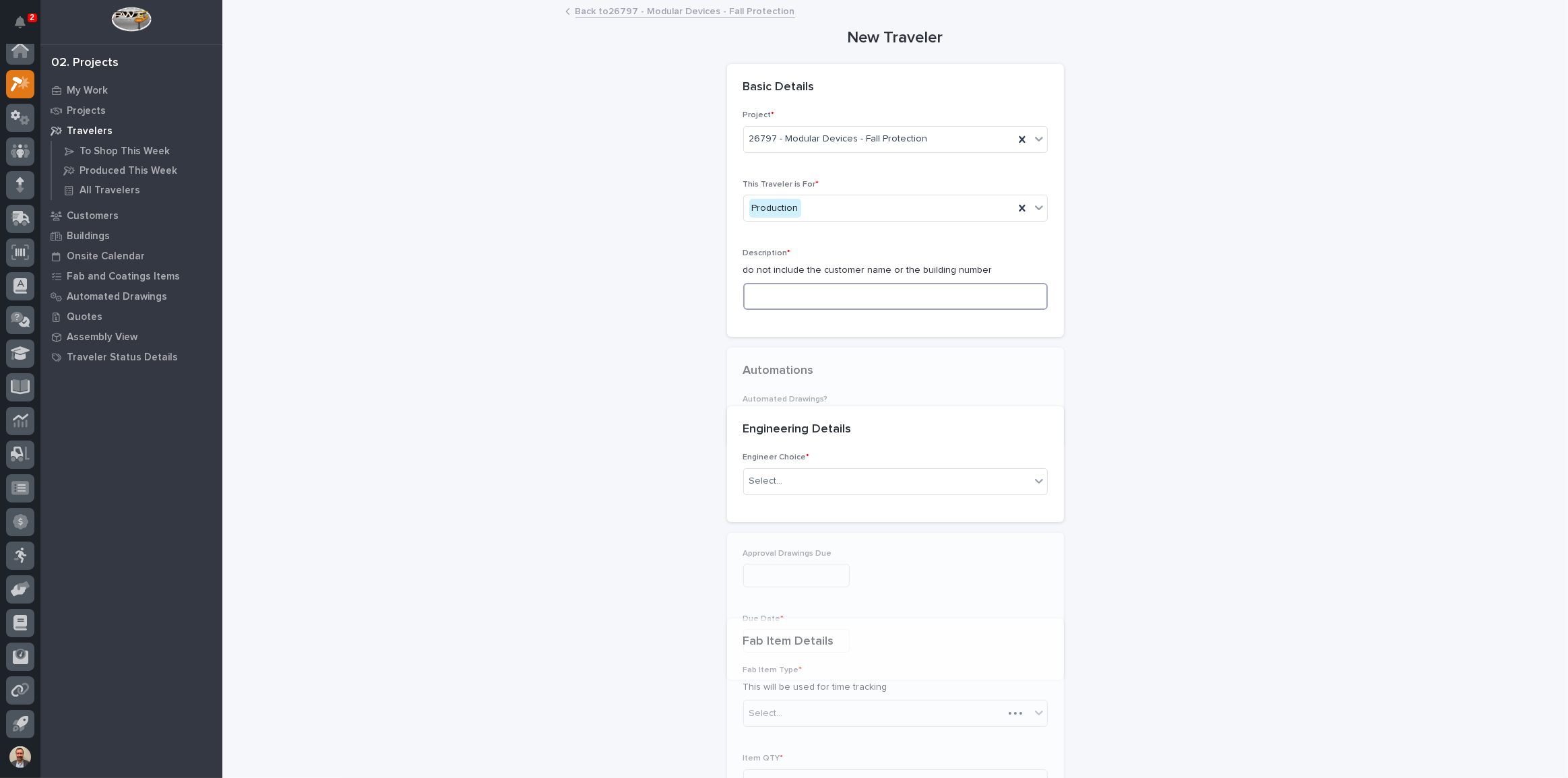
click at [925, 296] on input at bounding box center [896, 297] width 305 height 27
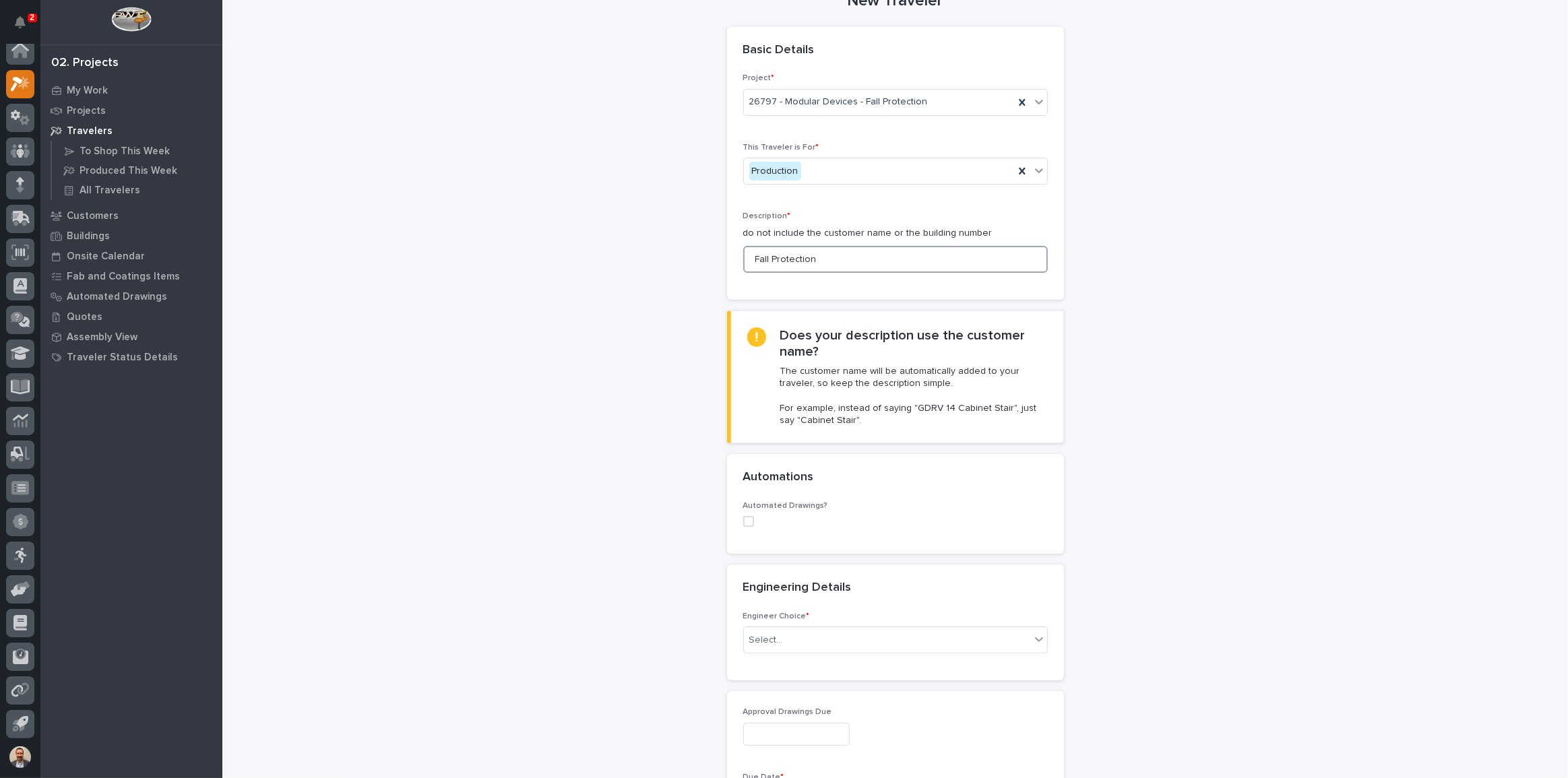
scroll to position [306, 0]
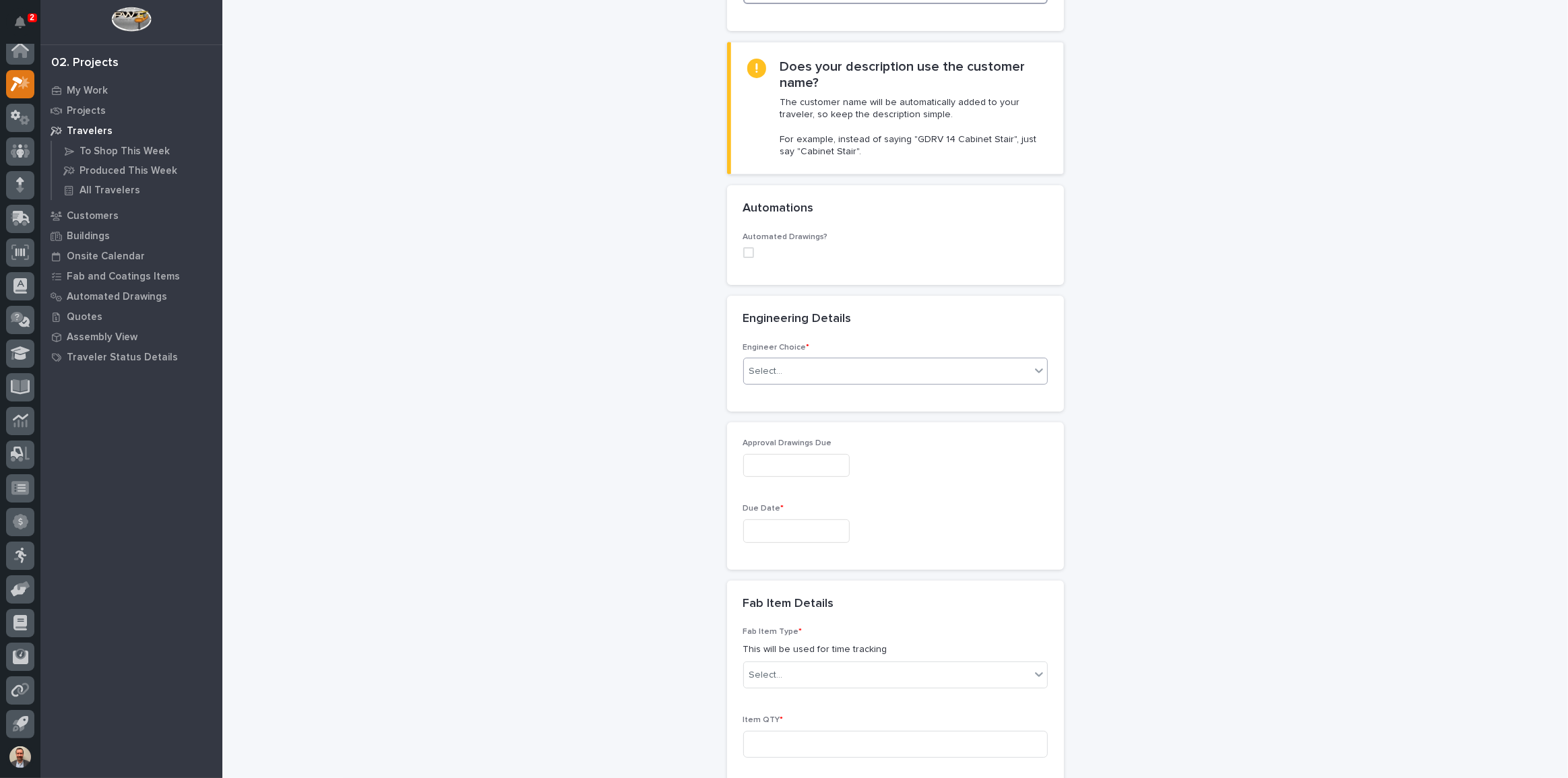
type input "Fall Protection"
click at [836, 368] on div "Select..." at bounding box center [887, 371] width 287 height 22
click at [829, 437] on div "I know who will draw this" at bounding box center [891, 443] width 303 height 24
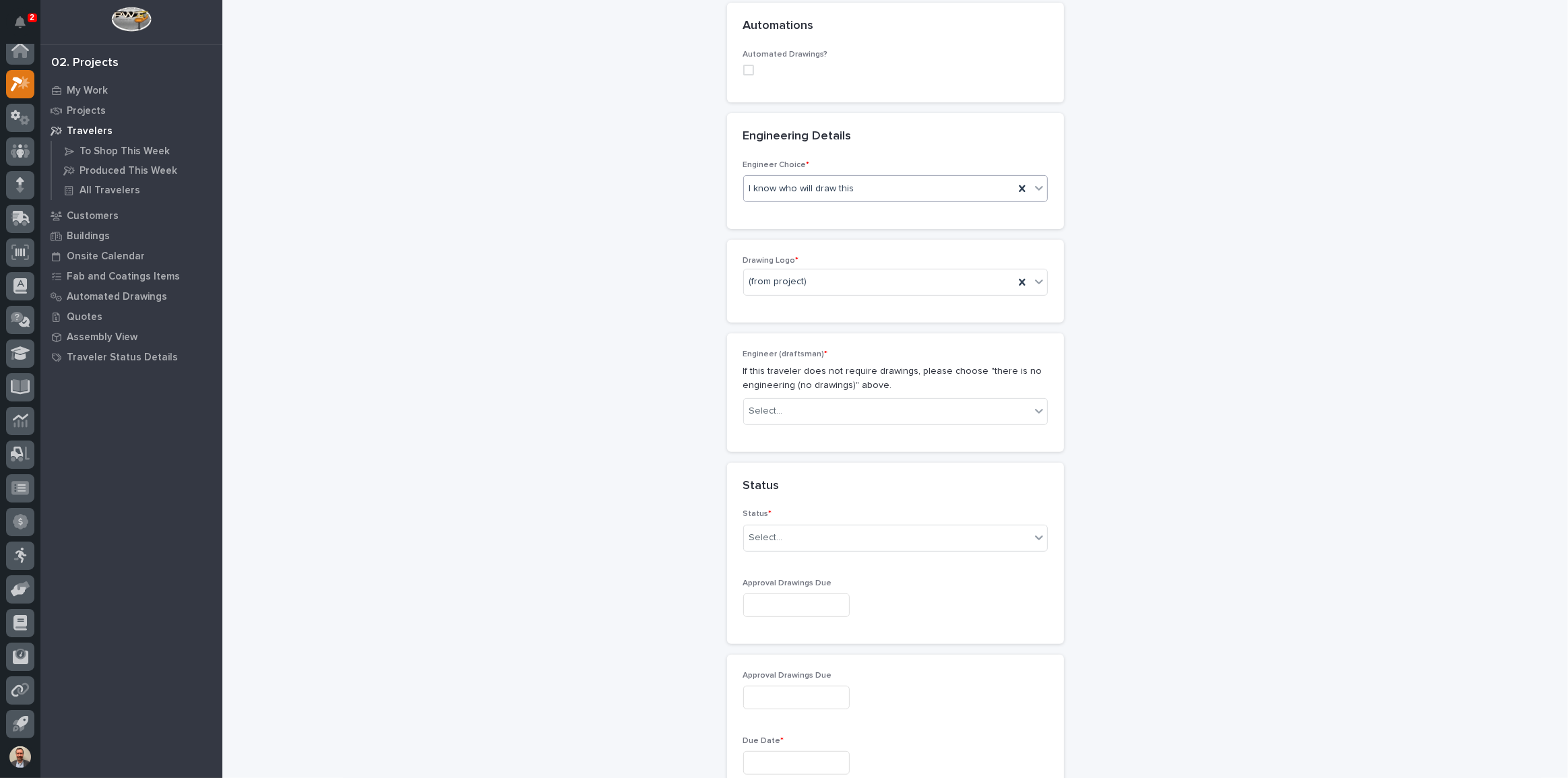
scroll to position [513, 0]
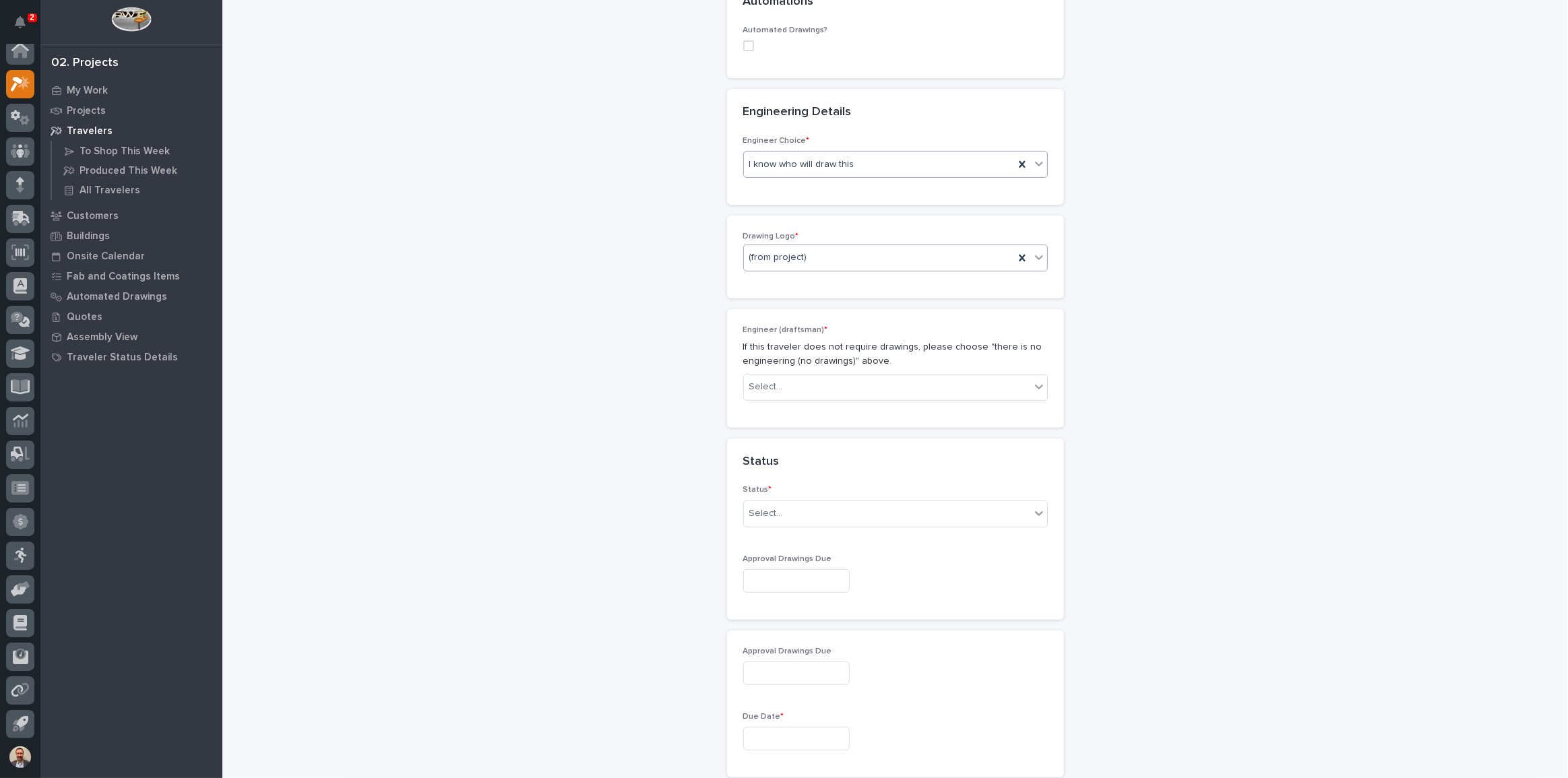
click at [870, 248] on div "(from project)" at bounding box center [879, 258] width 270 height 22
click at [833, 334] on div "PWI" at bounding box center [891, 329] width 303 height 24
click at [830, 379] on div "Select..." at bounding box center [887, 387] width 287 height 22
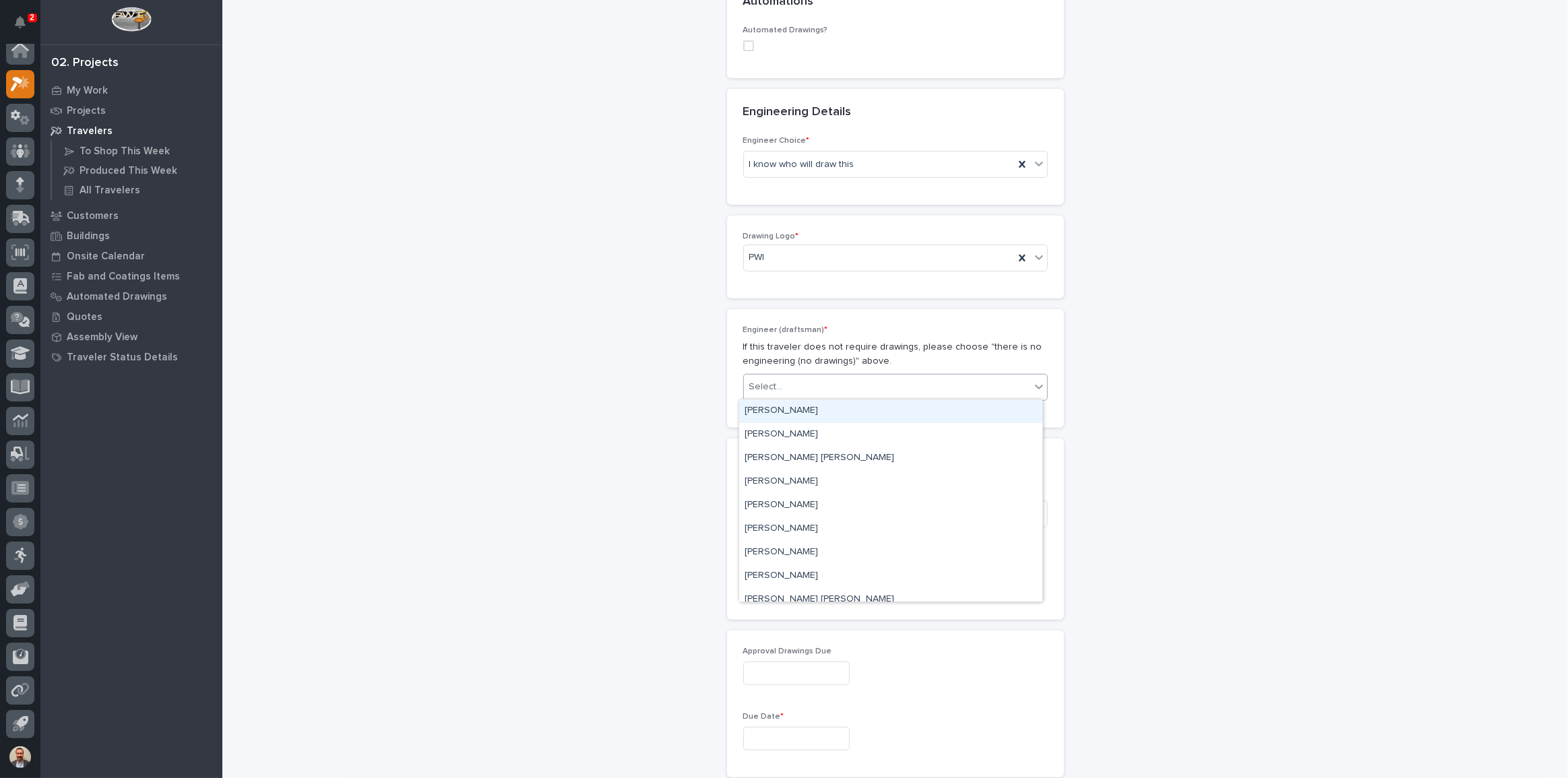
type input "*"
type input "*******"
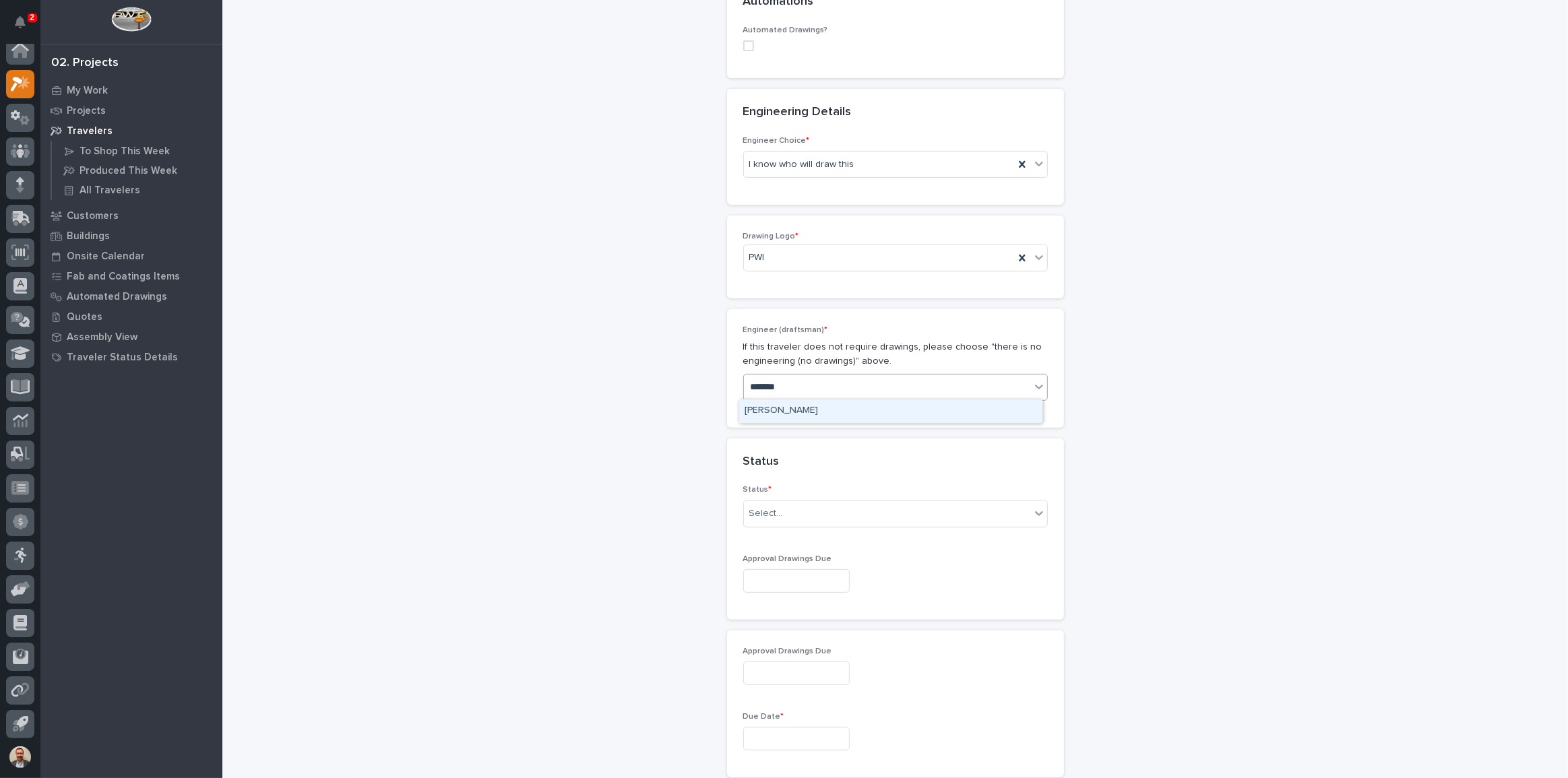
click at [829, 410] on div "[PERSON_NAME]" at bounding box center [891, 411] width 303 height 24
click at [873, 513] on div "Select..." at bounding box center [887, 514] width 287 height 22
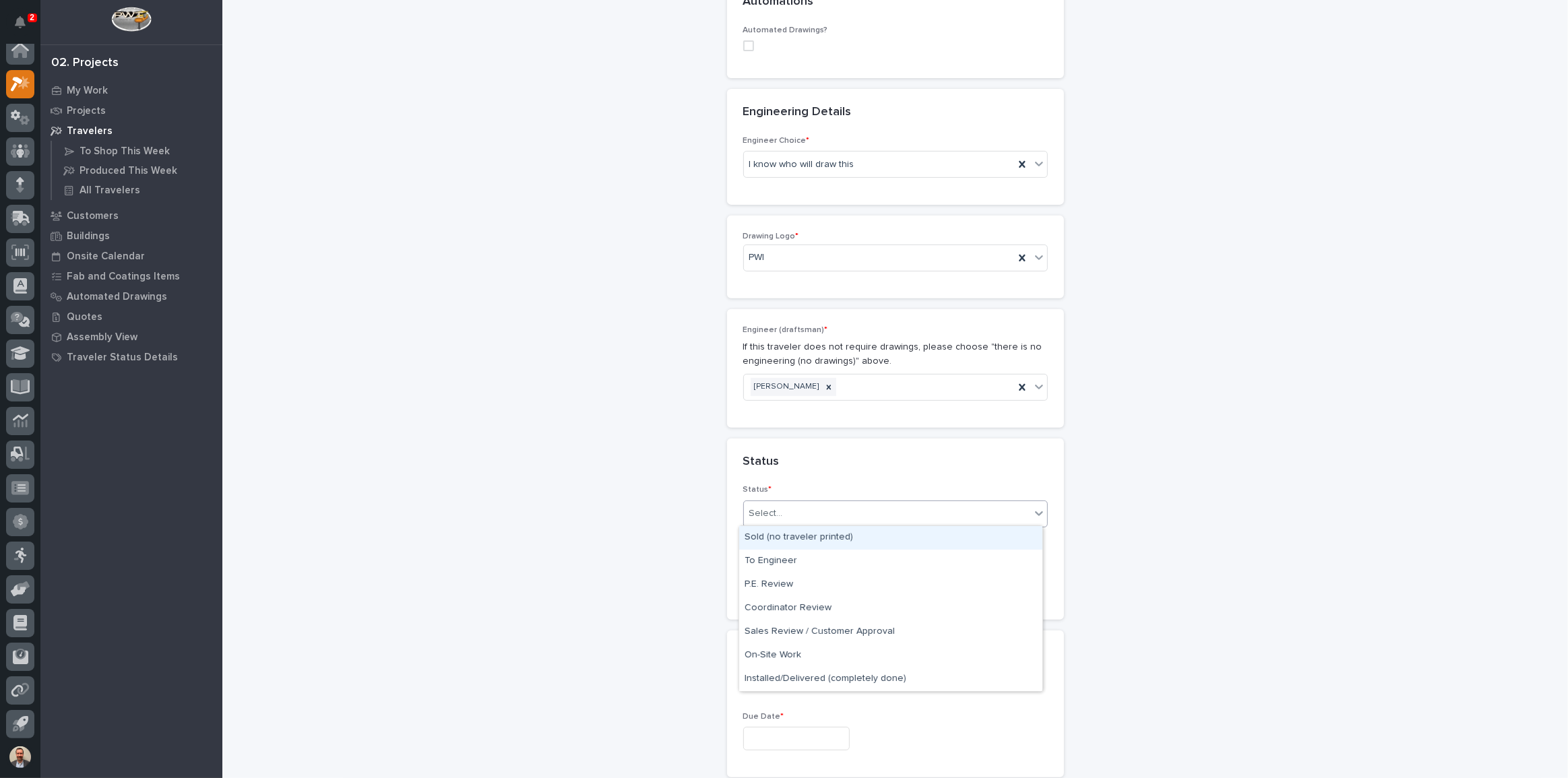
click at [852, 535] on div "Sold (no traveler printed)" at bounding box center [891, 538] width 303 height 24
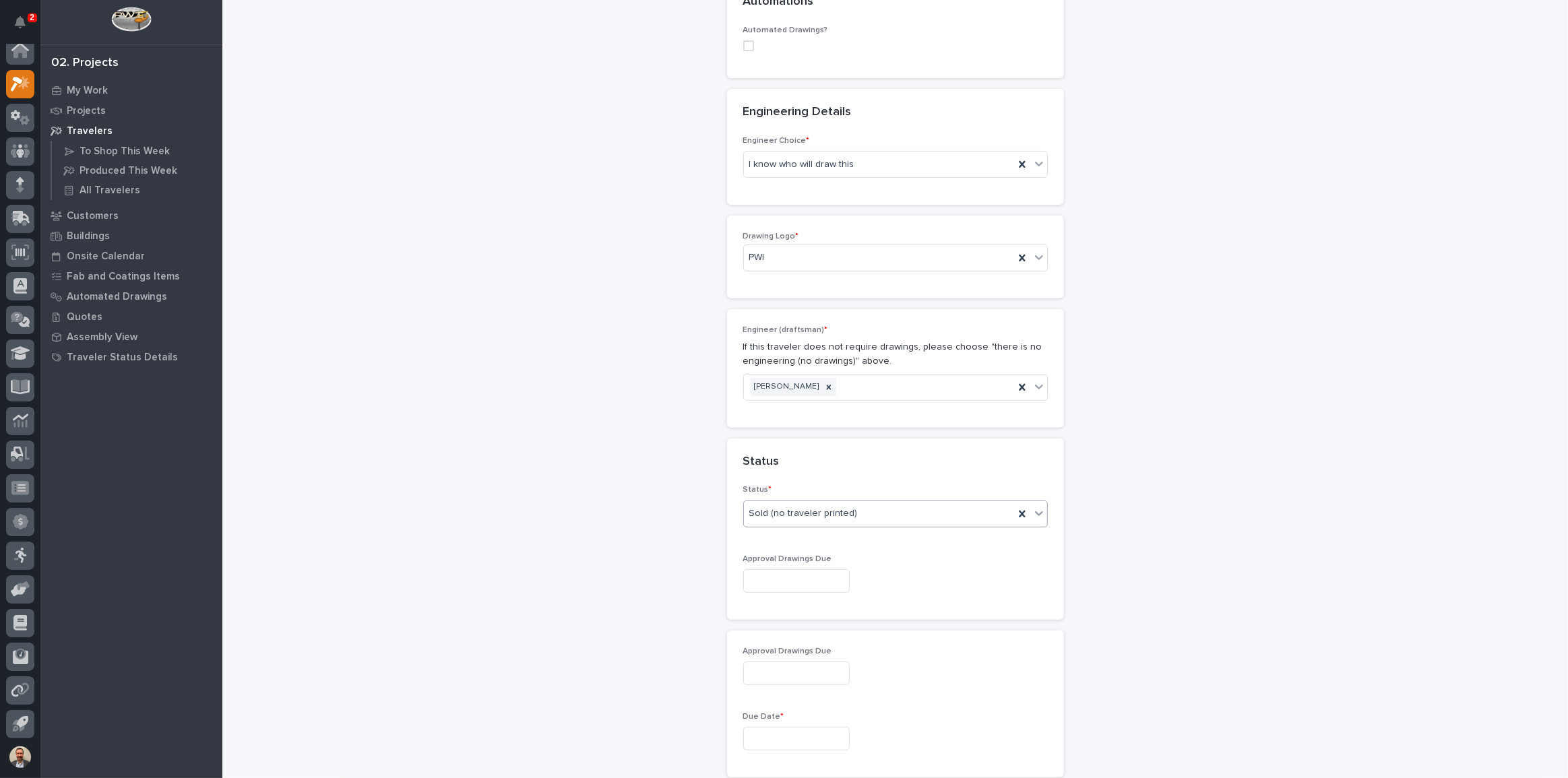
click at [842, 582] on input "text" at bounding box center [797, 581] width 107 height 24
click at [829, 508] on div "29" at bounding box center [830, 513] width 18 height 18
type input "**********"
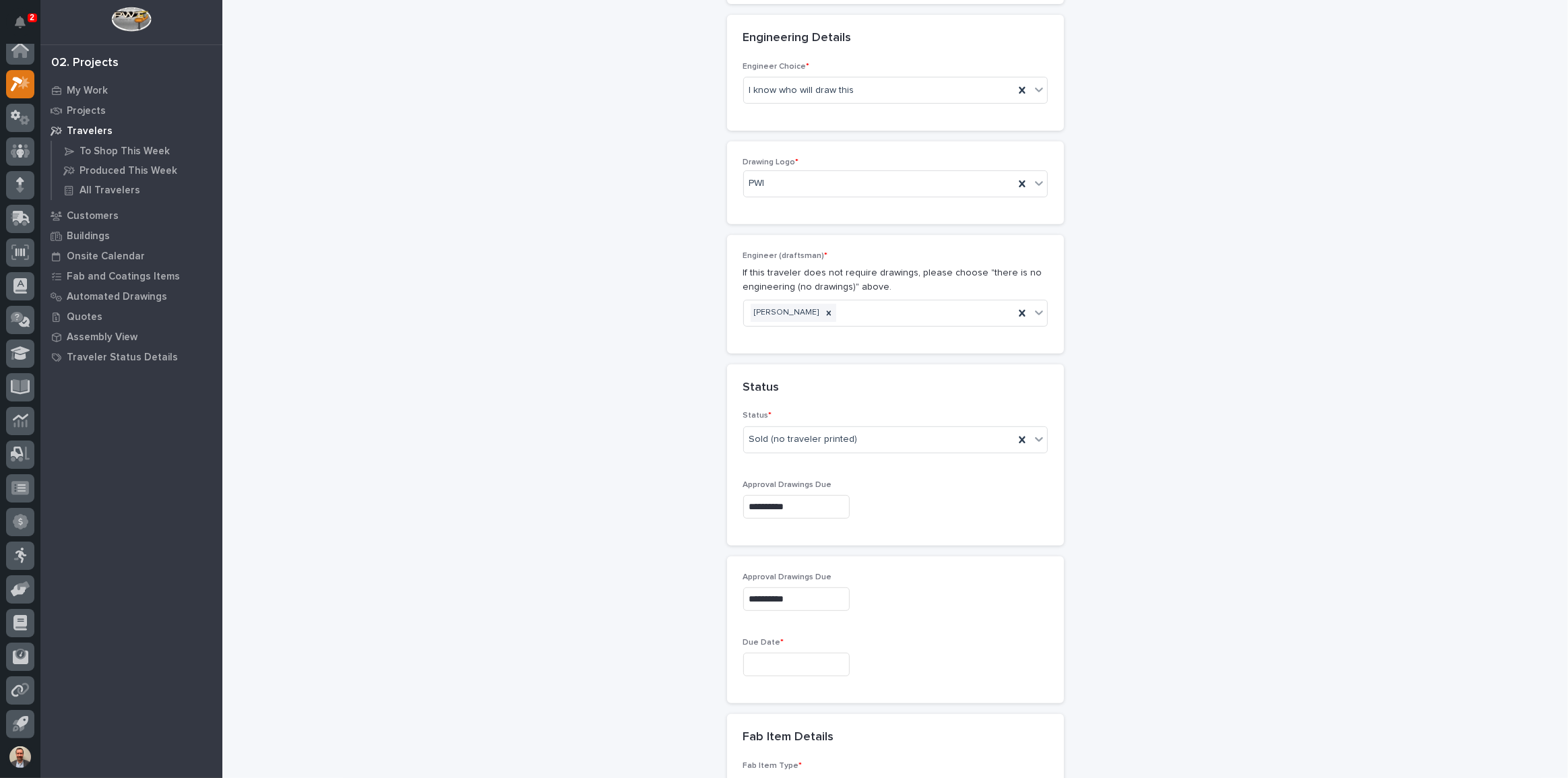
scroll to position [697, 0]
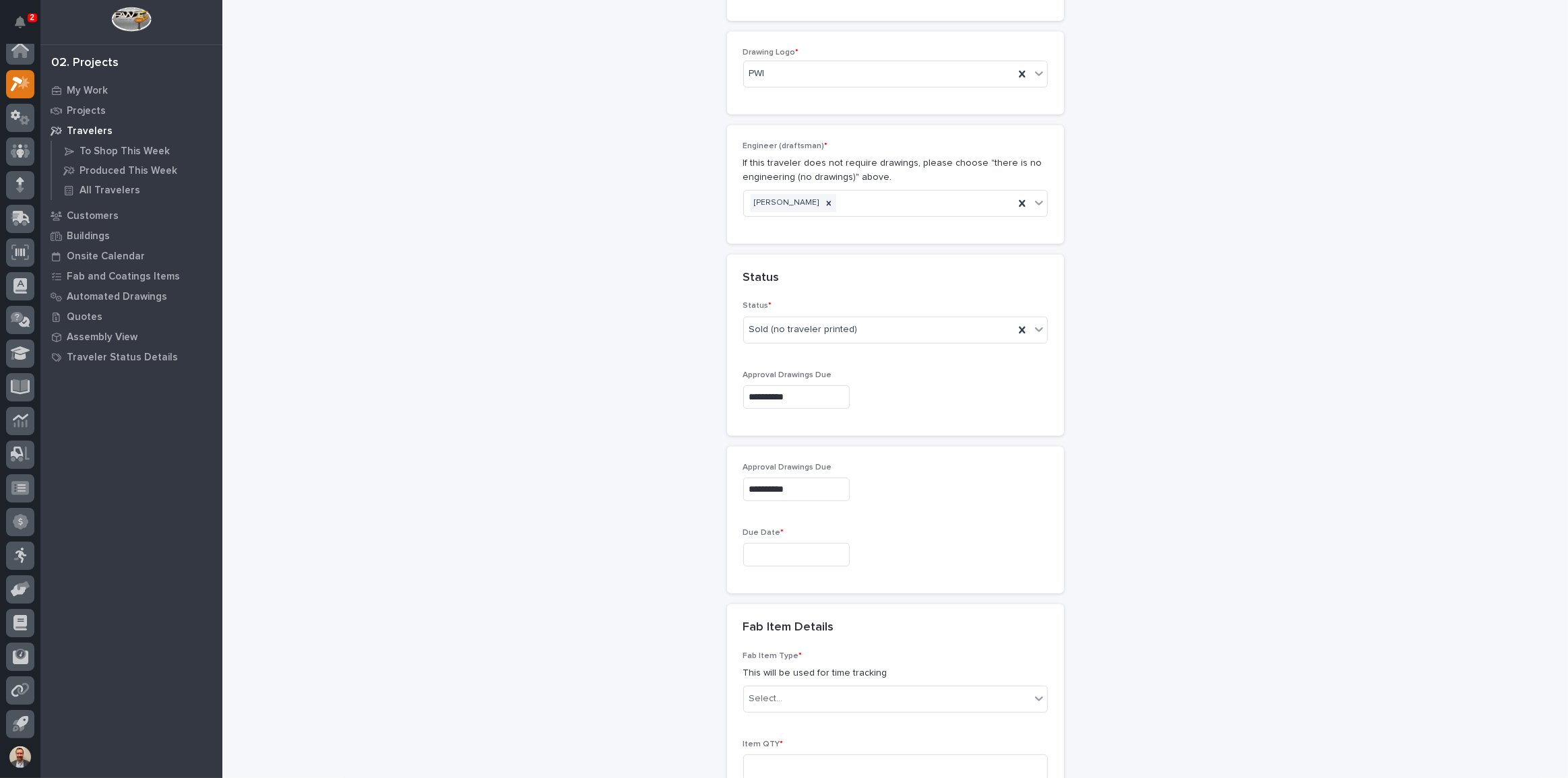
click at [835, 562] on input "text" at bounding box center [797, 554] width 107 height 24
click at [858, 350] on button "Next Month" at bounding box center [856, 344] width 22 height 22
click at [860, 345] on button "Next Month" at bounding box center [856, 344] width 22 height 22
click at [833, 466] on div "24" at bounding box center [830, 464] width 18 height 18
type input "**********"
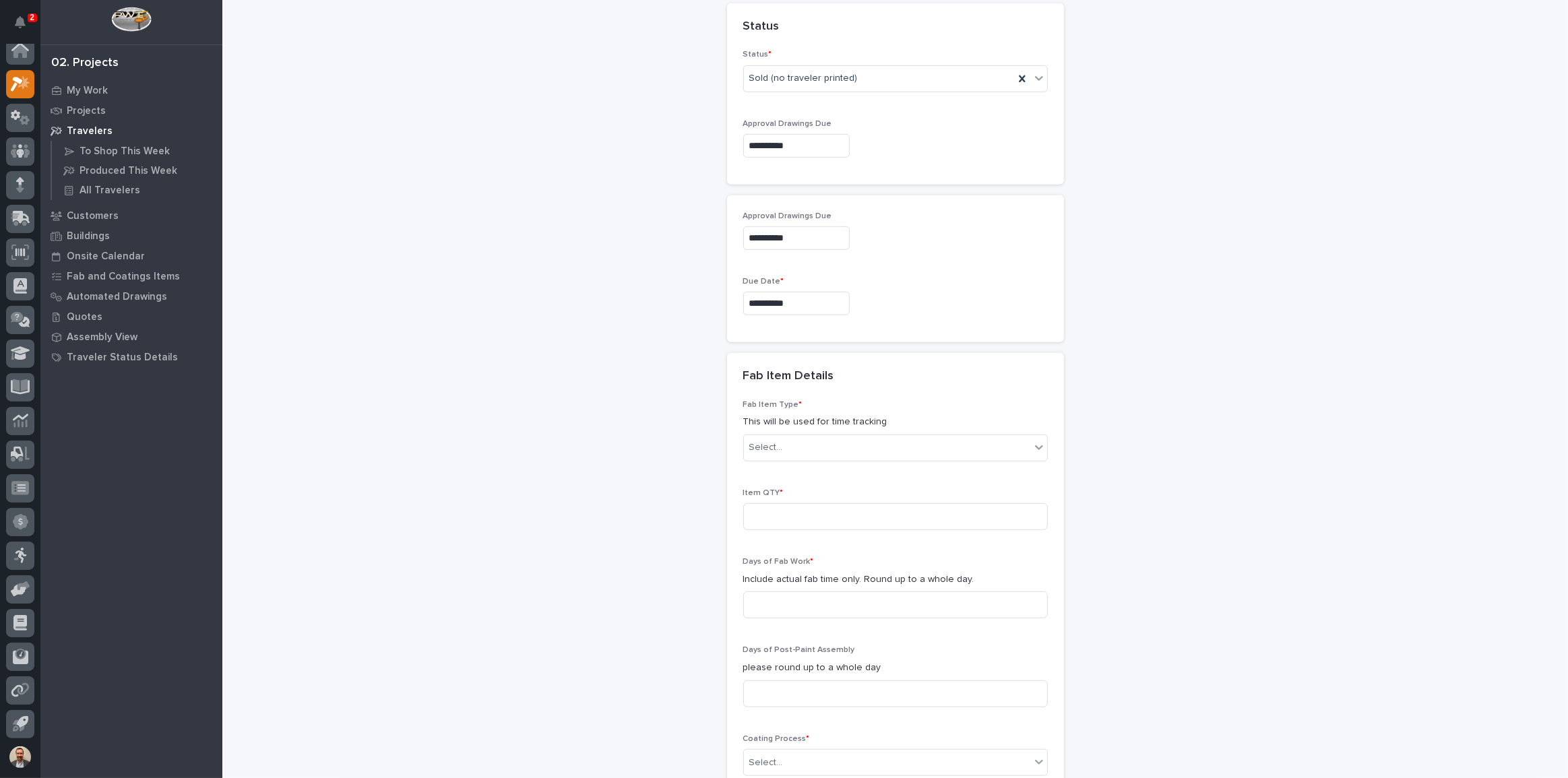
scroll to position [1065, 0]
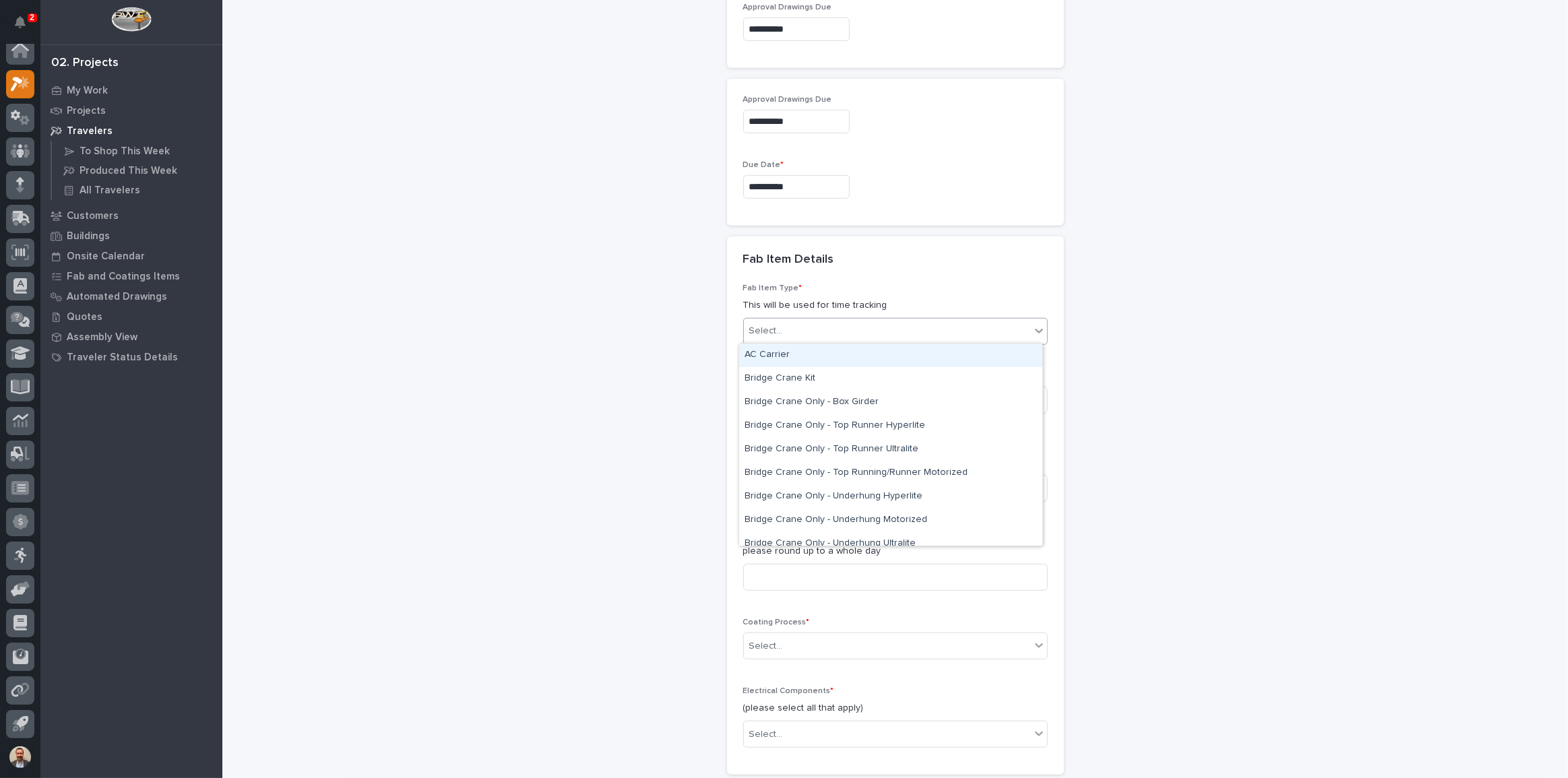
click at [789, 329] on div "Select..." at bounding box center [887, 331] width 287 height 22
type input "**"
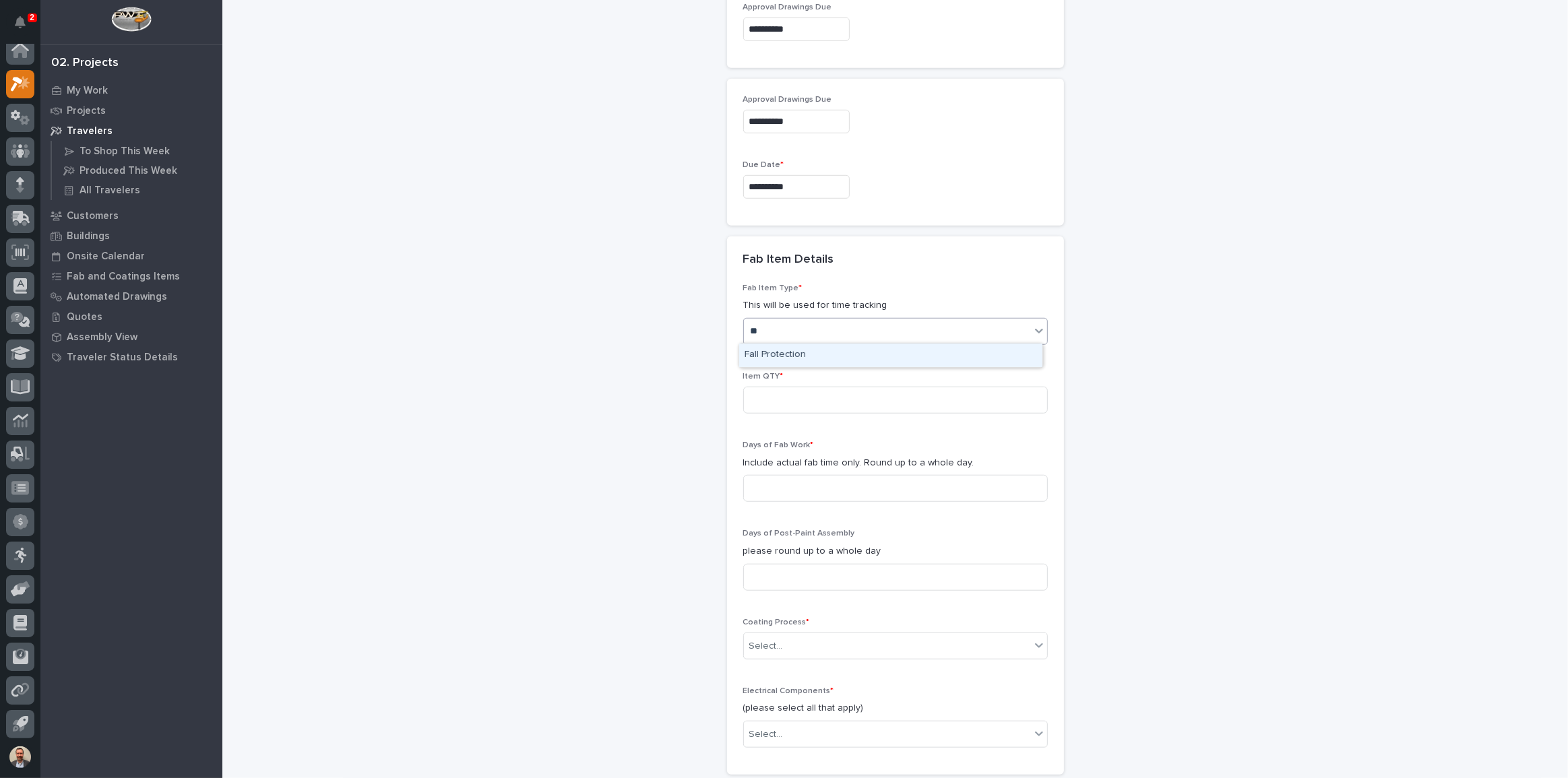
click at [873, 347] on div "Fall Protection" at bounding box center [891, 355] width 303 height 24
click at [845, 404] on input at bounding box center [896, 400] width 305 height 27
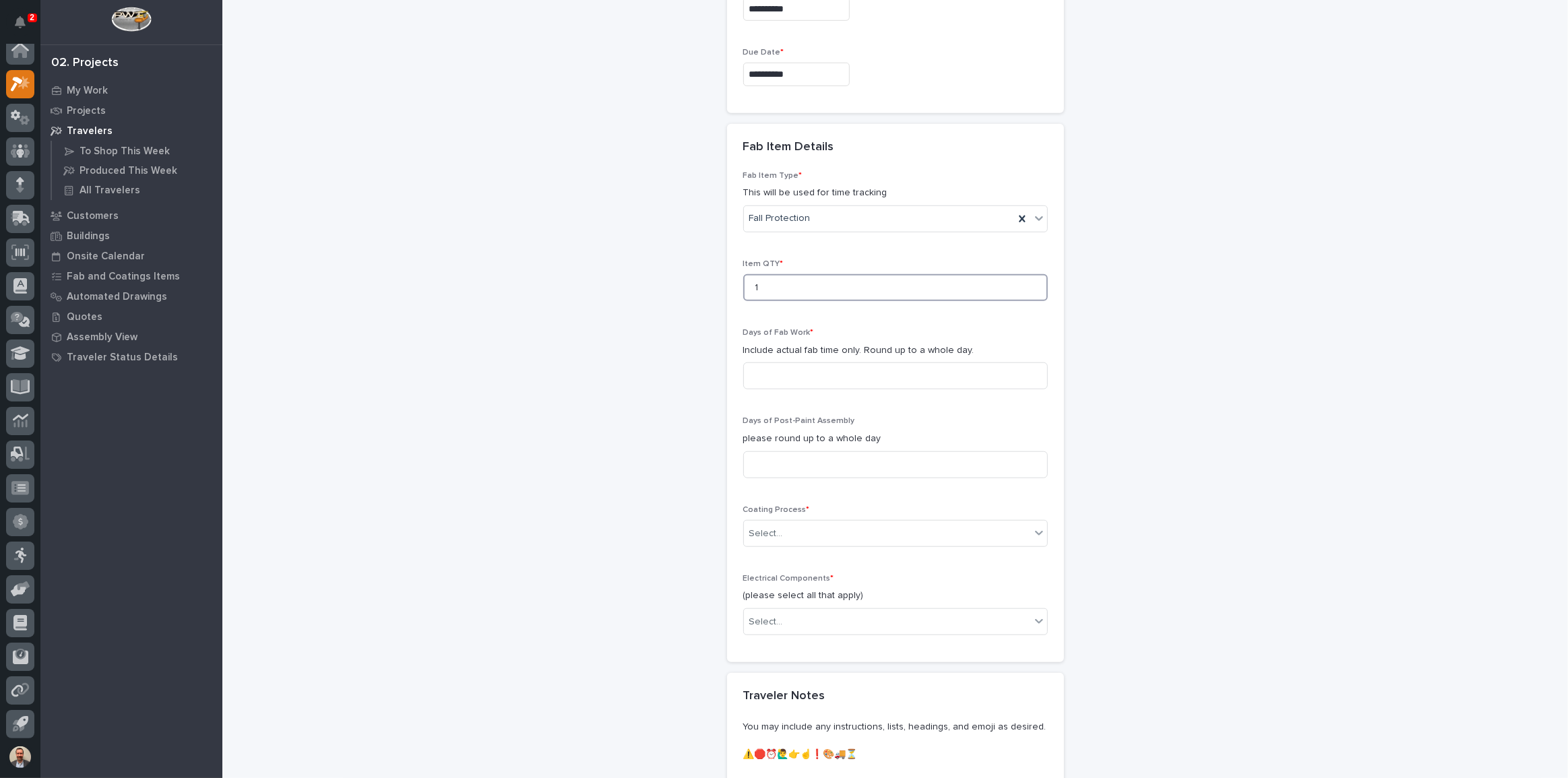
scroll to position [1187, 0]
type input "1"
click at [856, 366] on input at bounding box center [896, 366] width 305 height 27
click at [975, 358] on input at bounding box center [896, 366] width 305 height 27
type input "1"
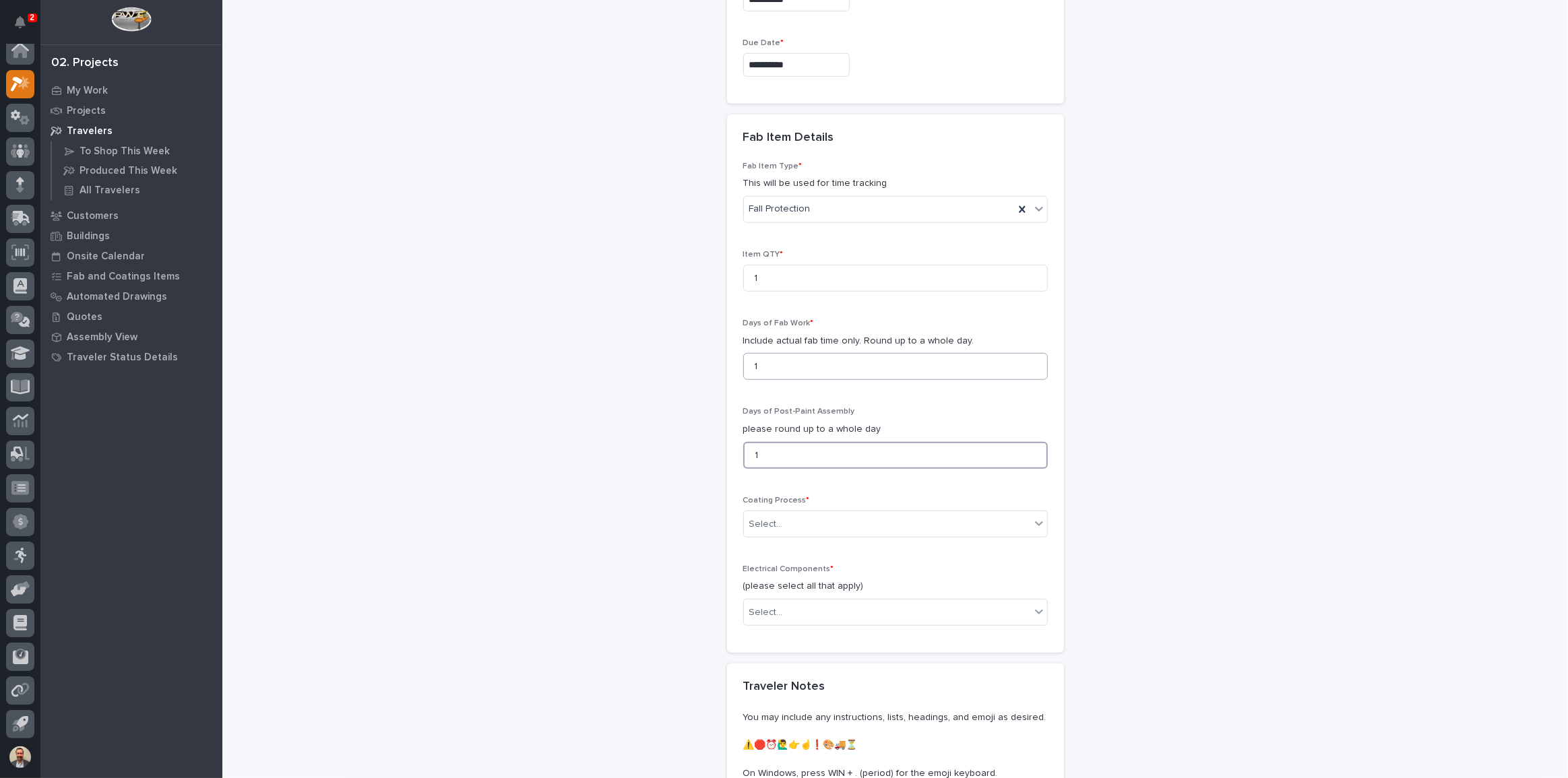
type input "1"
click at [950, 522] on div "Select..." at bounding box center [887, 525] width 287 height 22
drag, startPoint x: 943, startPoint y: 558, endPoint x: 942, endPoint y: 565, distance: 7.1
click at [942, 565] on div "In-House Paint/Powder" at bounding box center [891, 570] width 303 height 24
click at [935, 614] on div "Select..." at bounding box center [887, 612] width 287 height 22
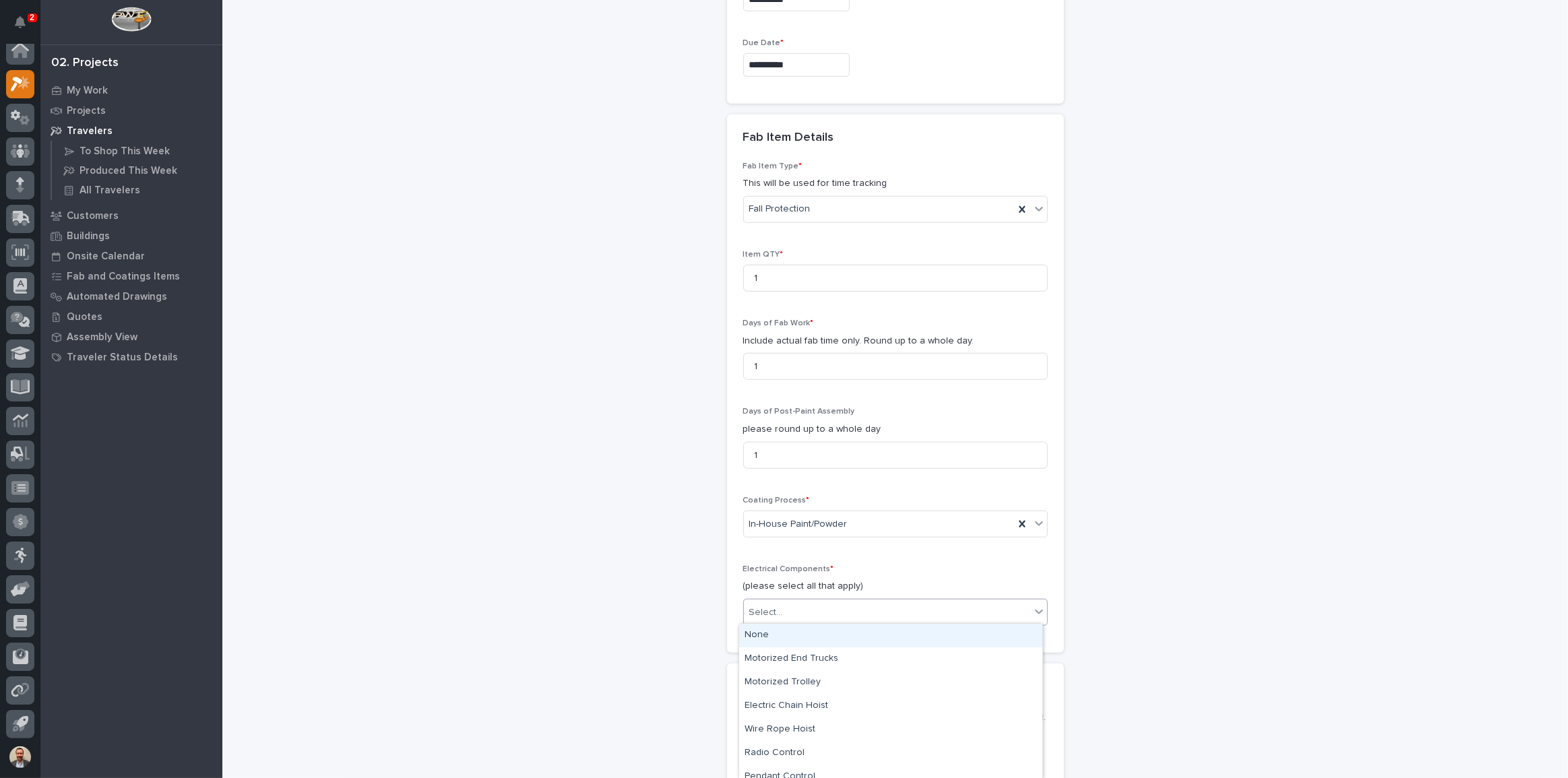
click at [937, 636] on div "None" at bounding box center [891, 635] width 303 height 24
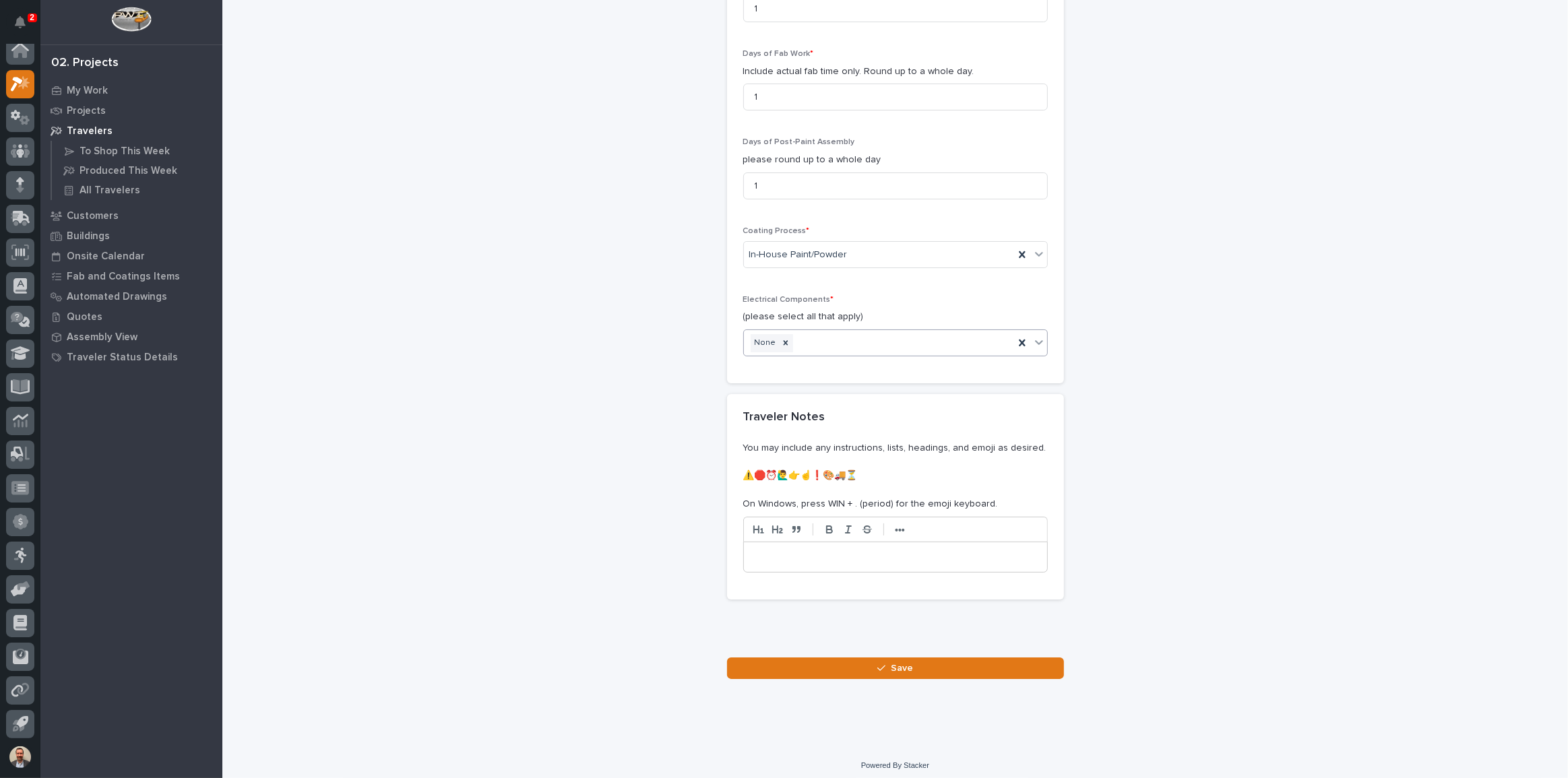
scroll to position [1459, 0]
drag, startPoint x: 953, startPoint y: 670, endPoint x: 960, endPoint y: 664, distance: 9.2
click at [954, 670] on button "Save" at bounding box center [896, 665] width 337 height 22
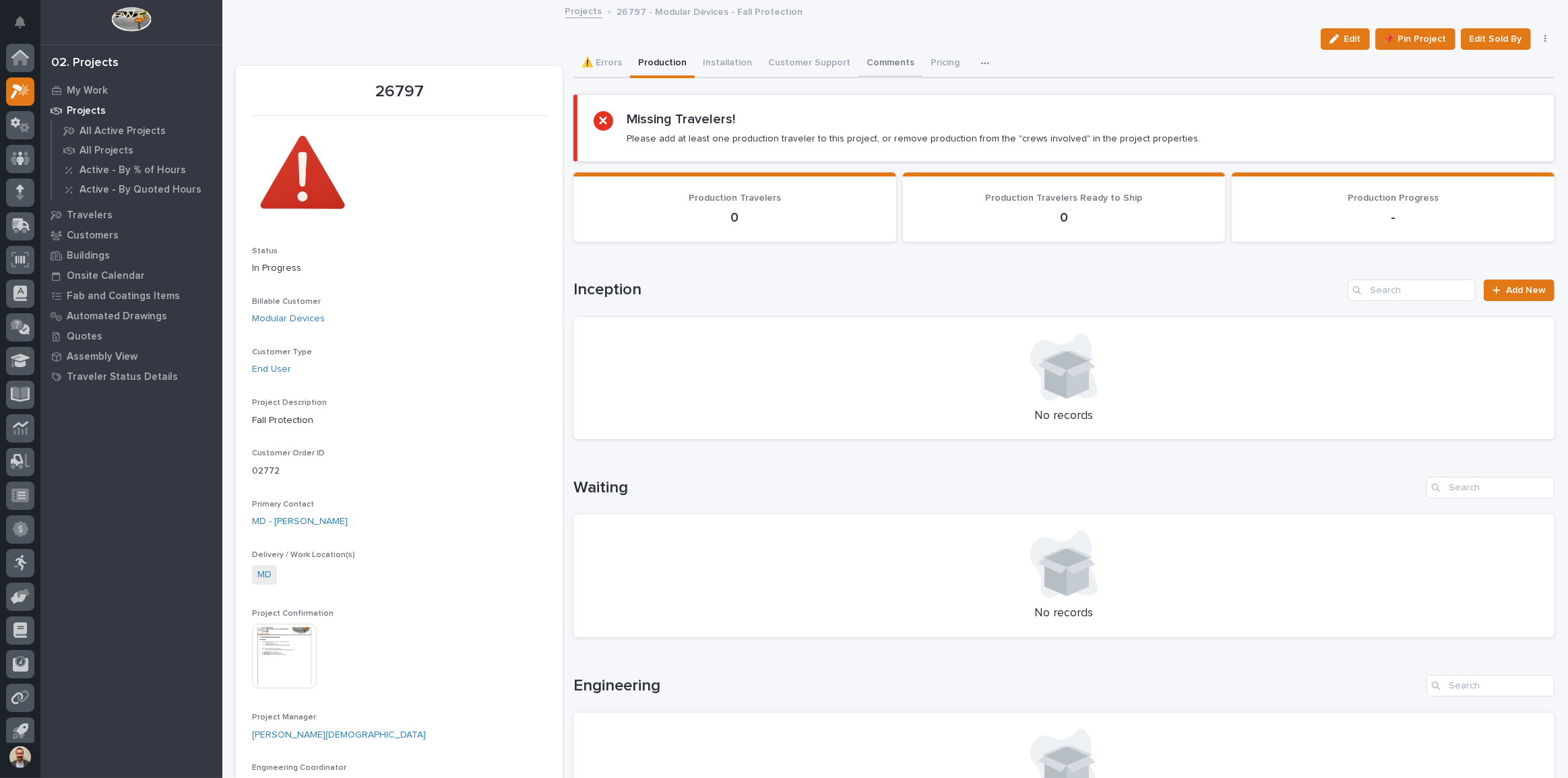
scroll to position [7, 0]
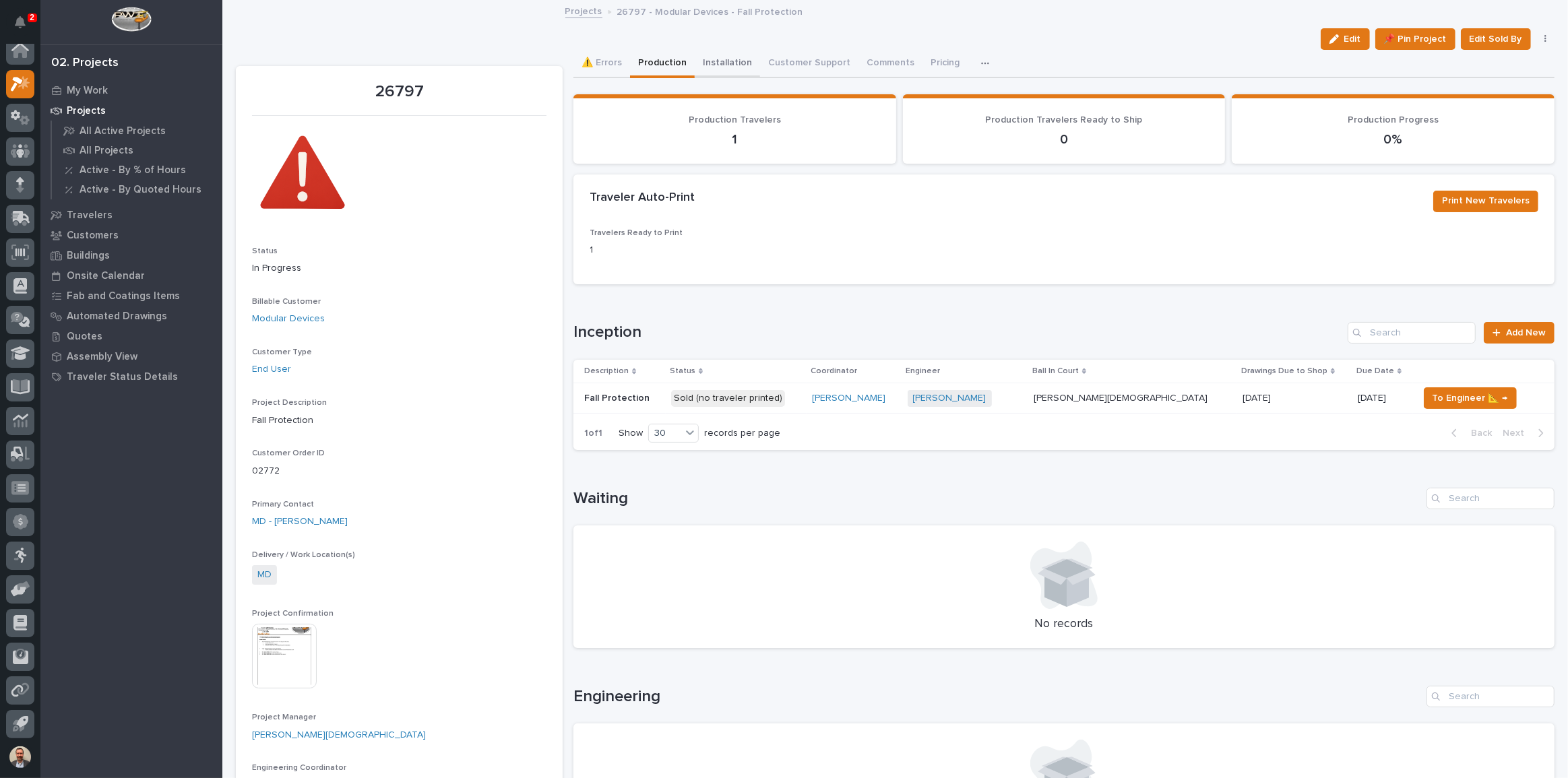
click at [722, 64] on button "Installation" at bounding box center [727, 64] width 66 height 28
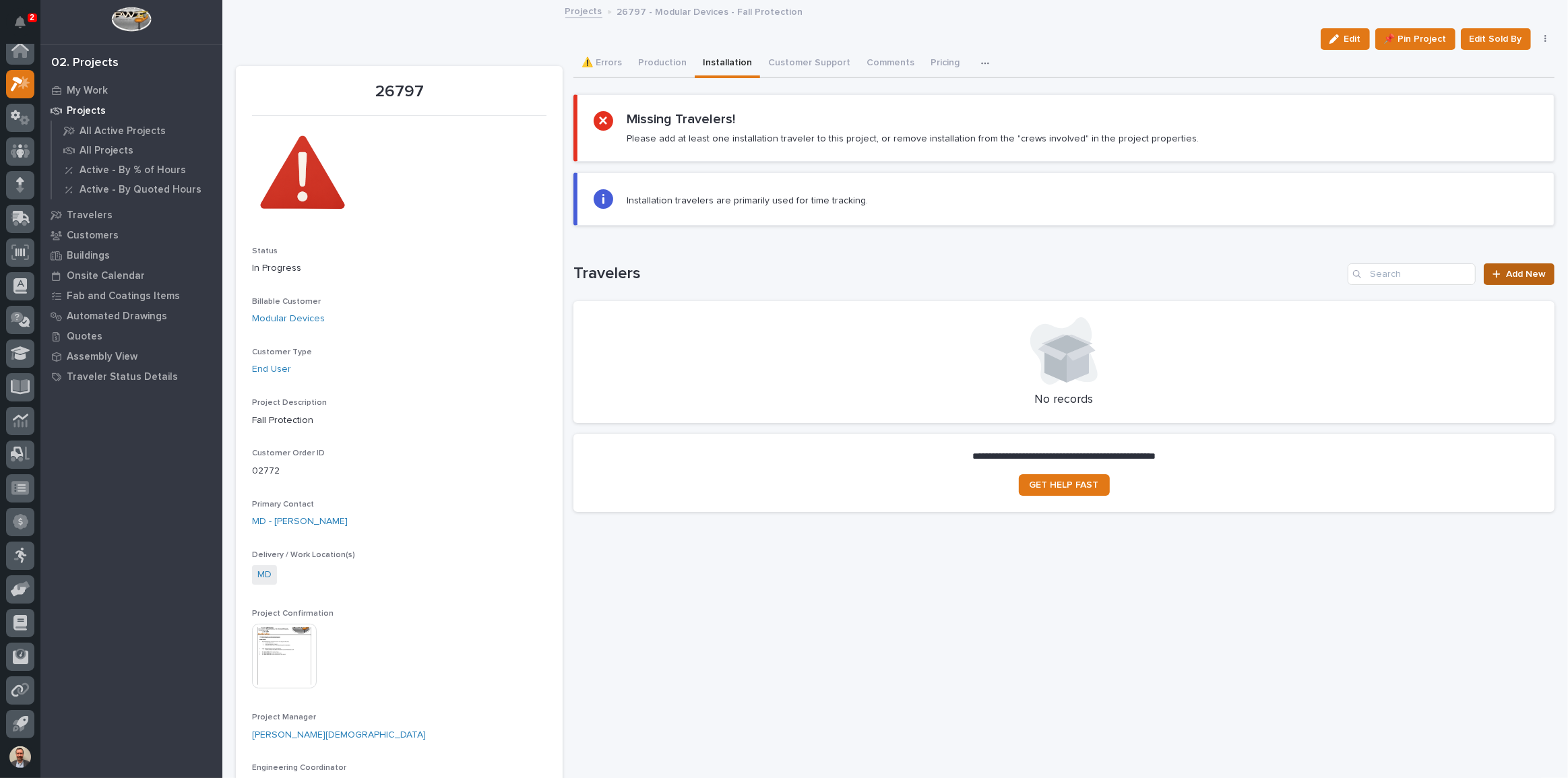
click at [1512, 273] on span "Add New" at bounding box center [1525, 274] width 40 height 9
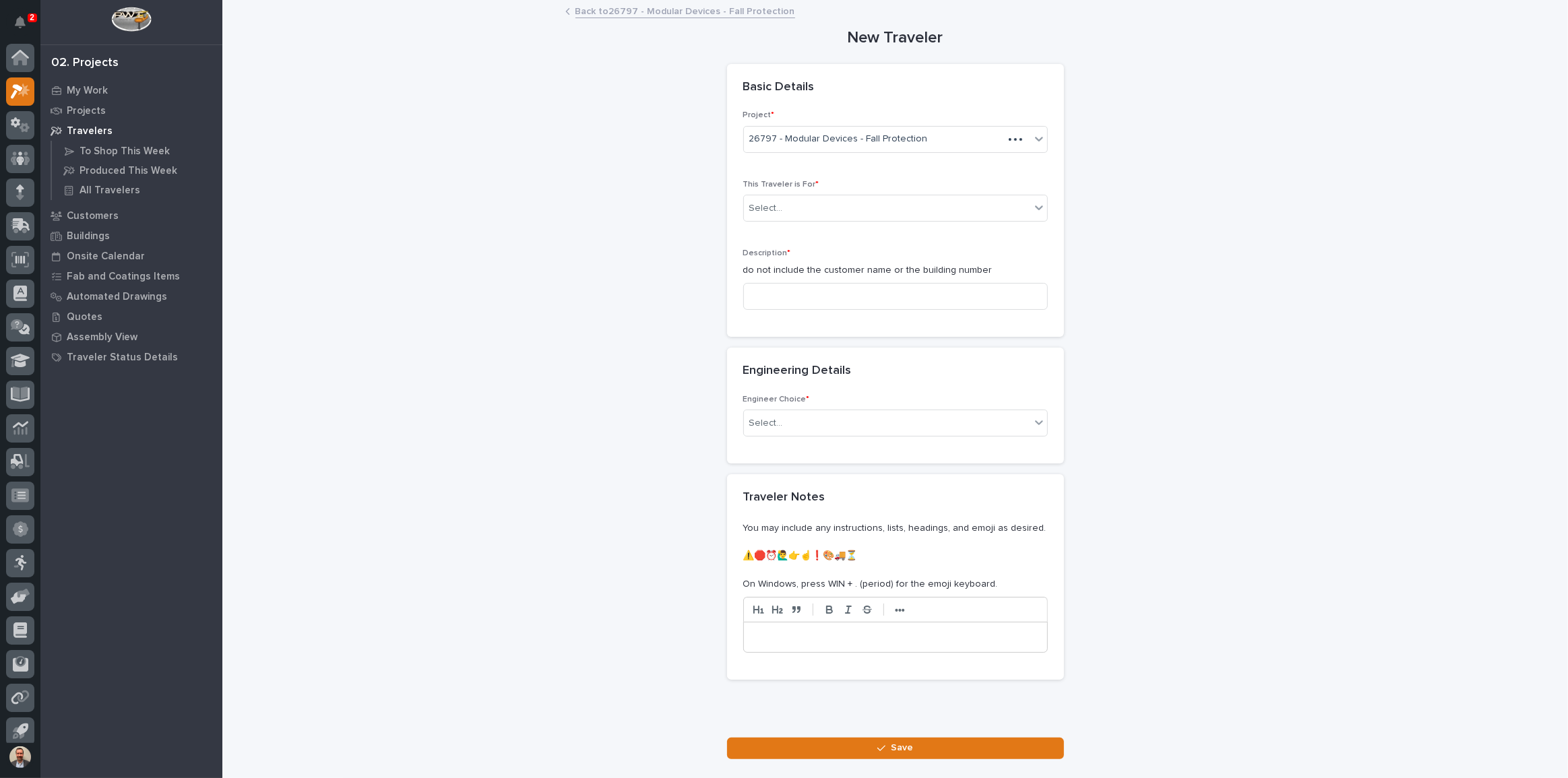
scroll to position [7, 0]
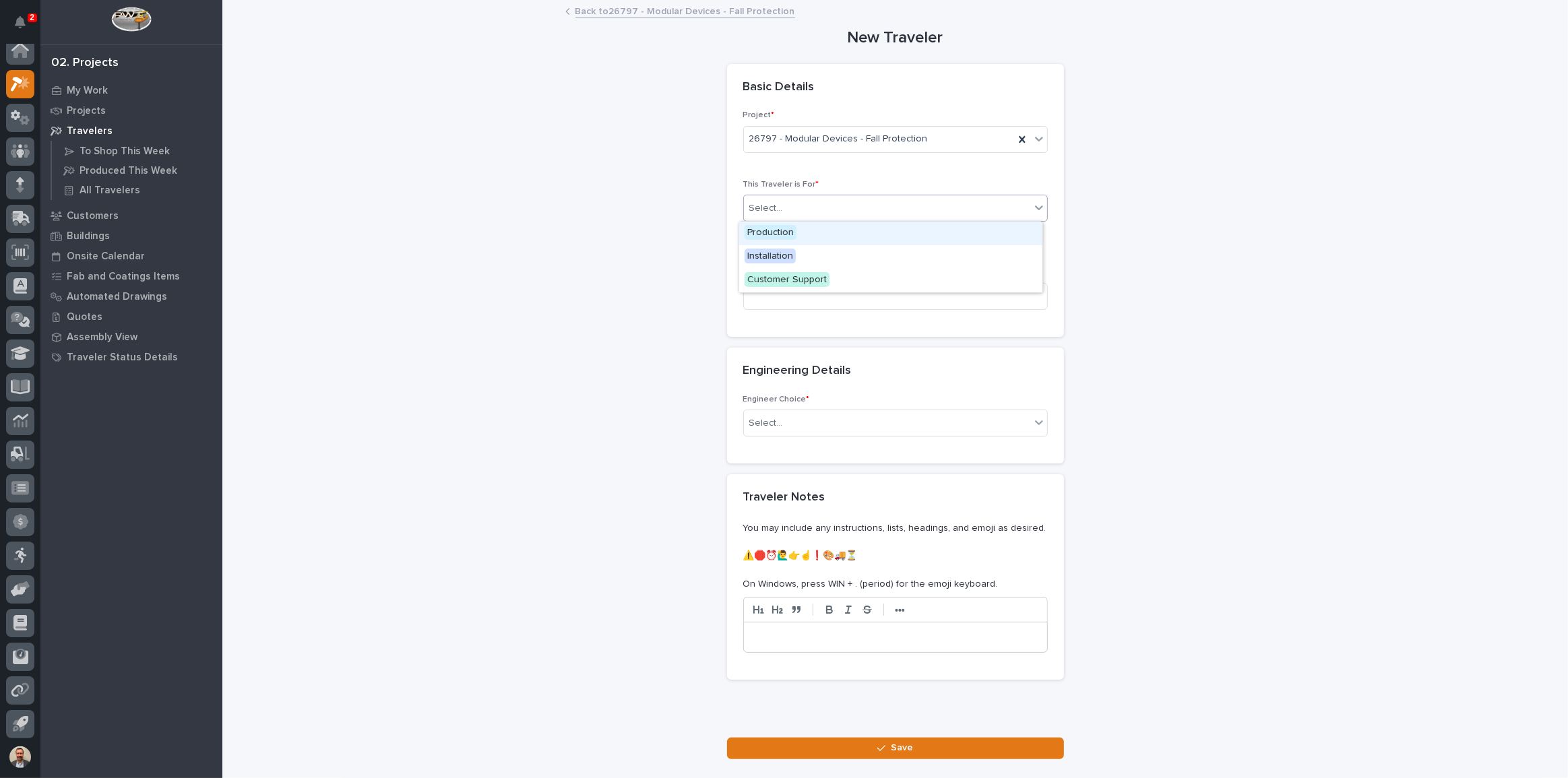
click at [929, 205] on div "Select..." at bounding box center [887, 208] width 287 height 22
click at [904, 262] on div "Installation" at bounding box center [891, 257] width 303 height 24
click at [902, 301] on input at bounding box center [896, 297] width 305 height 27
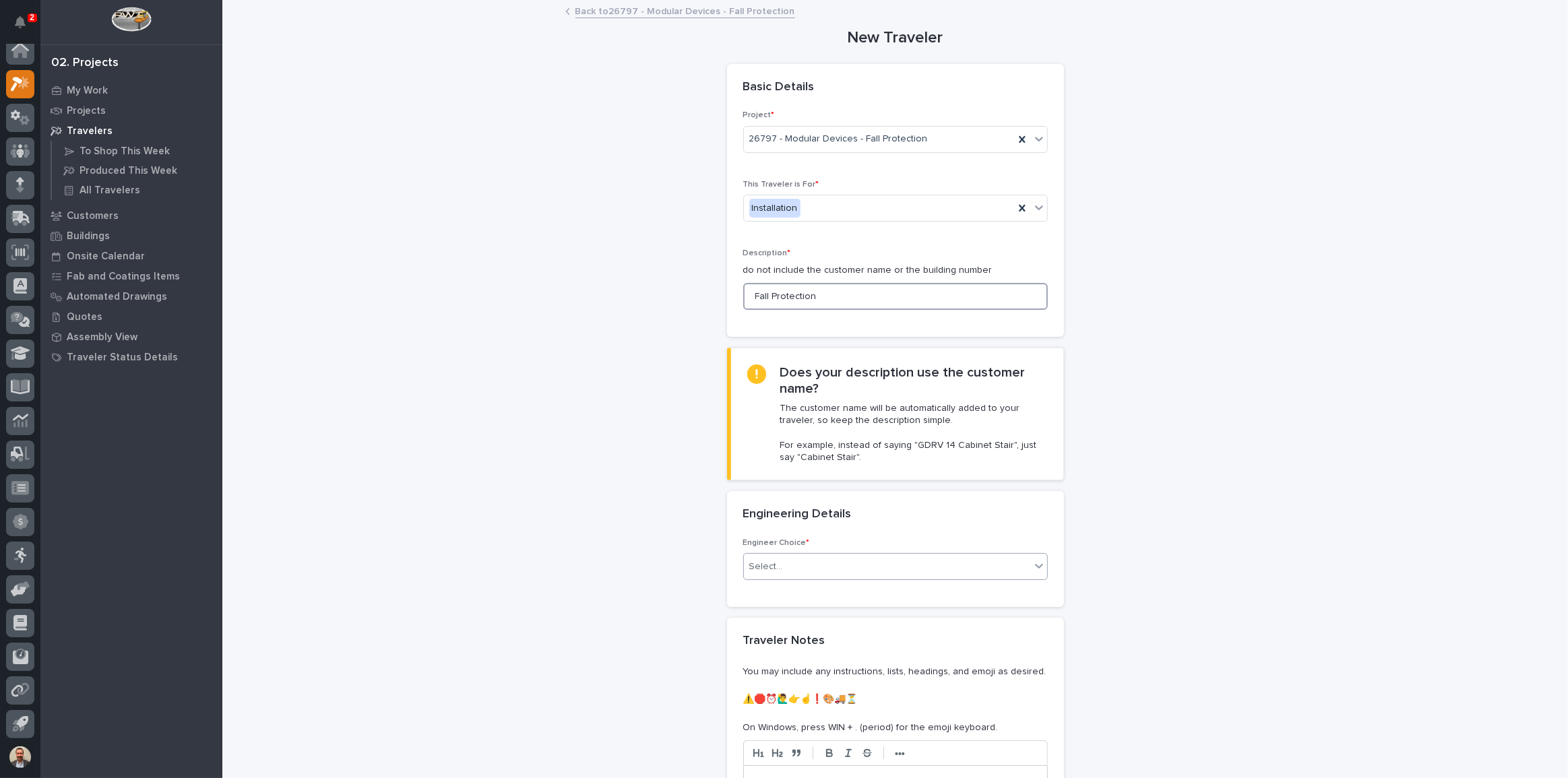
type input "Fall Protection"
click at [961, 561] on div "Select..." at bounding box center [887, 566] width 287 height 22
type input "*"
click at [914, 637] on div "I know who will draw this" at bounding box center [891, 639] width 303 height 24
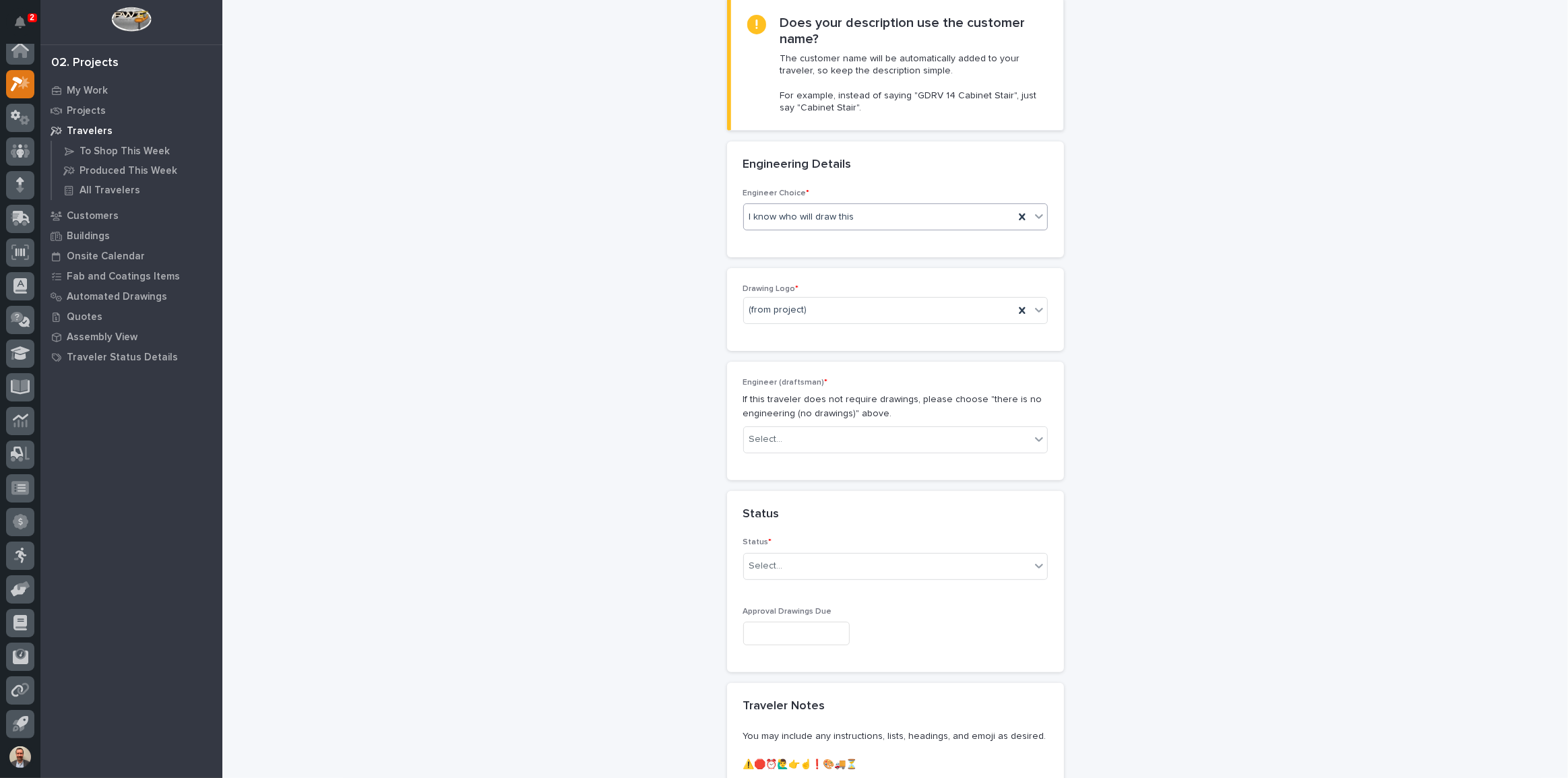
scroll to position [349, 0]
click at [824, 303] on div "(from project)" at bounding box center [879, 310] width 270 height 22
click at [801, 383] on div "PWI" at bounding box center [891, 382] width 303 height 24
click at [829, 441] on div "Select..." at bounding box center [887, 439] width 287 height 22
type input "*******"
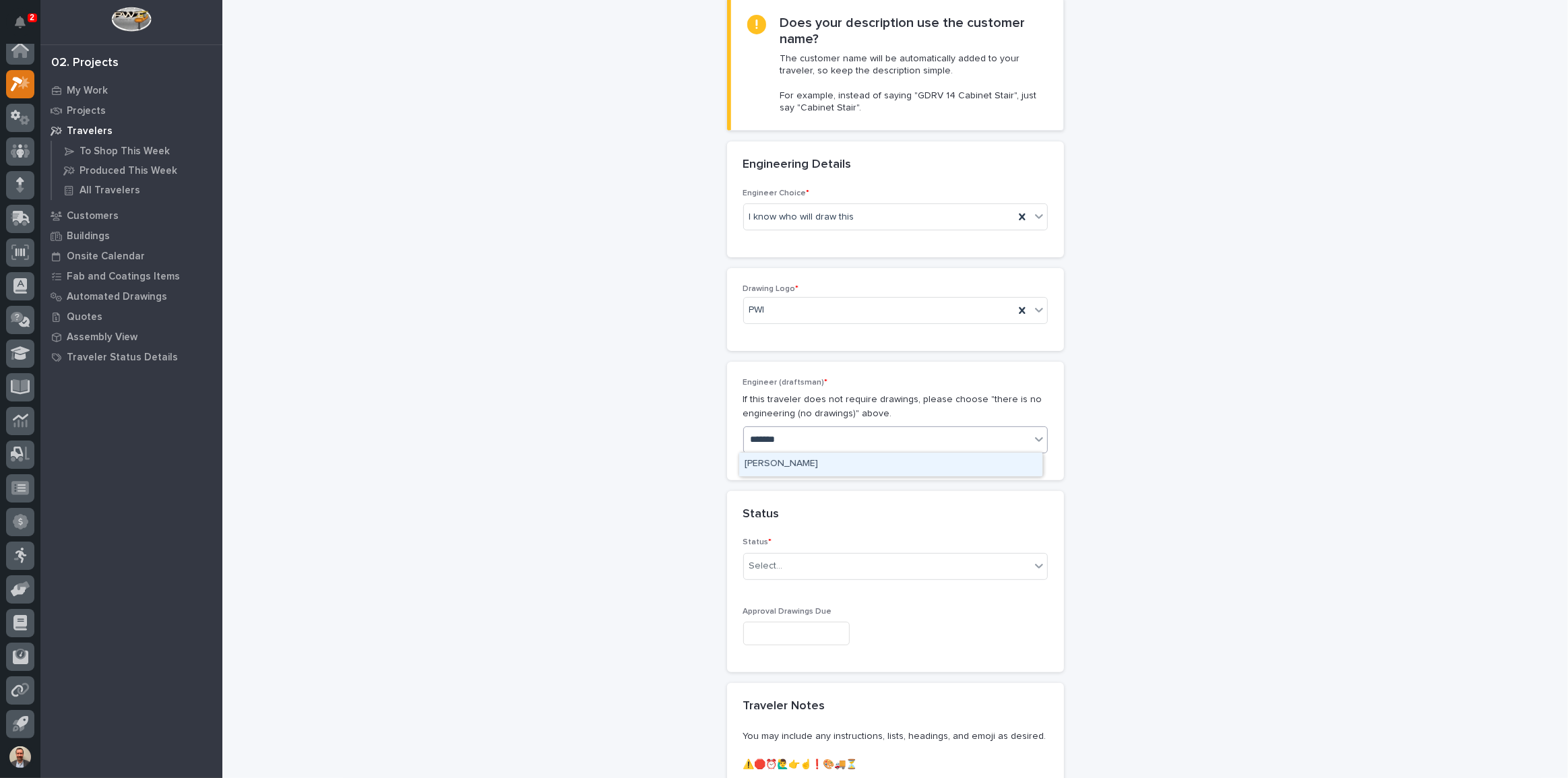
click at [828, 459] on div "[PERSON_NAME]" at bounding box center [891, 464] width 303 height 24
click at [864, 569] on div "Select..." at bounding box center [887, 566] width 287 height 22
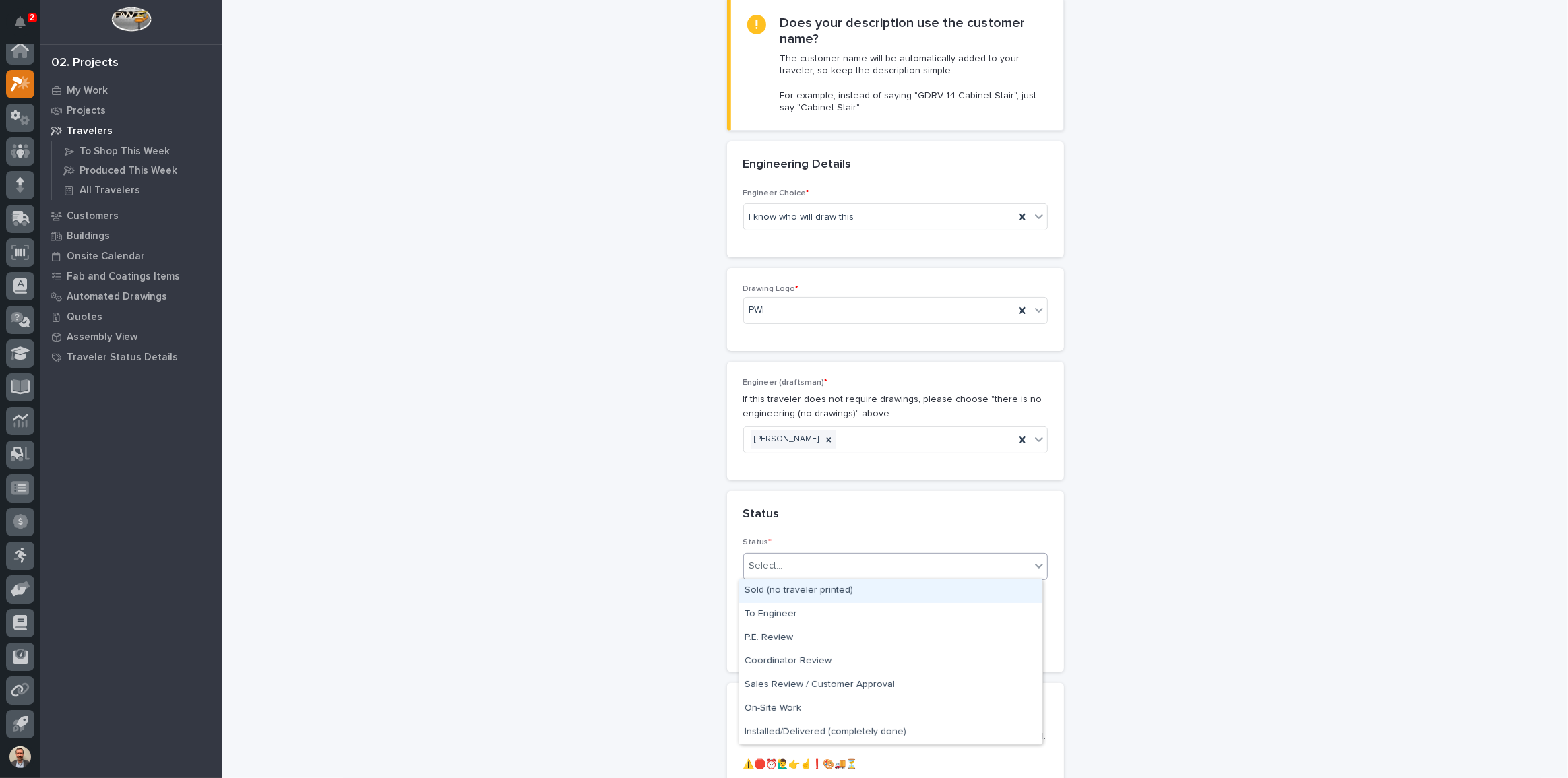
click at [862, 589] on div "Sold (no traveler printed)" at bounding box center [891, 591] width 303 height 24
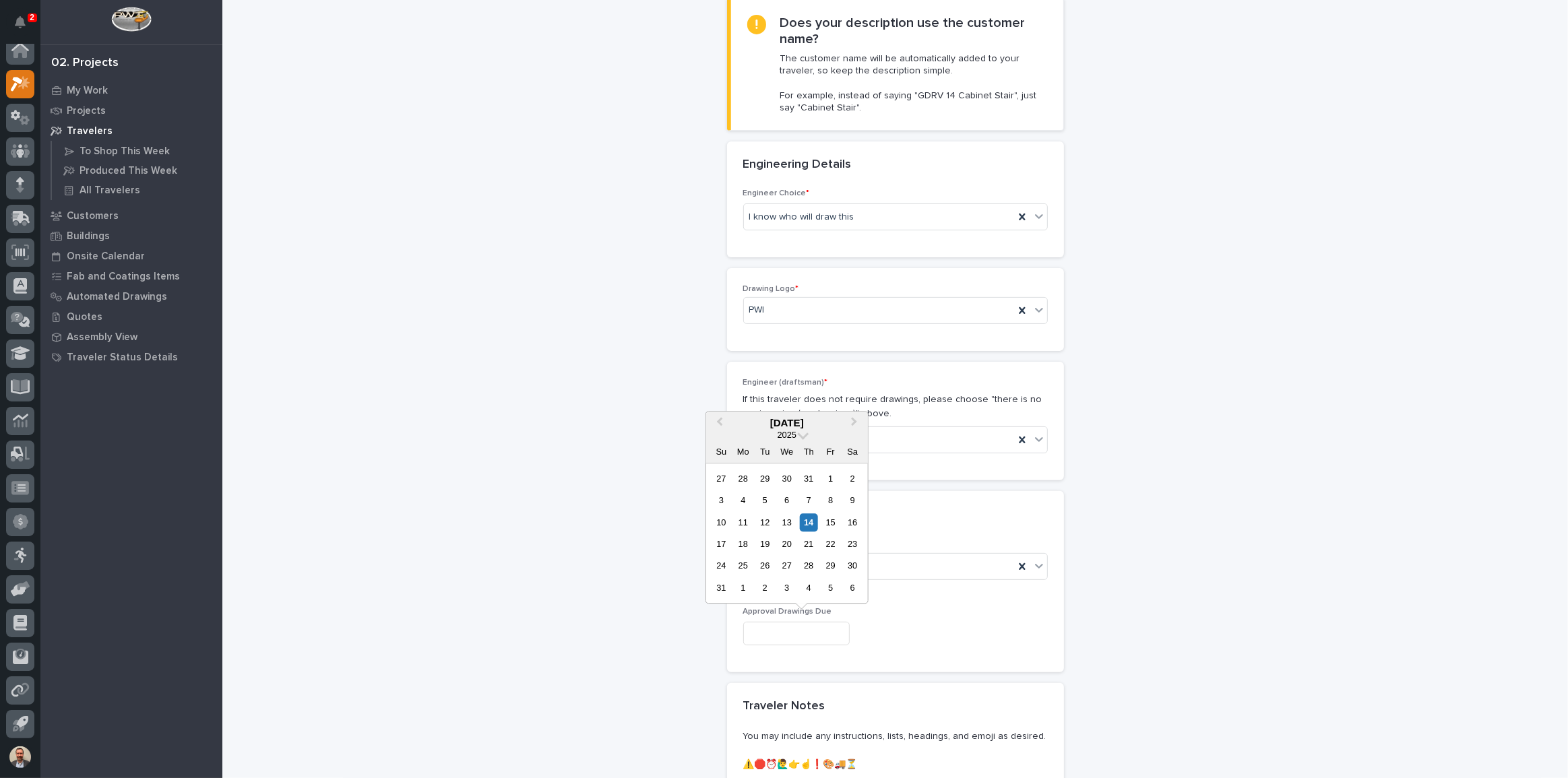
click at [850, 626] on input "text" at bounding box center [797, 633] width 107 height 24
click at [831, 565] on div "29" at bounding box center [830, 566] width 18 height 18
type input "**********"
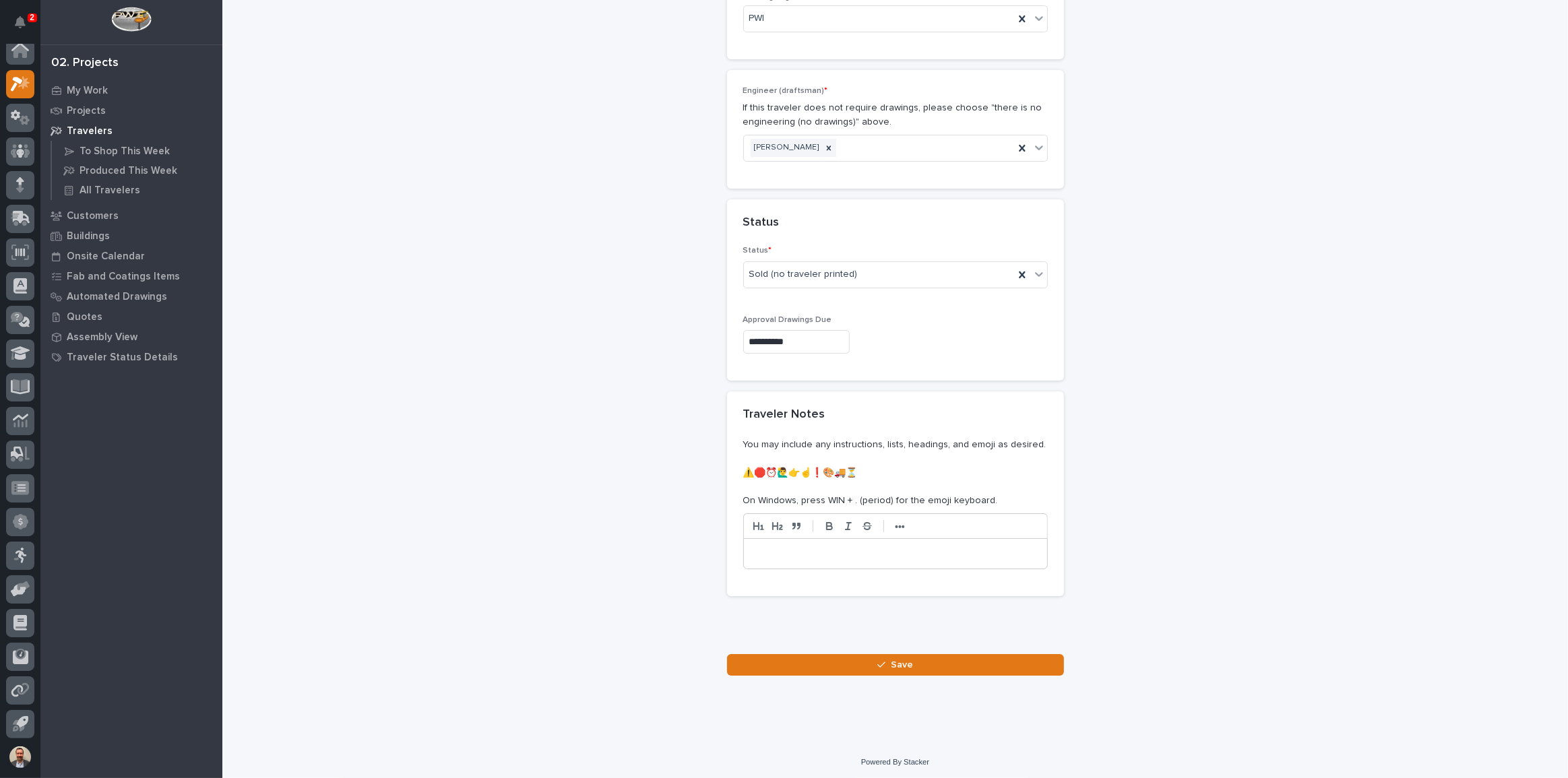
scroll to position [643, 0]
click at [907, 658] on span "Save" at bounding box center [902, 664] width 22 height 12
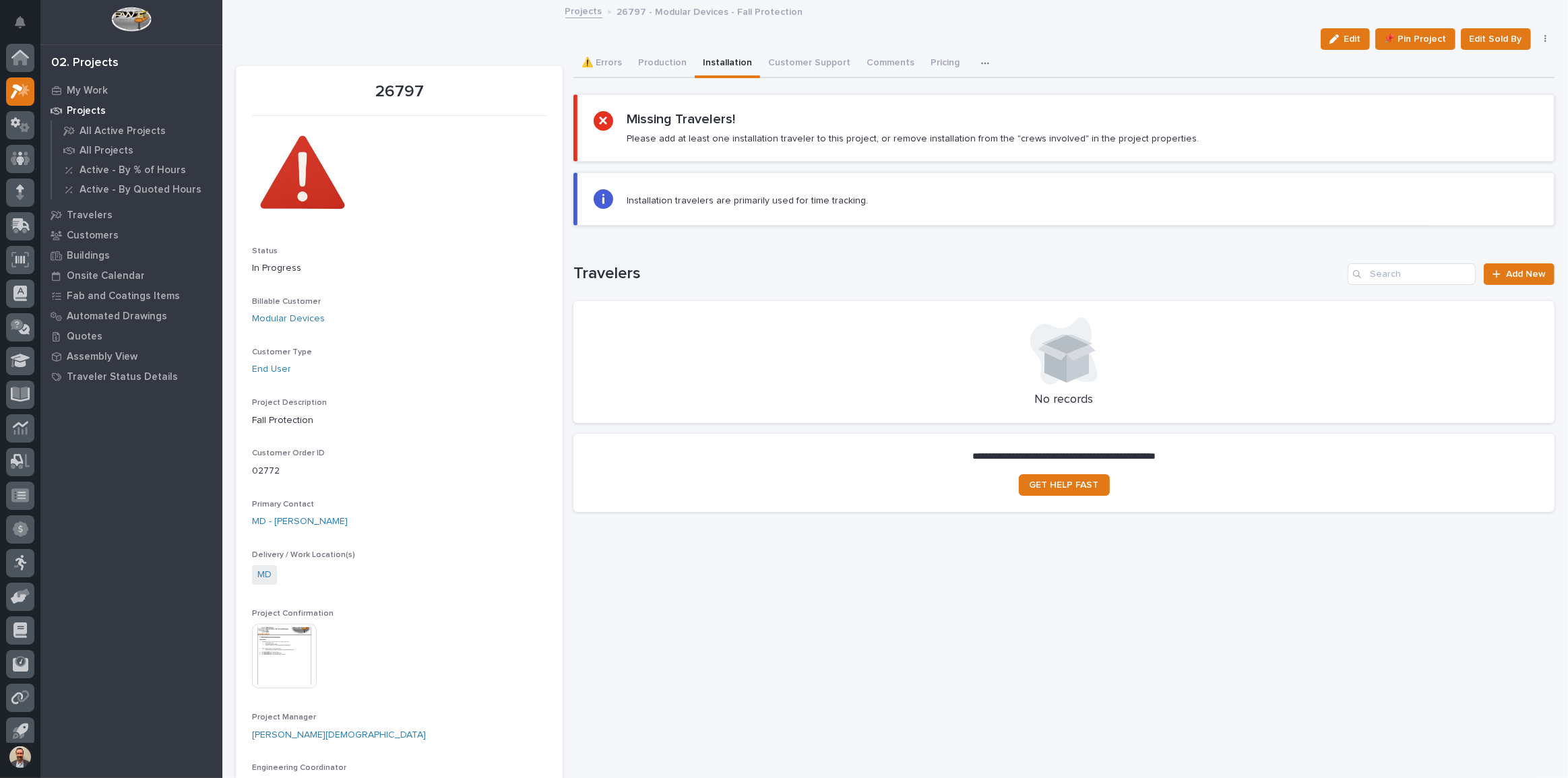
scroll to position [7, 0]
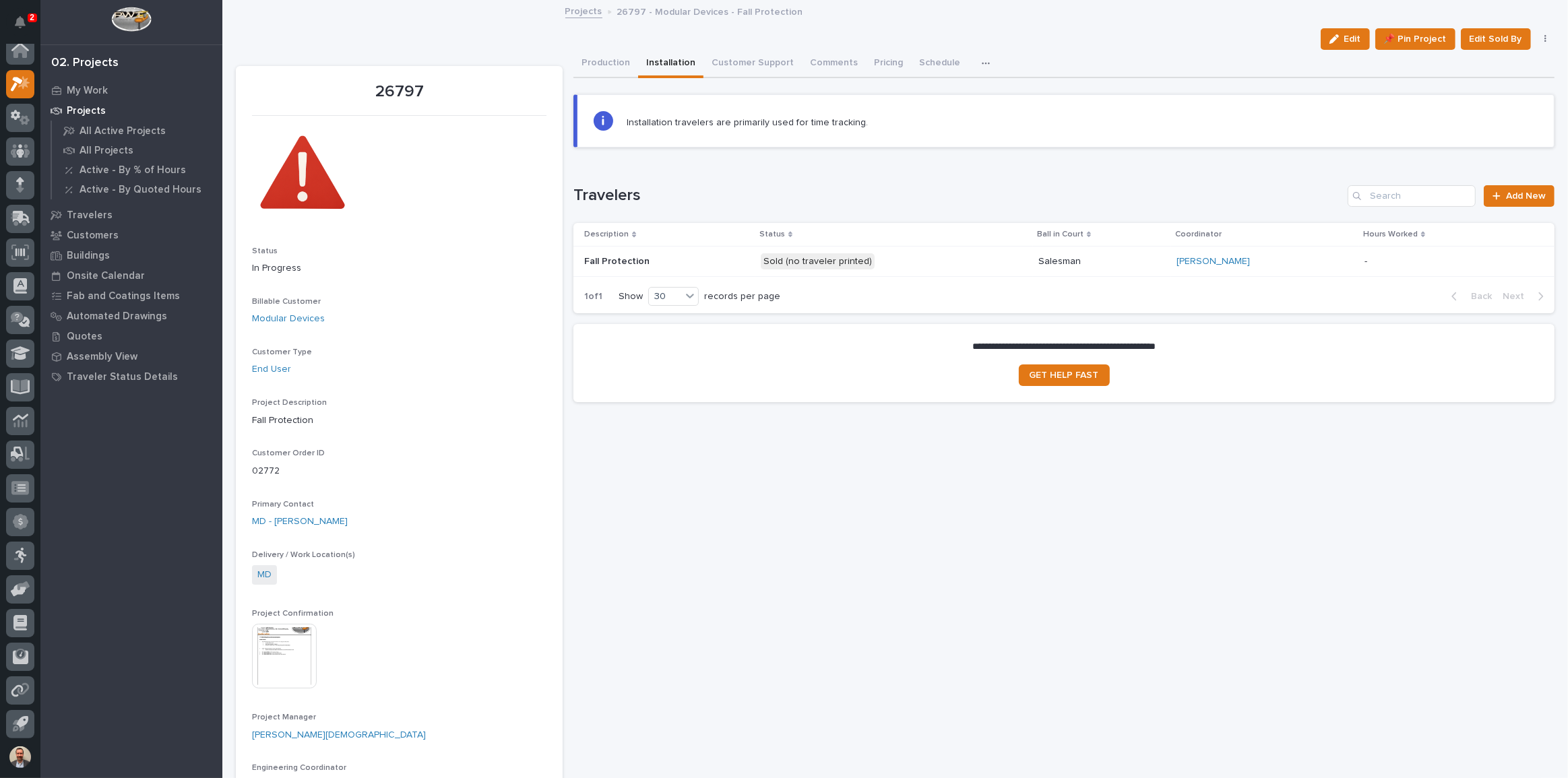
drag, startPoint x: 596, startPoint y: 66, endPoint x: 546, endPoint y: 90, distance: 55.5
click at [596, 66] on button "Production" at bounding box center [606, 64] width 65 height 28
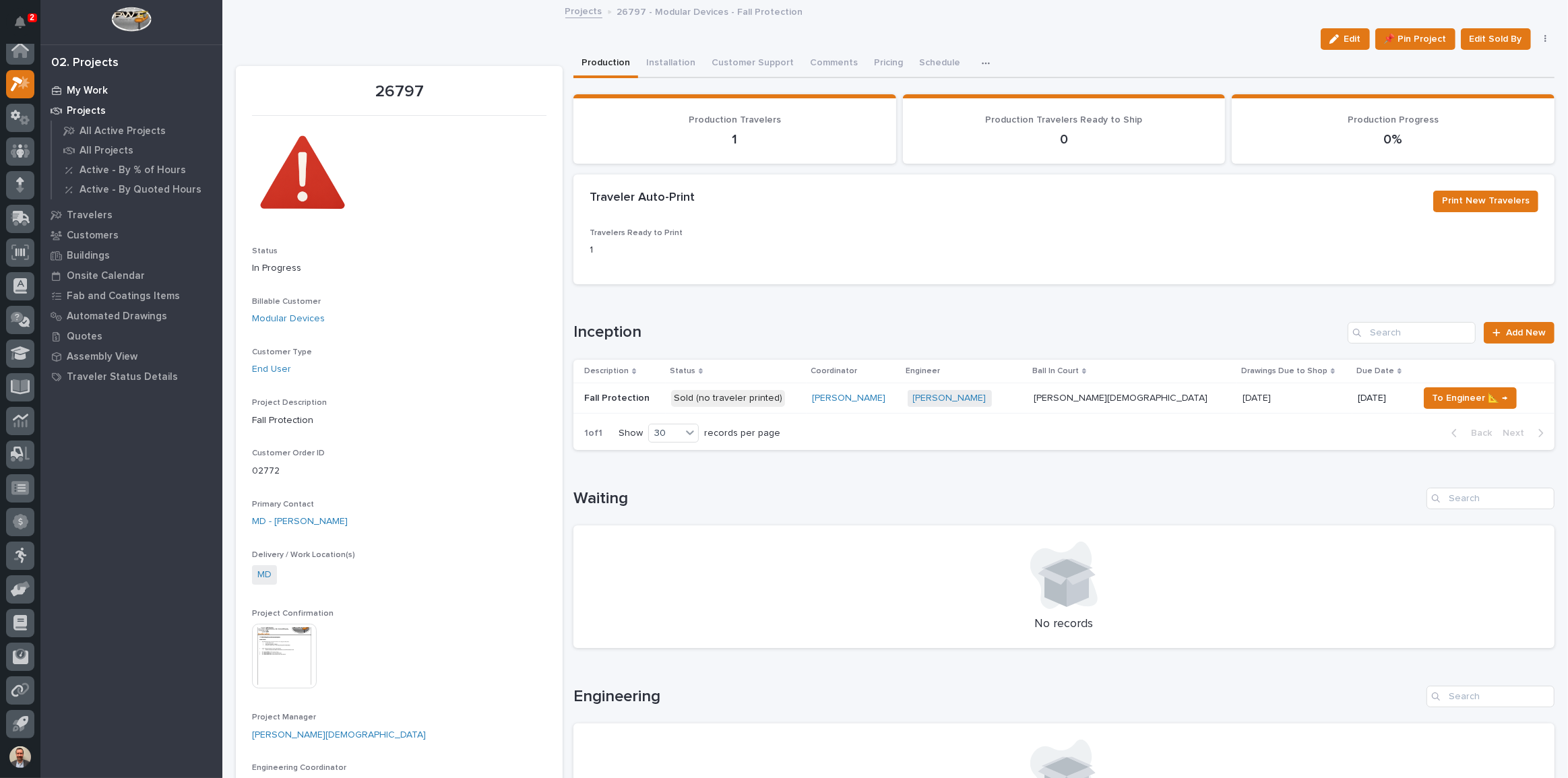
click at [97, 88] on p "My Work" at bounding box center [87, 91] width 41 height 12
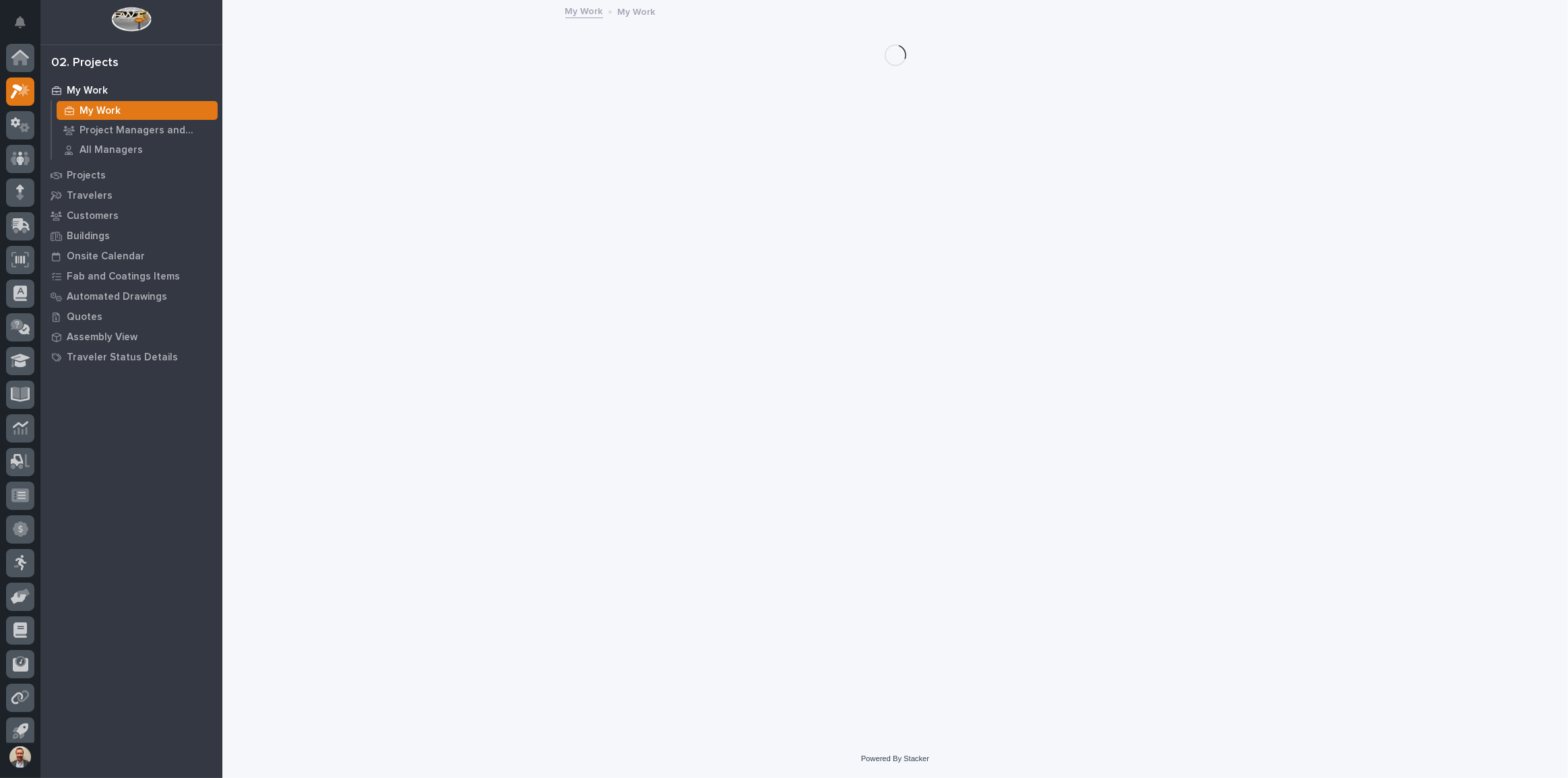
scroll to position [7, 0]
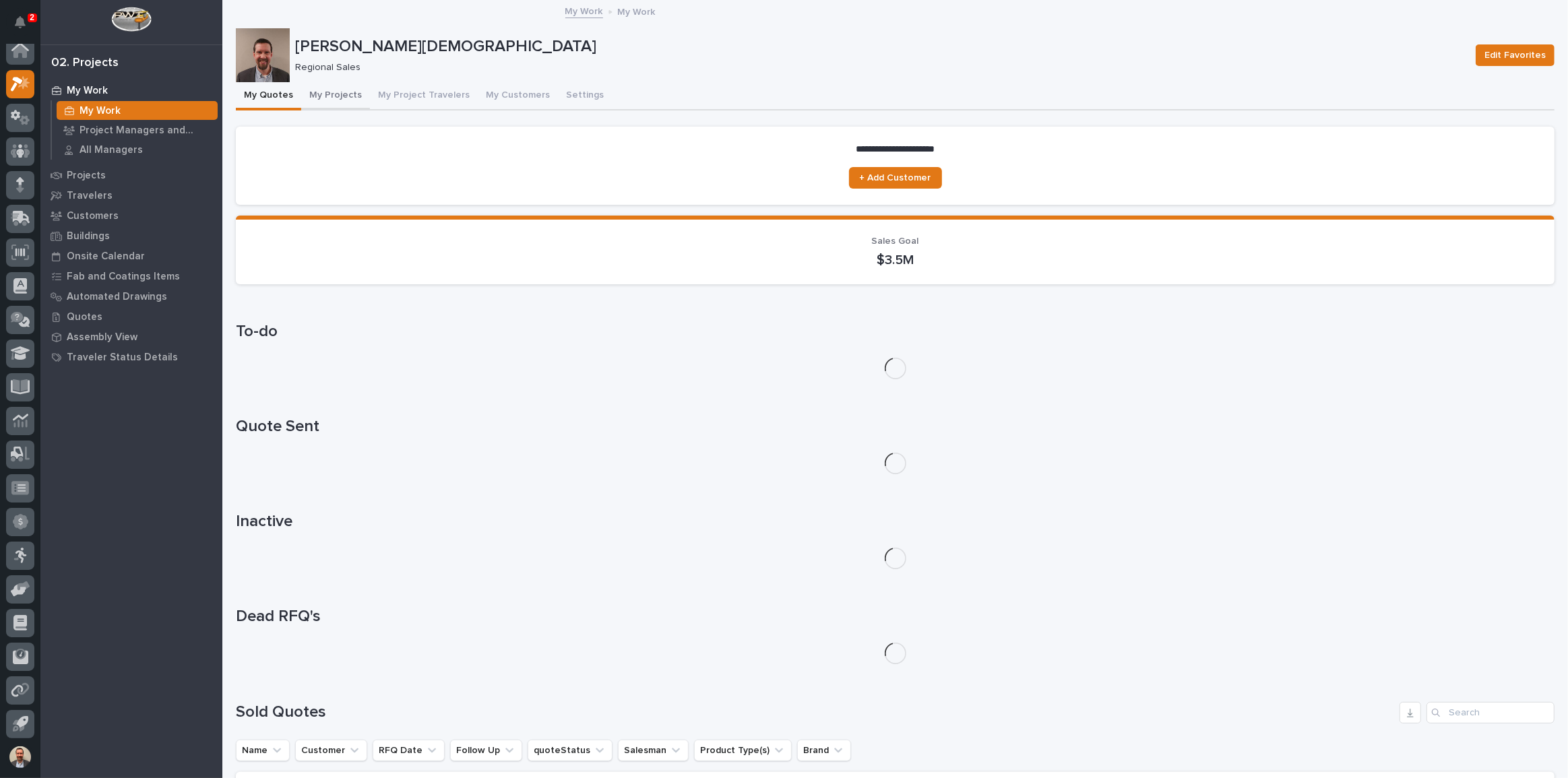
click at [353, 95] on button "My Projects" at bounding box center [336, 97] width 69 height 28
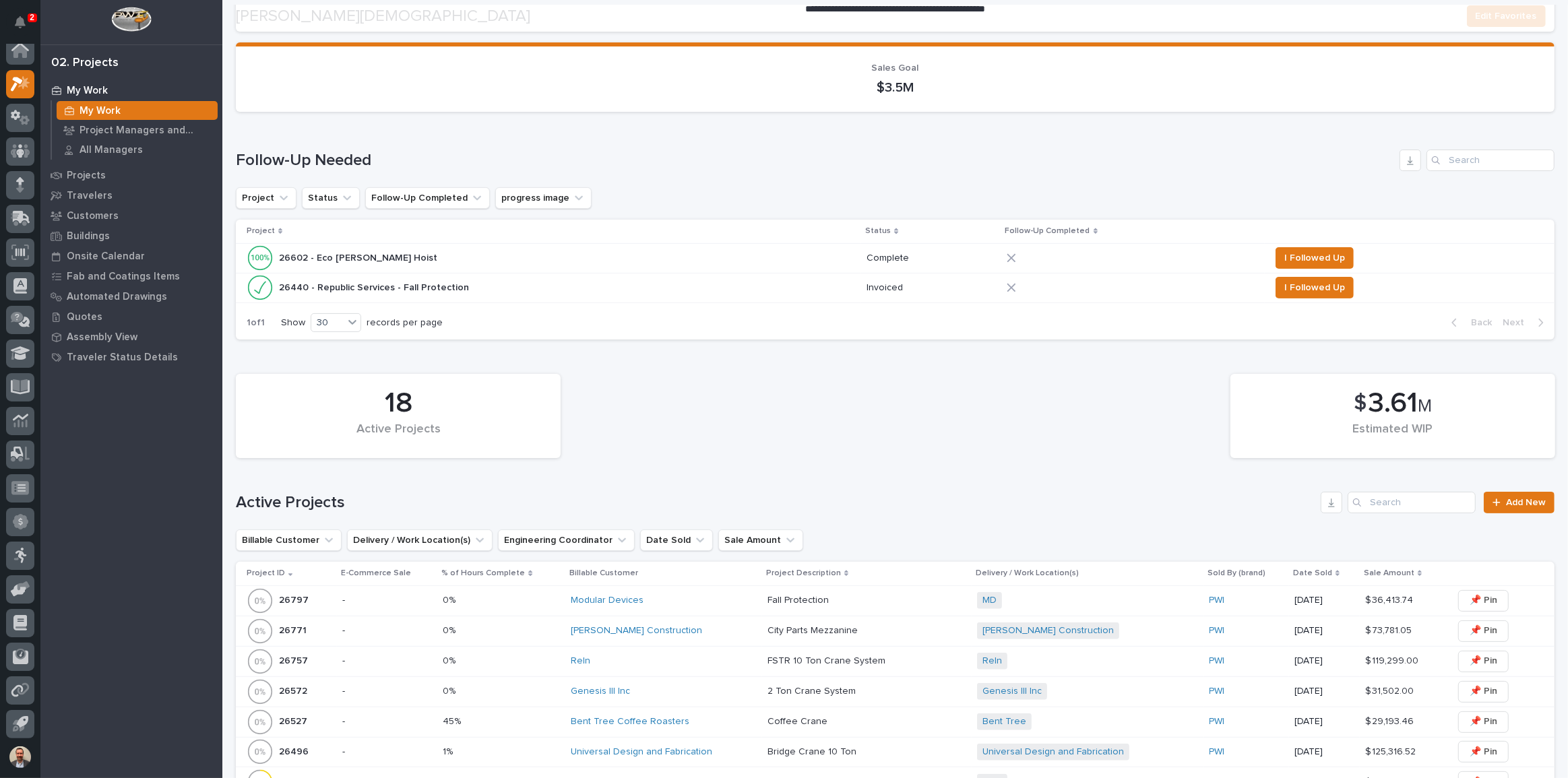
scroll to position [245, 0]
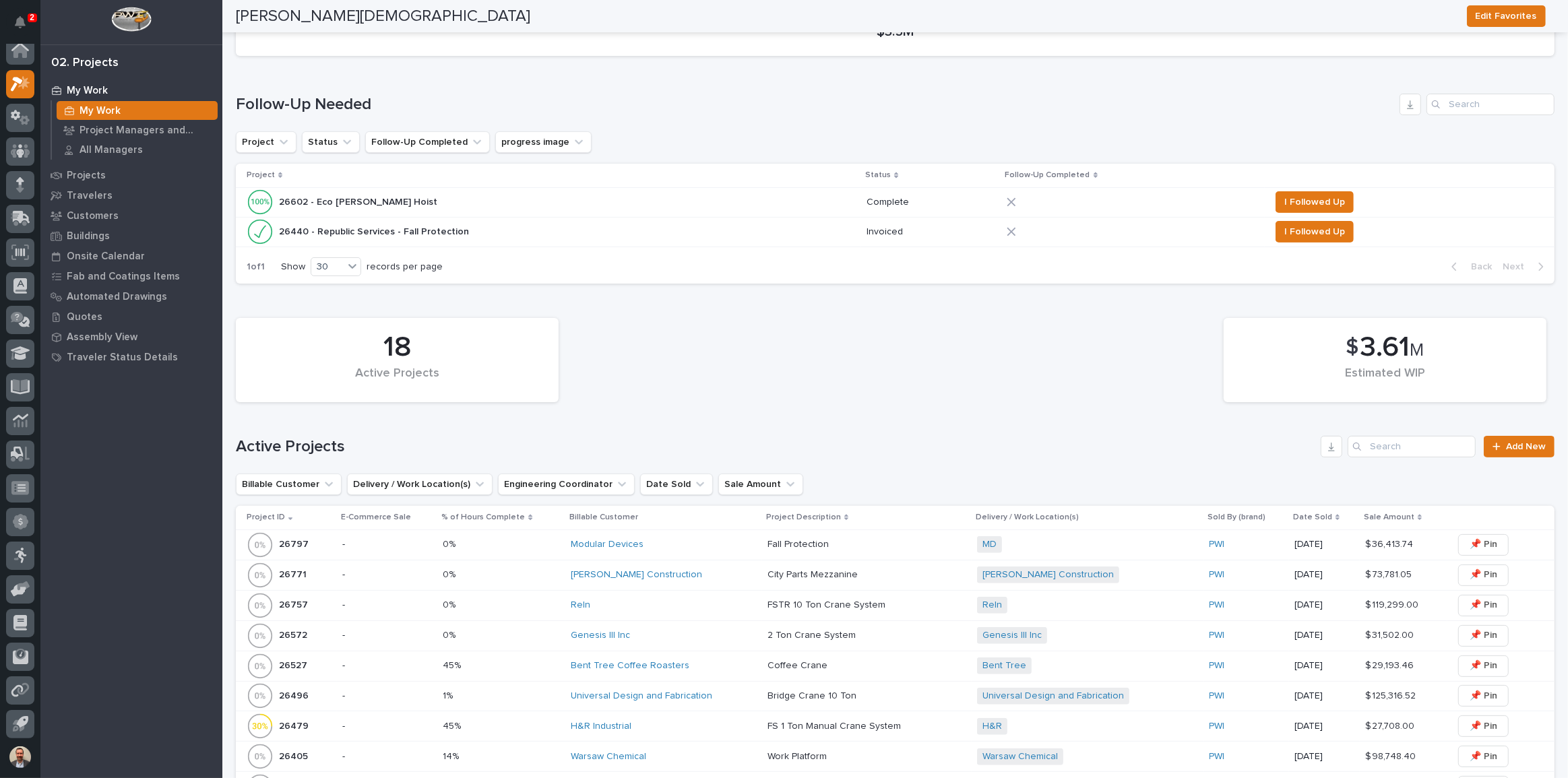
click at [806, 545] on p "Fall Protection" at bounding box center [799, 543] width 64 height 14
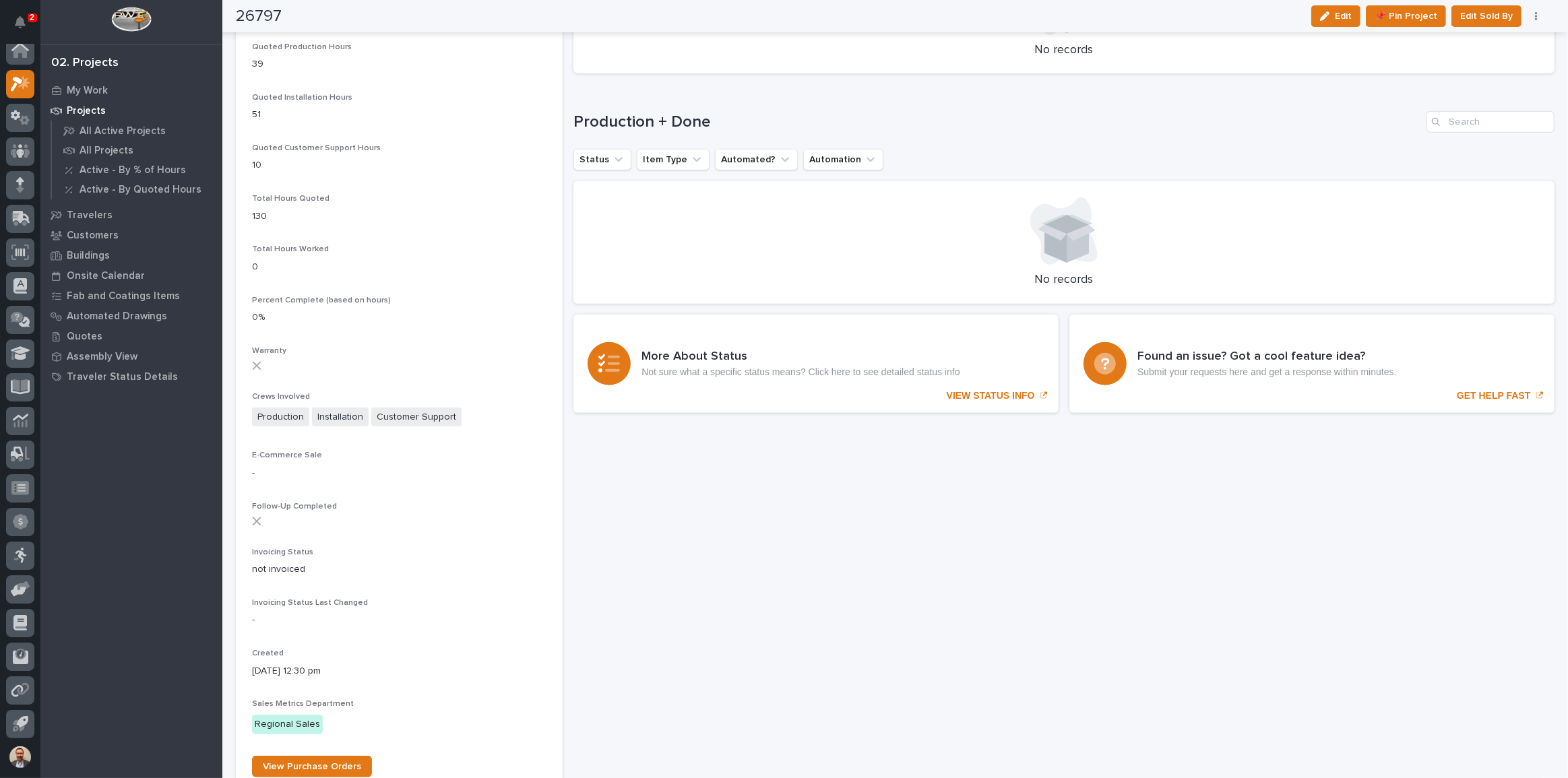
scroll to position [1041, 0]
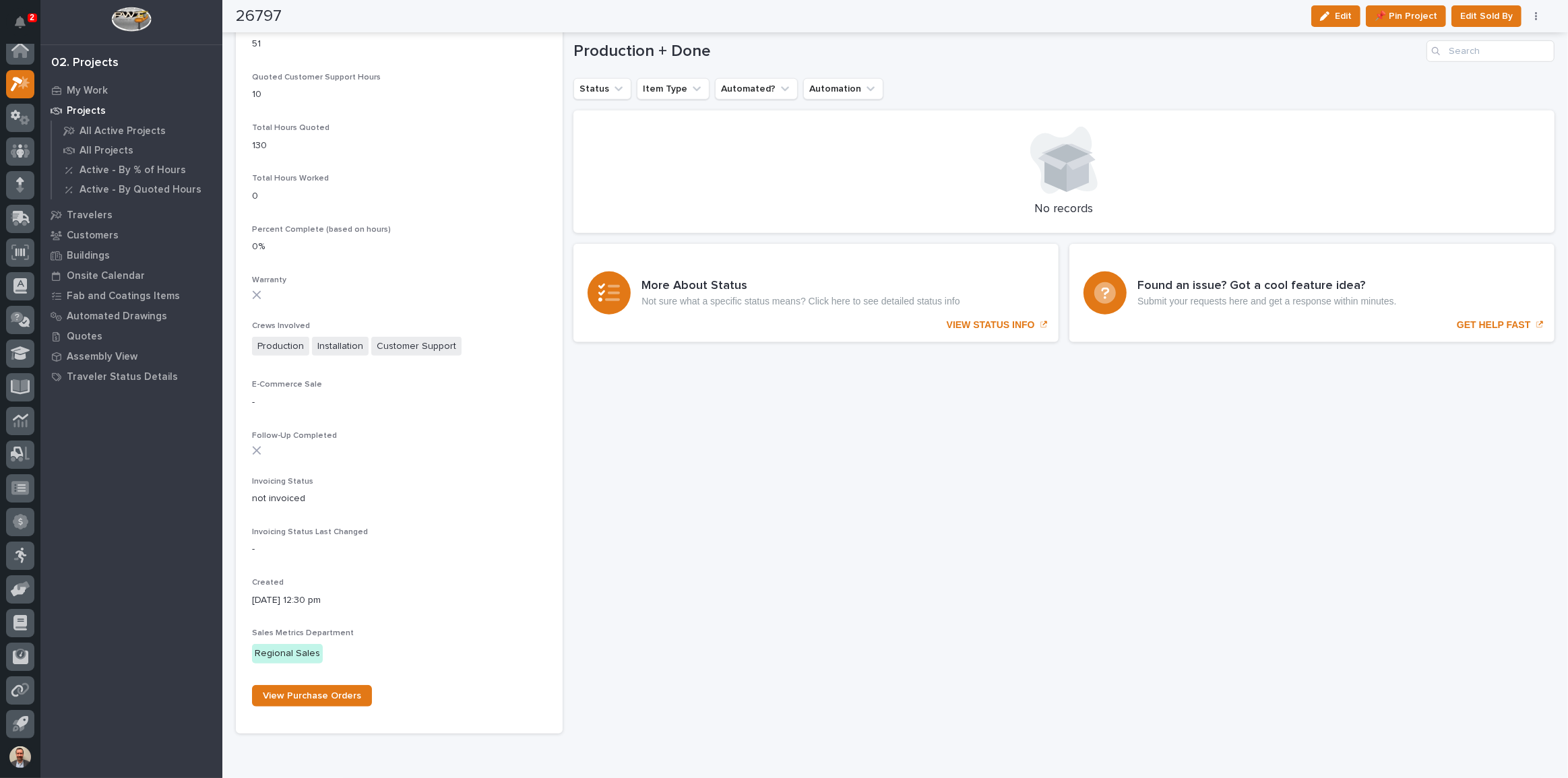
drag, startPoint x: 1317, startPoint y: 6, endPoint x: 1239, endPoint y: 115, distance: 134.0
click at [1317, 6] on button "Edit" at bounding box center [1336, 16] width 49 height 22
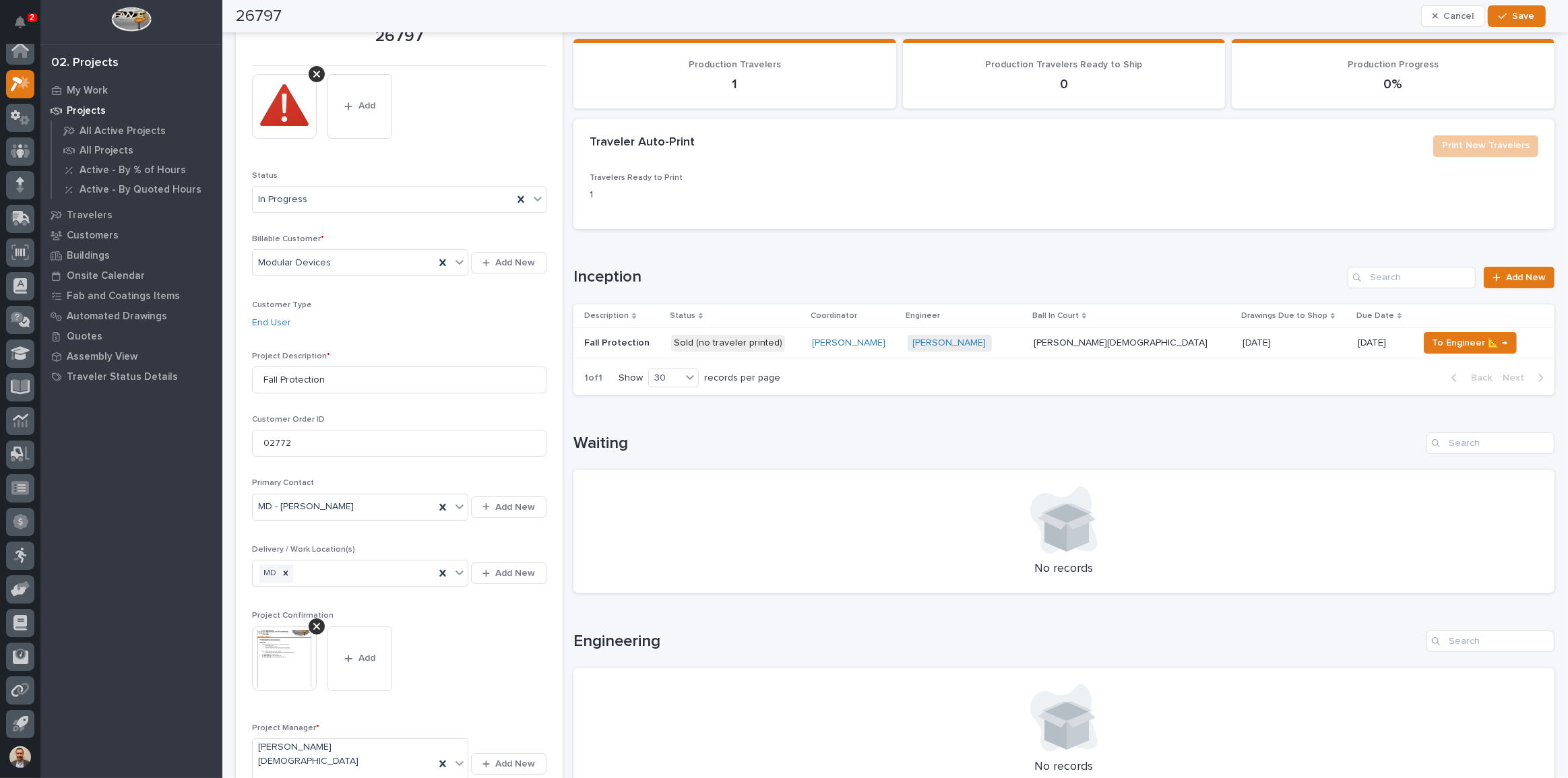
scroll to position [0, 0]
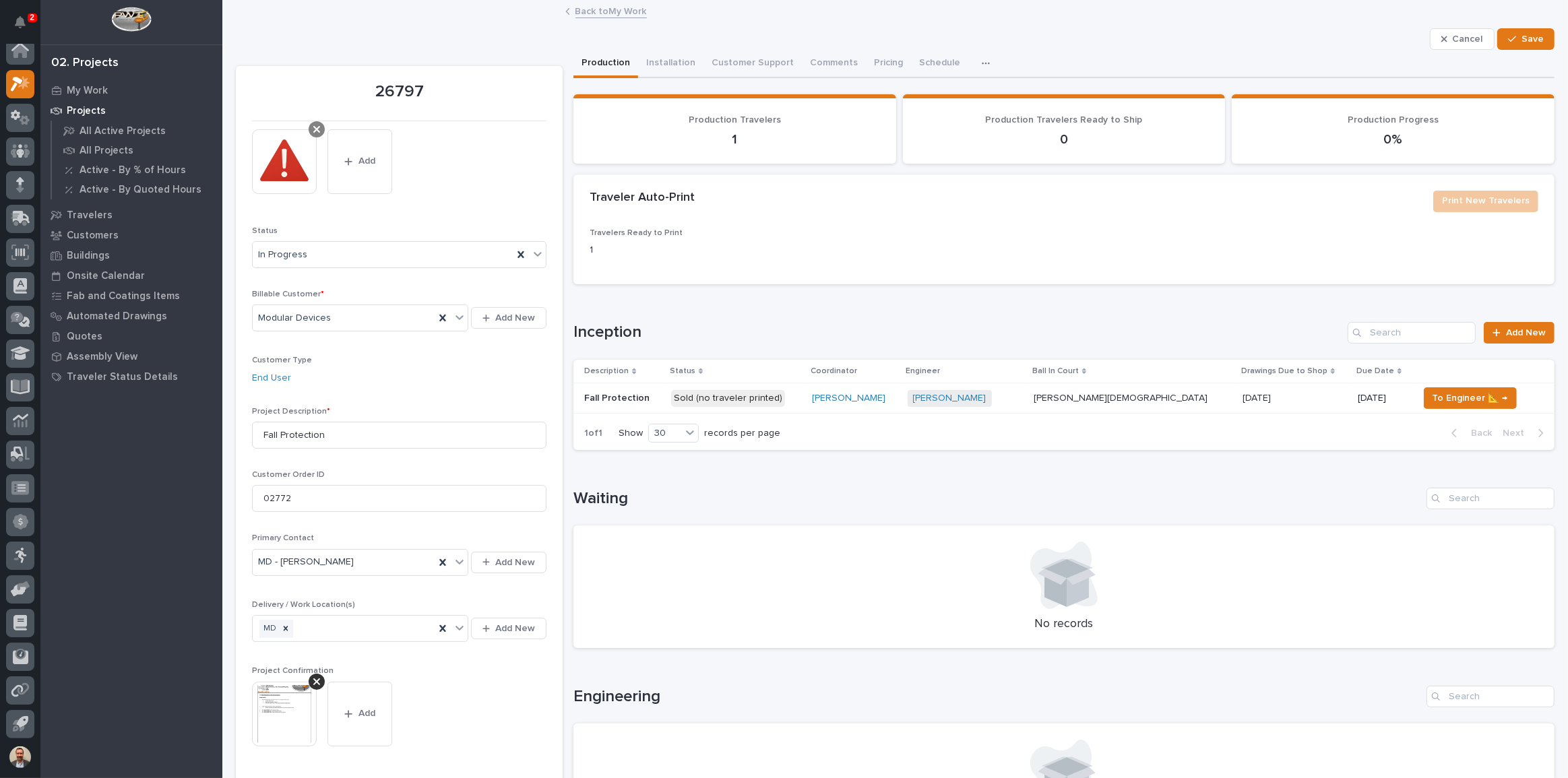
click at [323, 129] on div at bounding box center [317, 129] width 16 height 16
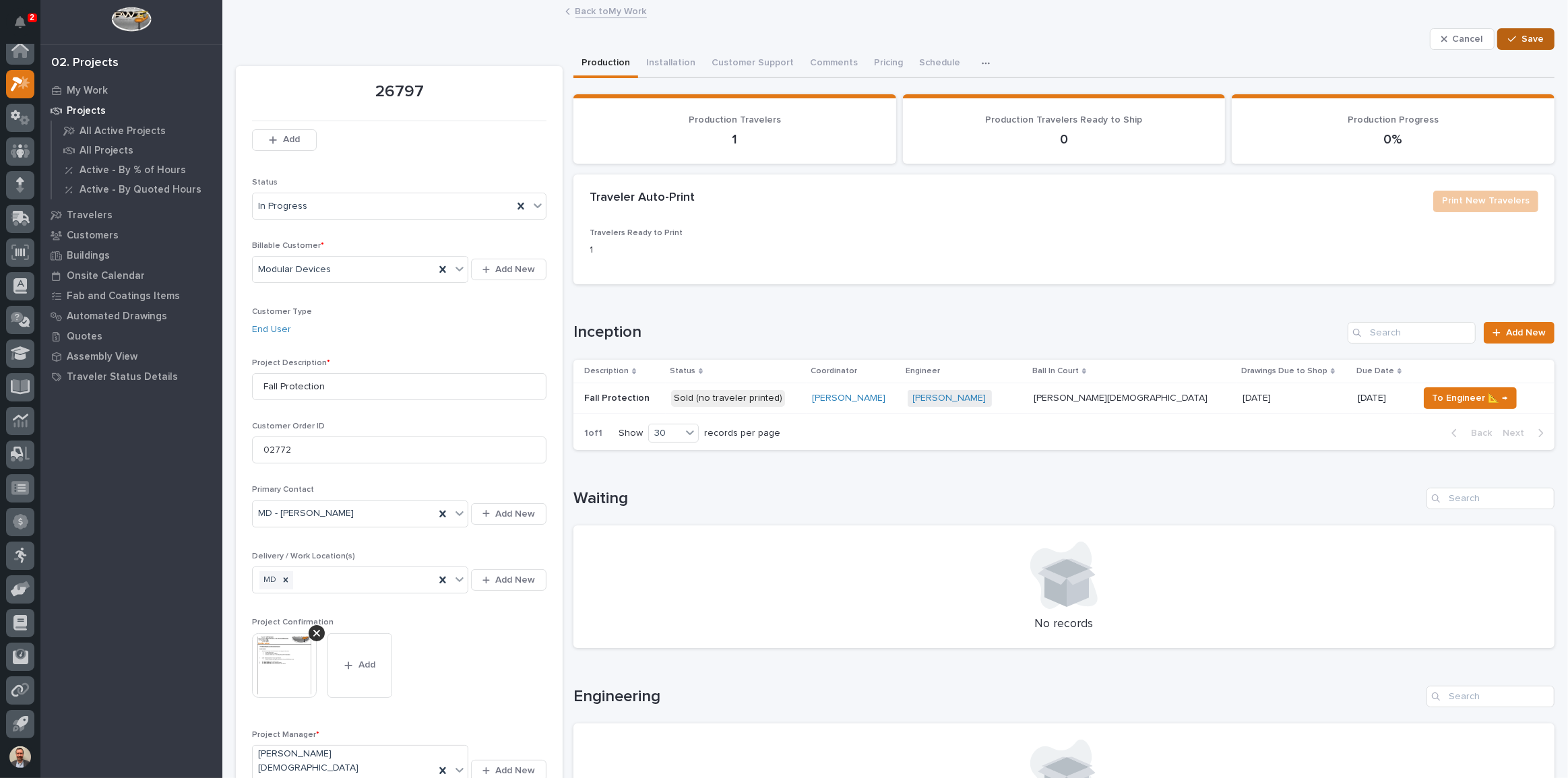
click at [1515, 32] on button "Save" at bounding box center [1525, 39] width 57 height 22
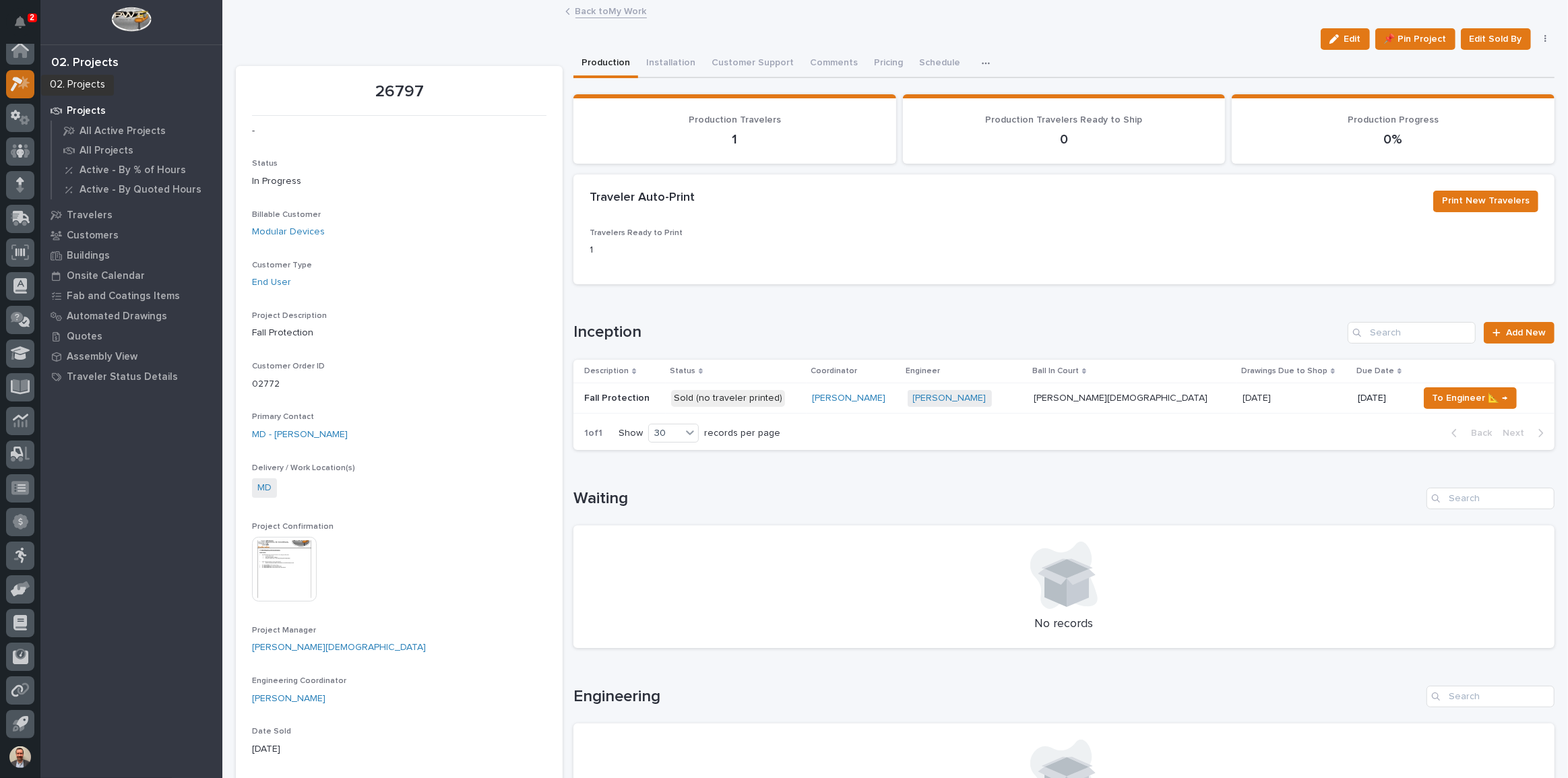
click at [16, 82] on icon at bounding box center [20, 84] width 20 height 16
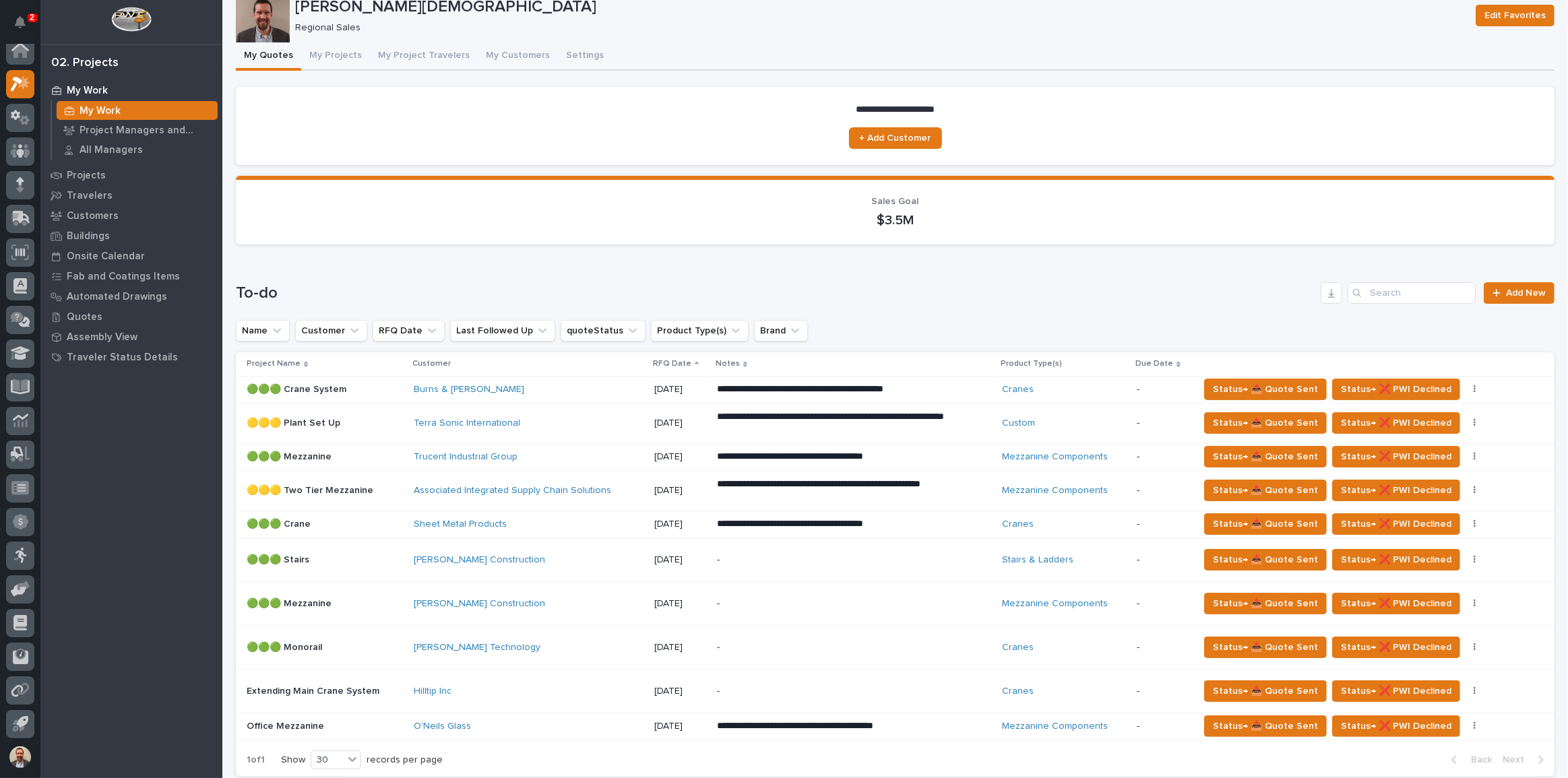
scroll to position [61, 0]
